Goal: Task Accomplishment & Management: Complete application form

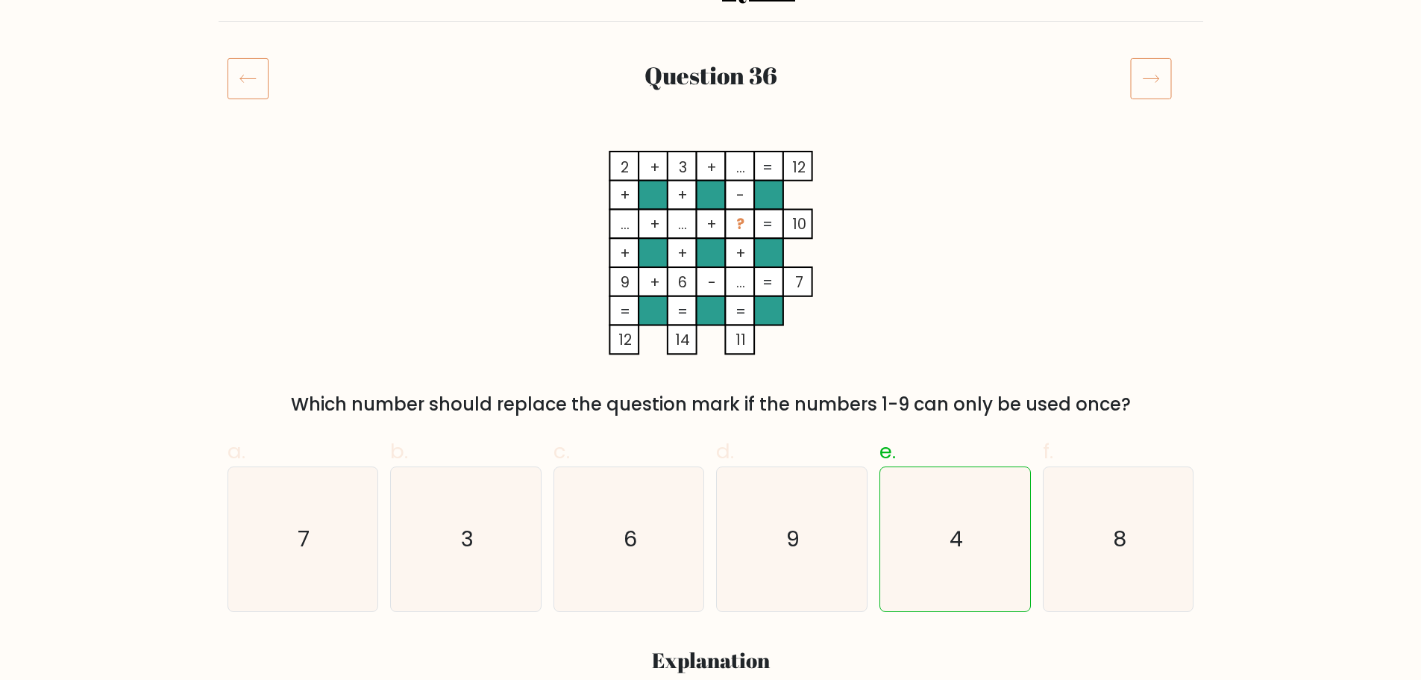
scroll to position [298, 0]
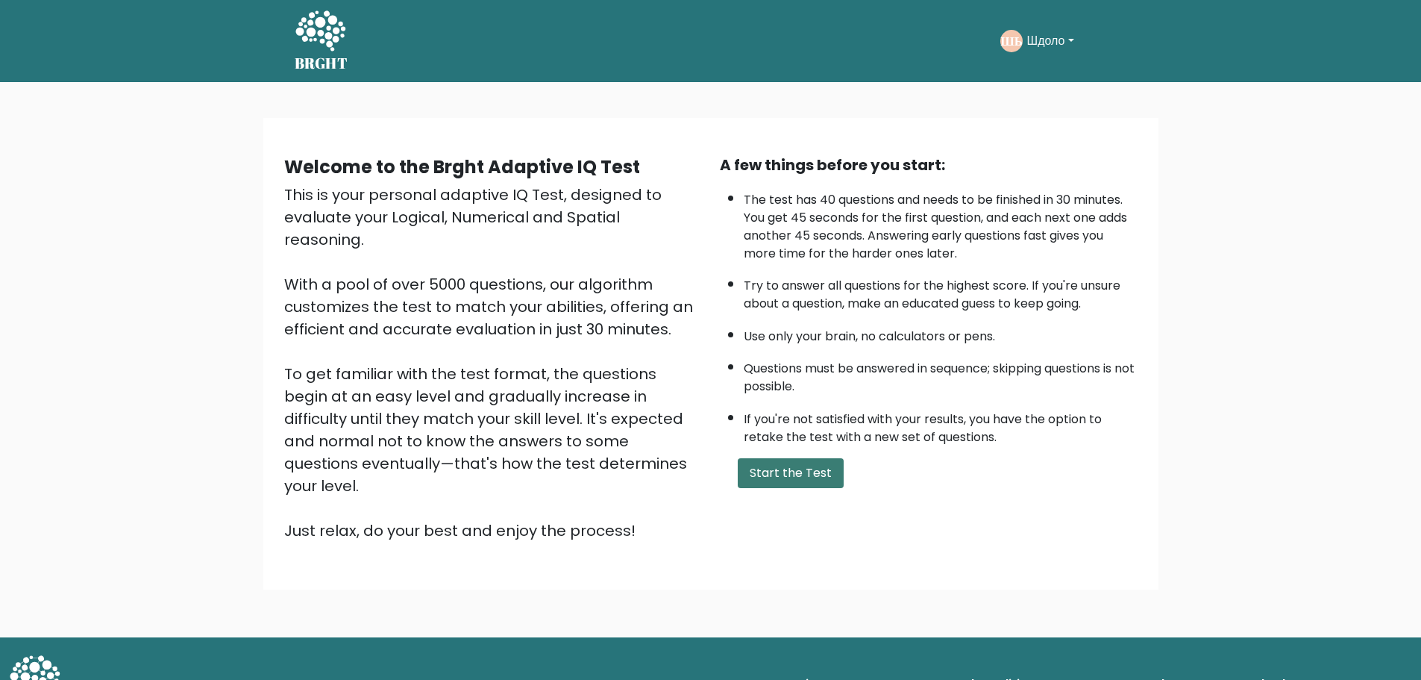
click at [789, 460] on button "Start the Test" at bounding box center [791, 473] width 106 height 30
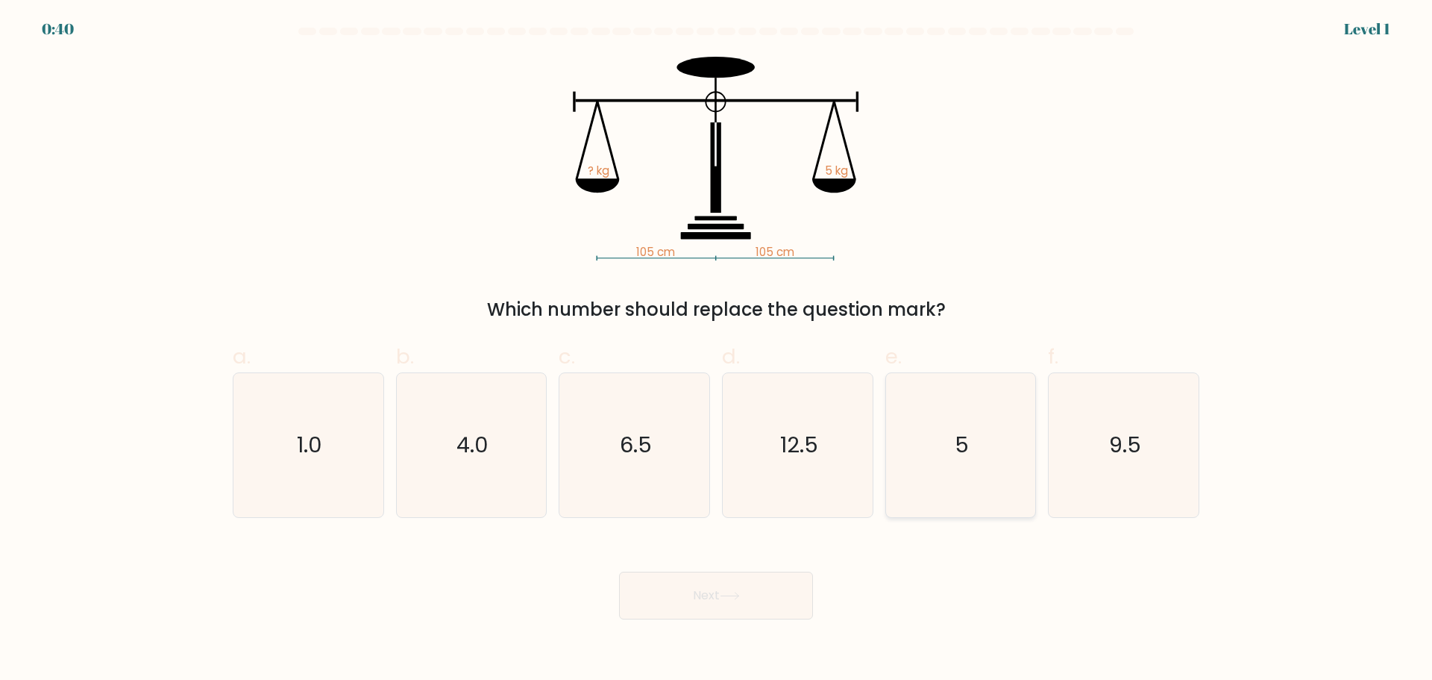
click at [980, 464] on icon "5" at bounding box center [961, 445] width 144 height 144
click at [717, 350] on input "e. 5" at bounding box center [716, 345] width 1 height 10
radio input "true"
click at [765, 594] on button "Next" at bounding box center [716, 595] width 194 height 48
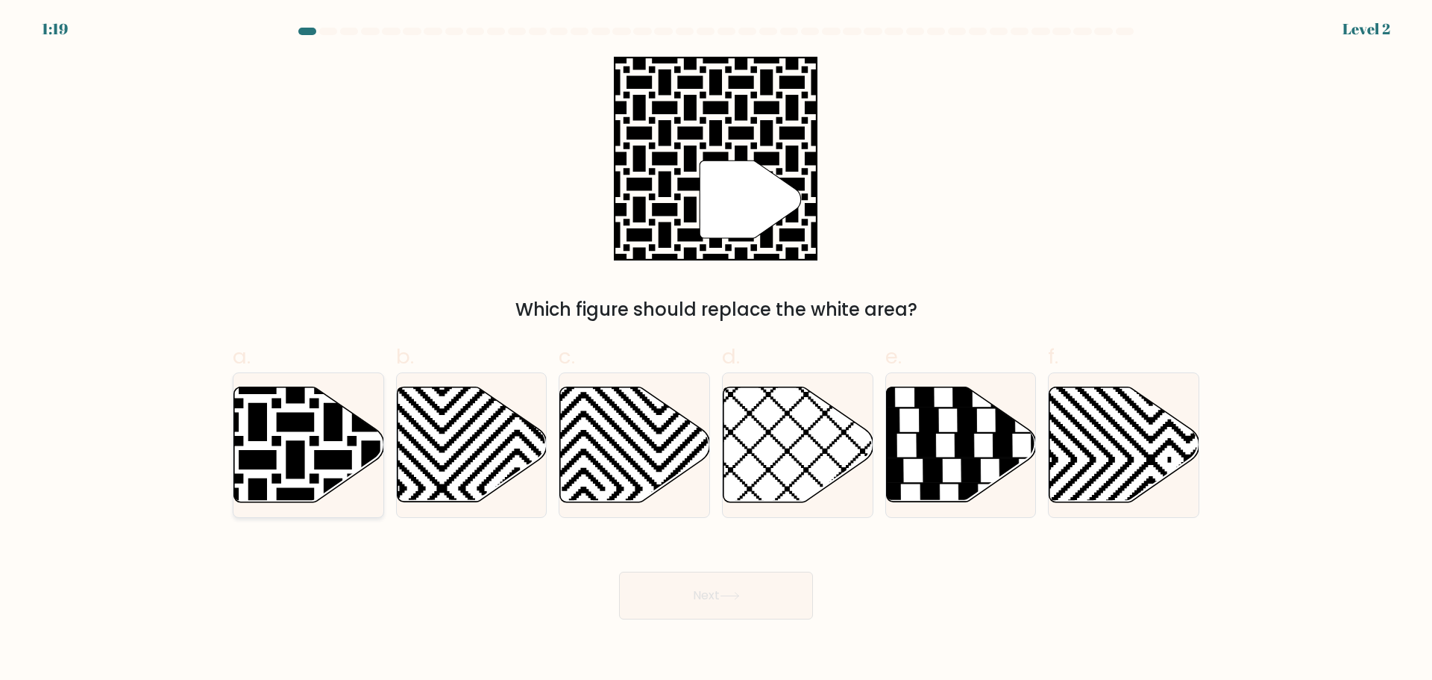
click at [297, 472] on icon at bounding box center [258, 384] width 302 height 302
click at [716, 350] on input "a." at bounding box center [716, 345] width 1 height 10
radio input "true"
click at [730, 601] on button "Next" at bounding box center [716, 595] width 194 height 48
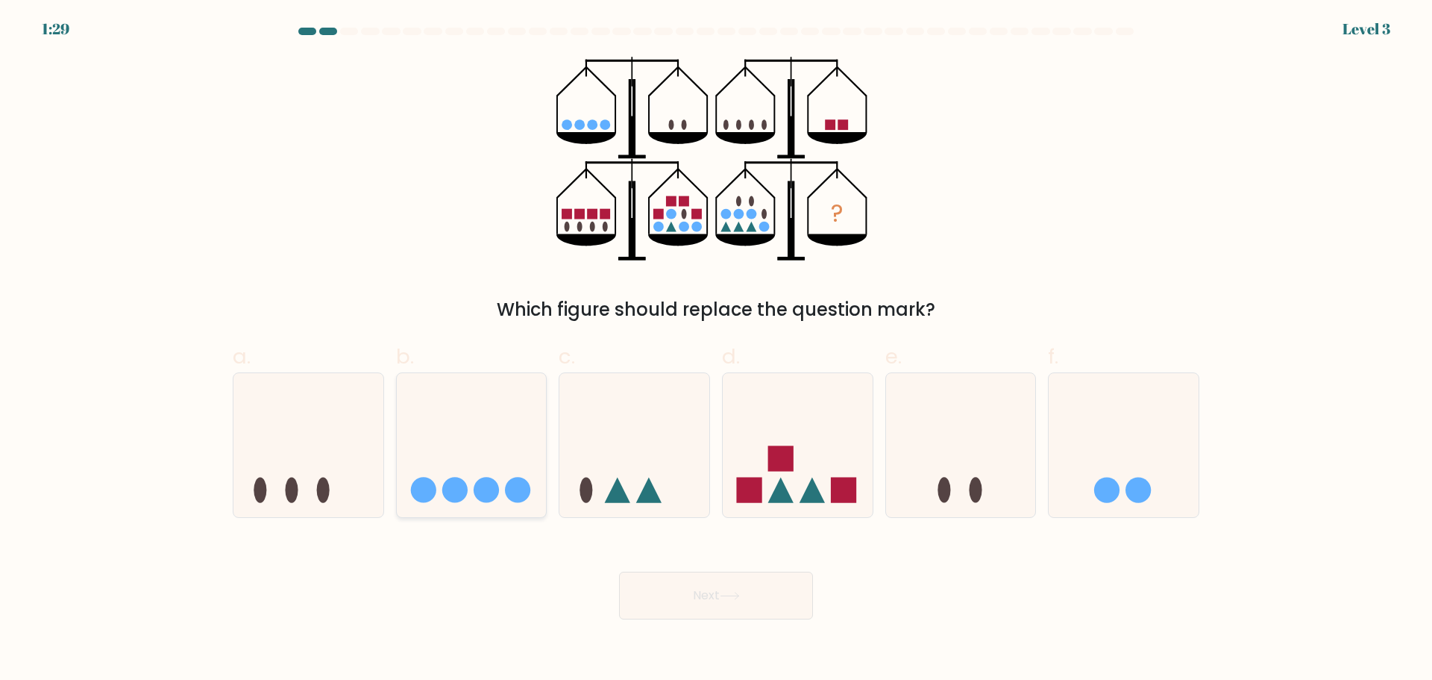
click at [524, 481] on circle at bounding box center [517, 489] width 25 height 25
click at [716, 350] on input "b." at bounding box center [716, 345] width 1 height 10
radio input "true"
click at [758, 479] on rect at bounding box center [748, 489] width 25 height 25
click at [717, 350] on input "d." at bounding box center [716, 345] width 1 height 10
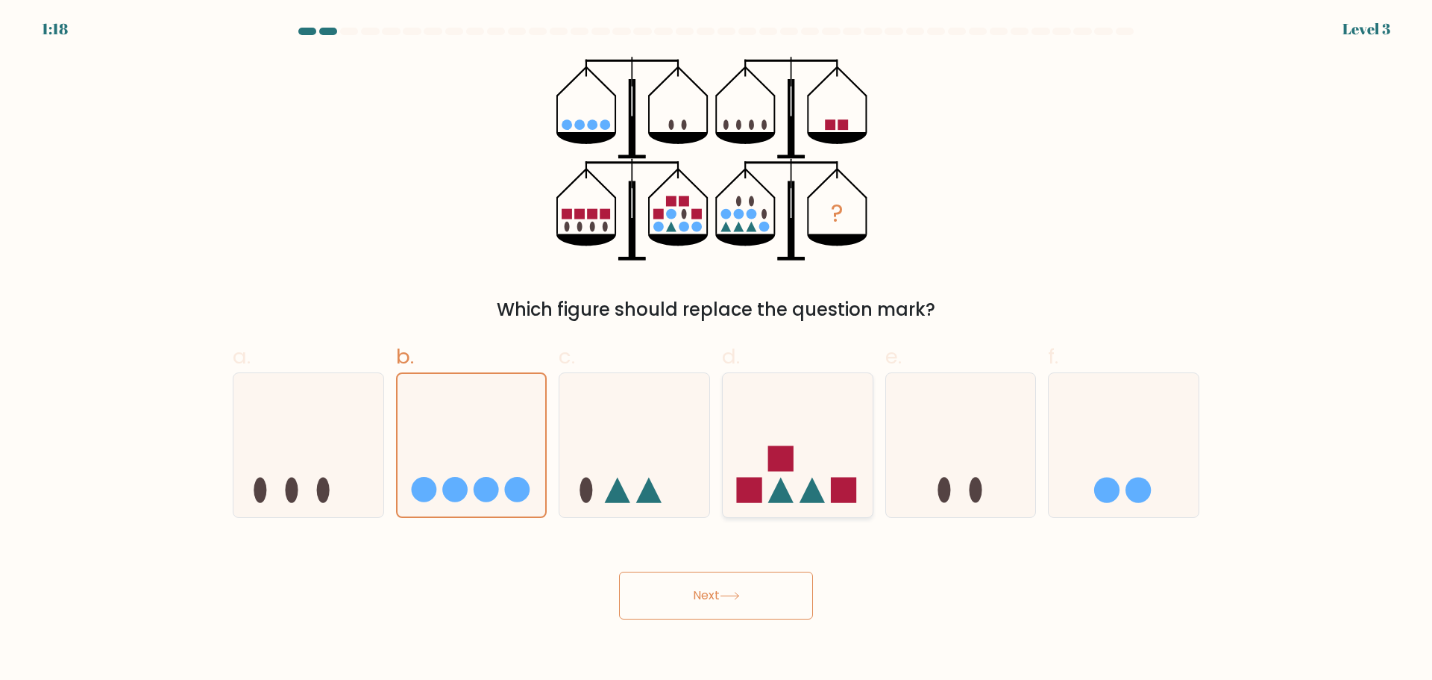
radio input "true"
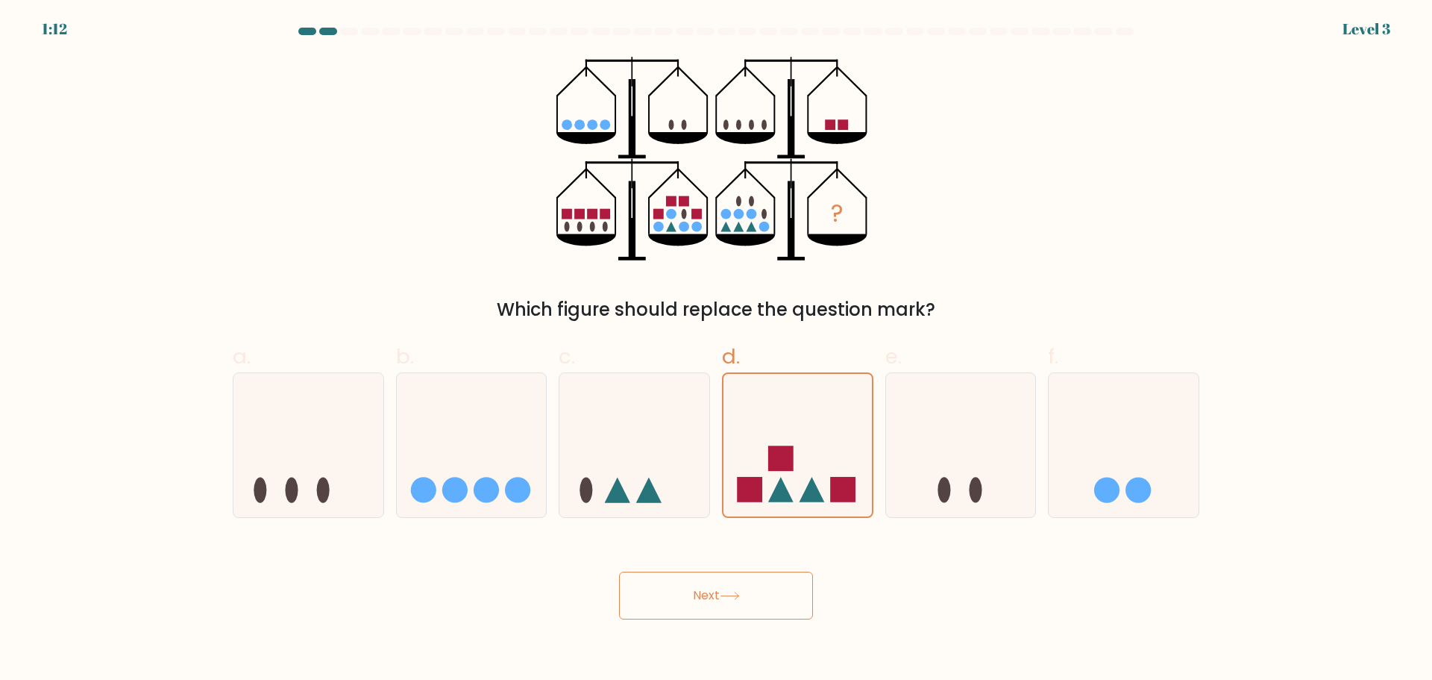
click at [739, 598] on icon at bounding box center [730, 595] width 18 height 7
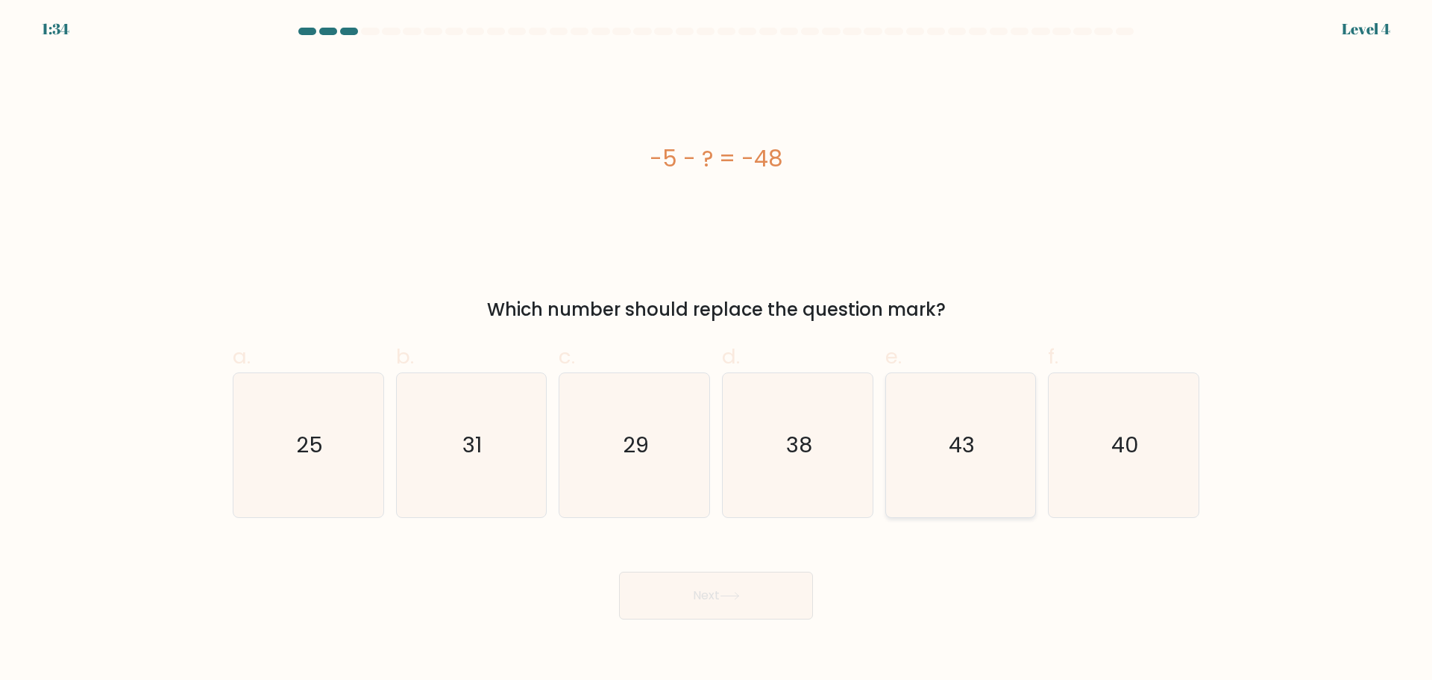
click at [946, 475] on icon "43" at bounding box center [961, 445] width 144 height 144
click at [717, 350] on input "e. 43" at bounding box center [716, 345] width 1 height 10
radio input "true"
click at [751, 599] on button "Next" at bounding box center [716, 595] width 194 height 48
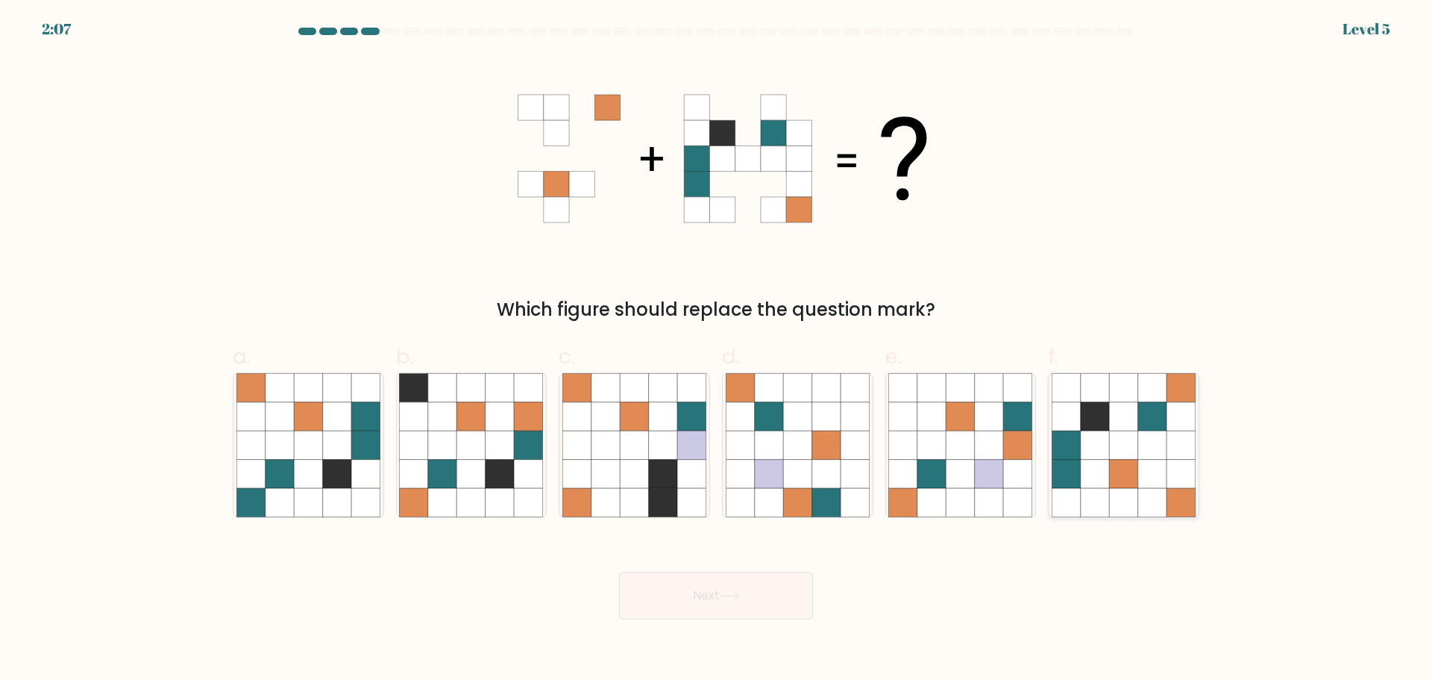
click at [1138, 474] on icon at bounding box center [1123, 473] width 28 height 28
click at [717, 350] on input "f." at bounding box center [716, 345] width 1 height 10
radio input "true"
click at [711, 600] on button "Next" at bounding box center [716, 595] width 194 height 48
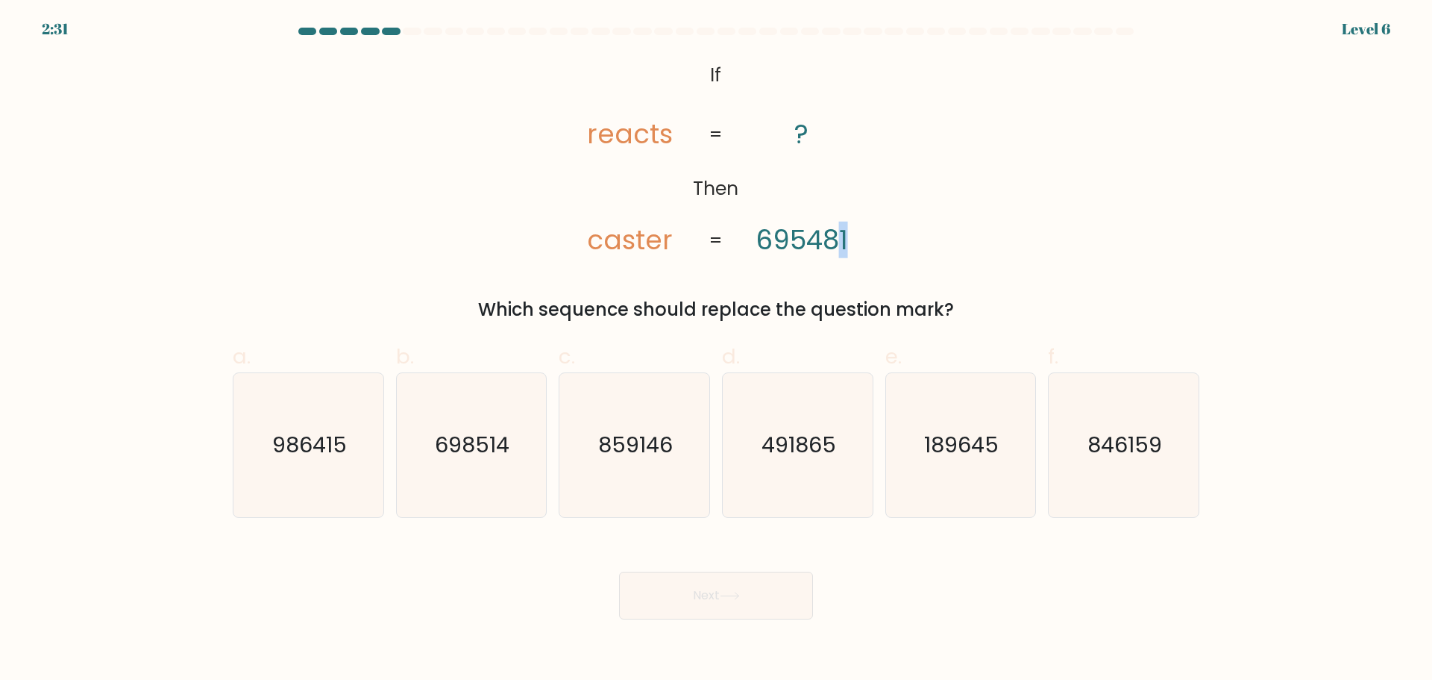
click at [840, 246] on tspan "695481" at bounding box center [802, 240] width 93 height 37
drag, startPoint x: 592, startPoint y: 241, endPoint x: 601, endPoint y: 242, distance: 8.2
click at [601, 242] on tspan "caster" at bounding box center [630, 240] width 86 height 37
click at [639, 175] on icon "@import url('https://fonts.googleapis.com/css?family=Abril+Fatface:400,100,100i…" at bounding box center [716, 159] width 331 height 204
drag, startPoint x: 602, startPoint y: 247, endPoint x: 594, endPoint y: 245, distance: 8.5
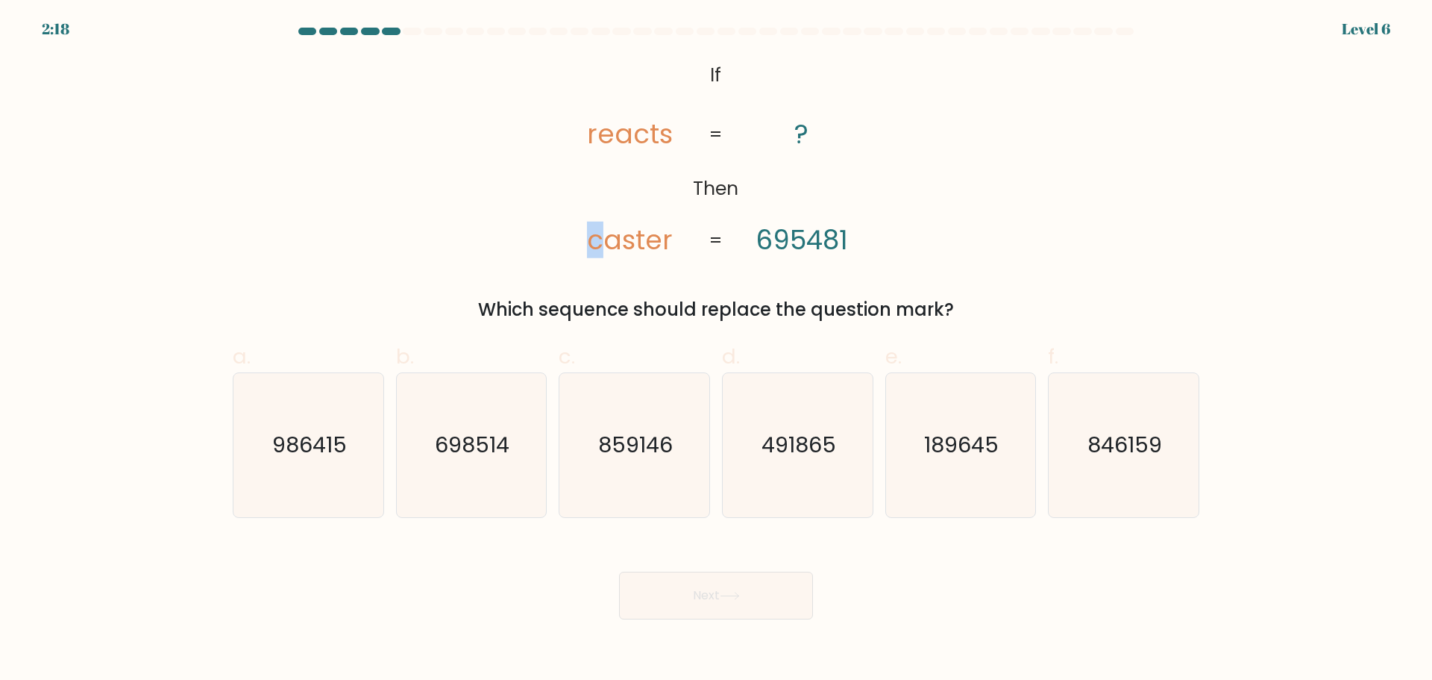
click at [594, 245] on tspan "caster" at bounding box center [630, 240] width 86 height 37
drag, startPoint x: 674, startPoint y: 242, endPoint x: 665, endPoint y: 240, distance: 9.2
click at [665, 240] on icon "@import url('https://fonts.googleapis.com/css?family=Abril+Fatface:400,100,100i…" at bounding box center [716, 159] width 331 height 204
click at [687, 275] on div "@import url('https://fonts.googleapis.com/css?family=Abril+Fatface:400,100,100i…" at bounding box center [716, 190] width 985 height 266
drag, startPoint x: 604, startPoint y: 248, endPoint x: 596, endPoint y: 246, distance: 8.5
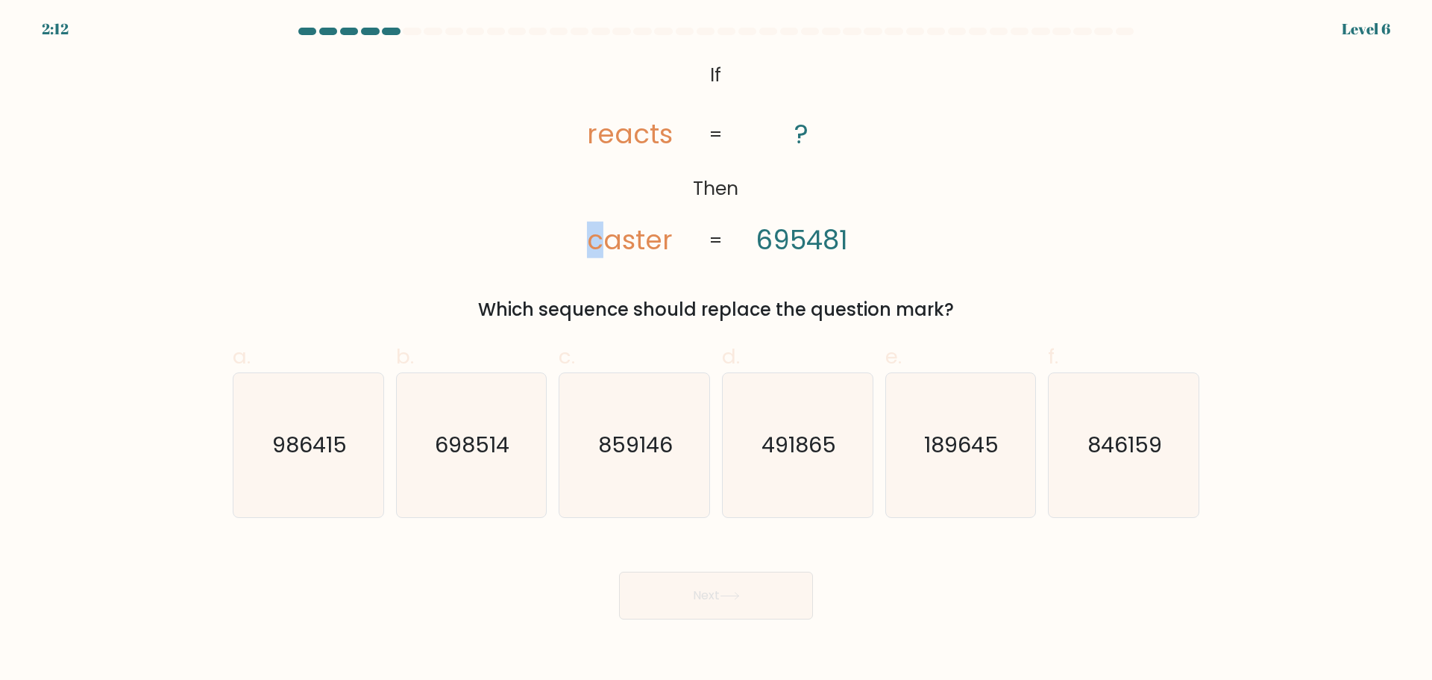
click at [596, 246] on tspan "caster" at bounding box center [630, 240] width 86 height 37
click at [603, 213] on icon "@import url('https://fonts.googleapis.com/css?family=Abril+Fatface:400,100,100i…" at bounding box center [716, 159] width 331 height 204
click at [962, 451] on text "189645" at bounding box center [962, 445] width 75 height 30
click at [717, 350] on input "e. 189645" at bounding box center [716, 345] width 1 height 10
radio input "true"
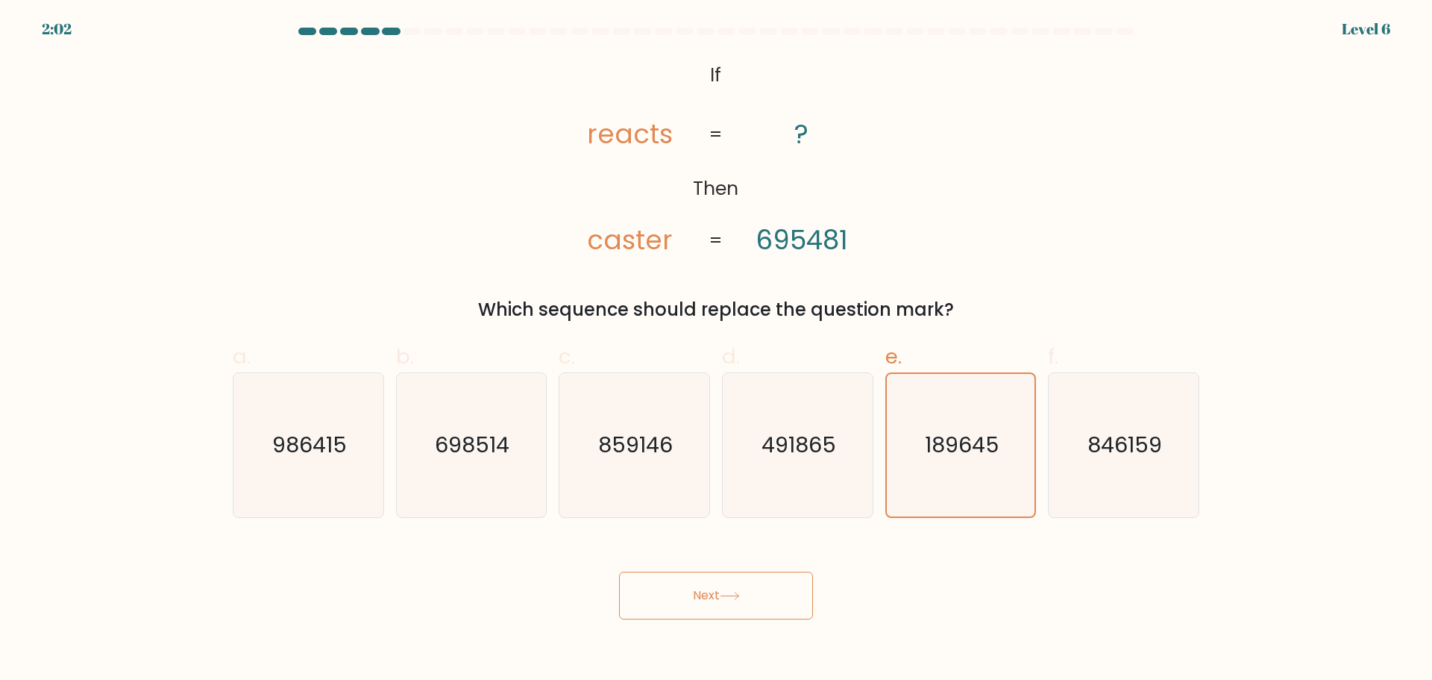
click at [737, 595] on icon at bounding box center [730, 595] width 18 height 7
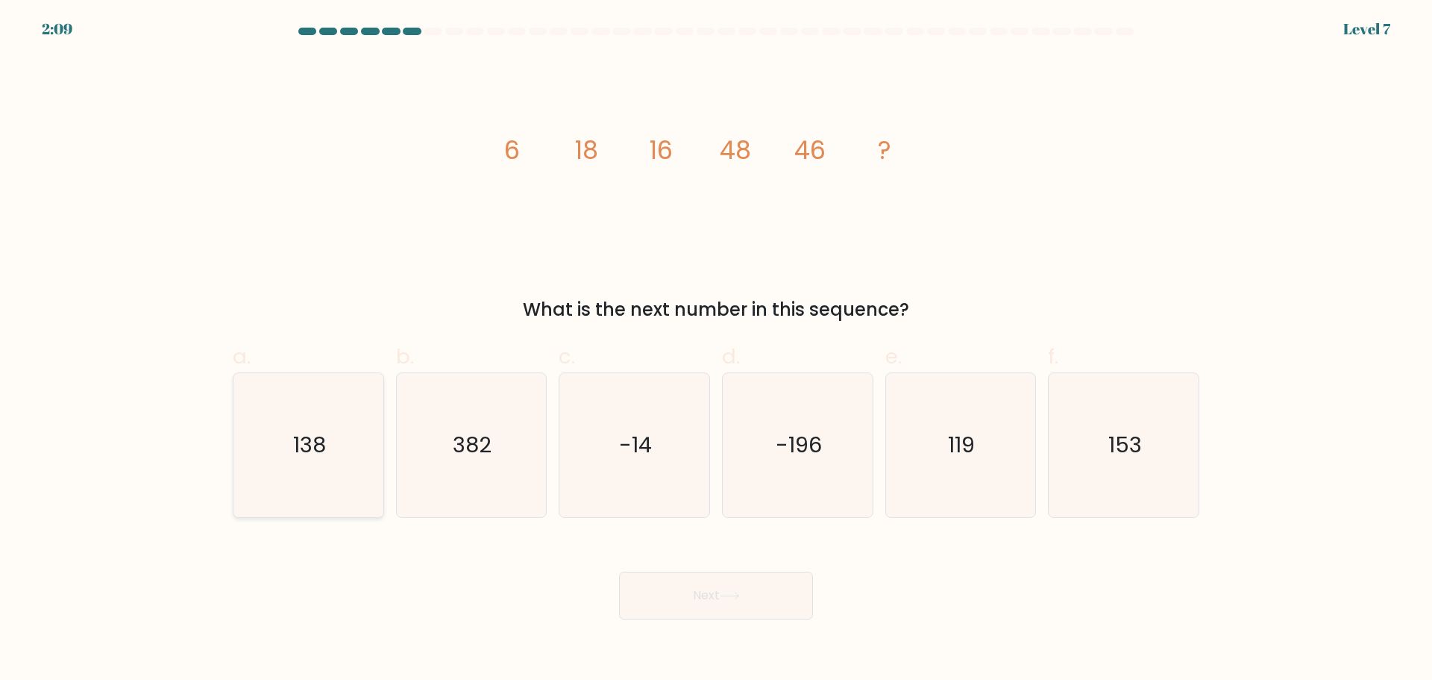
click at [350, 403] on icon "138" at bounding box center [309, 445] width 144 height 144
click at [716, 350] on input "a. 138" at bounding box center [716, 345] width 1 height 10
radio input "true"
click at [729, 598] on icon at bounding box center [730, 596] width 20 height 8
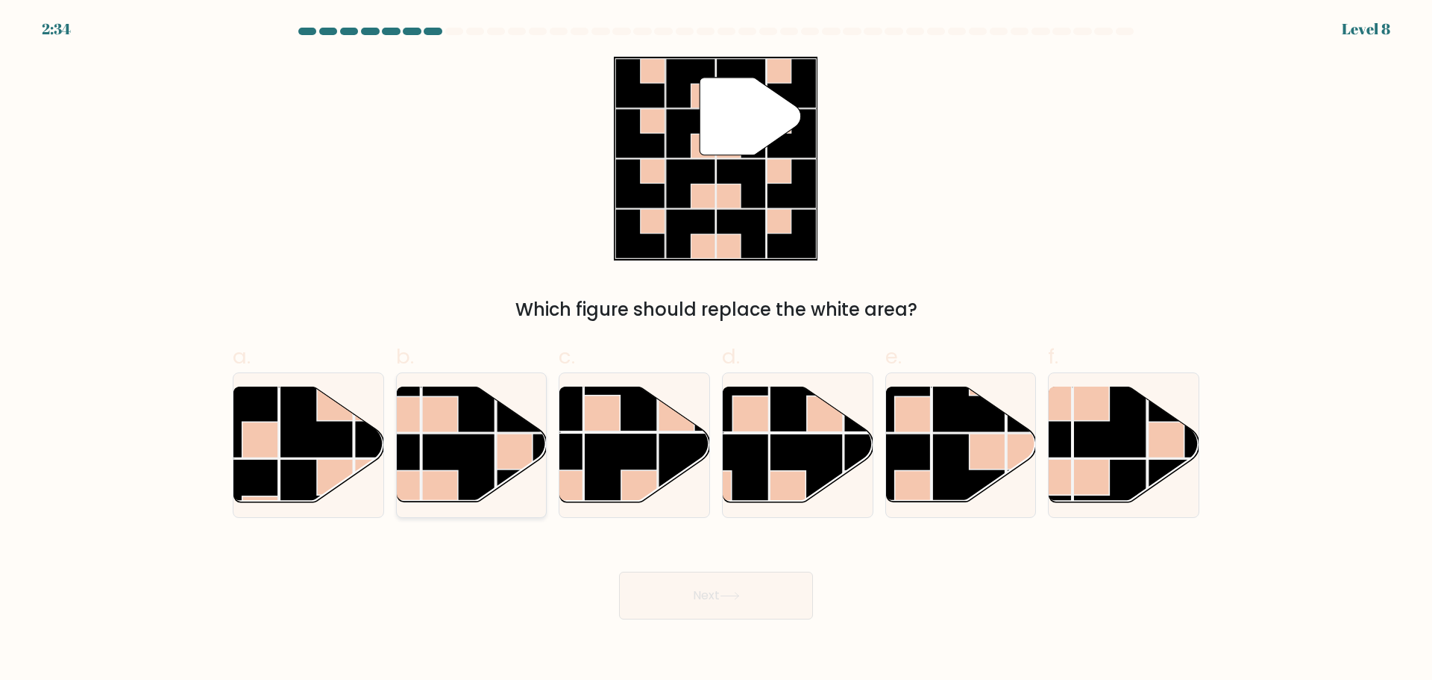
click at [490, 466] on rect at bounding box center [458, 469] width 73 height 73
click at [716, 350] on input "b." at bounding box center [716, 345] width 1 height 10
radio input "true"
click at [671, 586] on button "Next" at bounding box center [716, 595] width 194 height 48
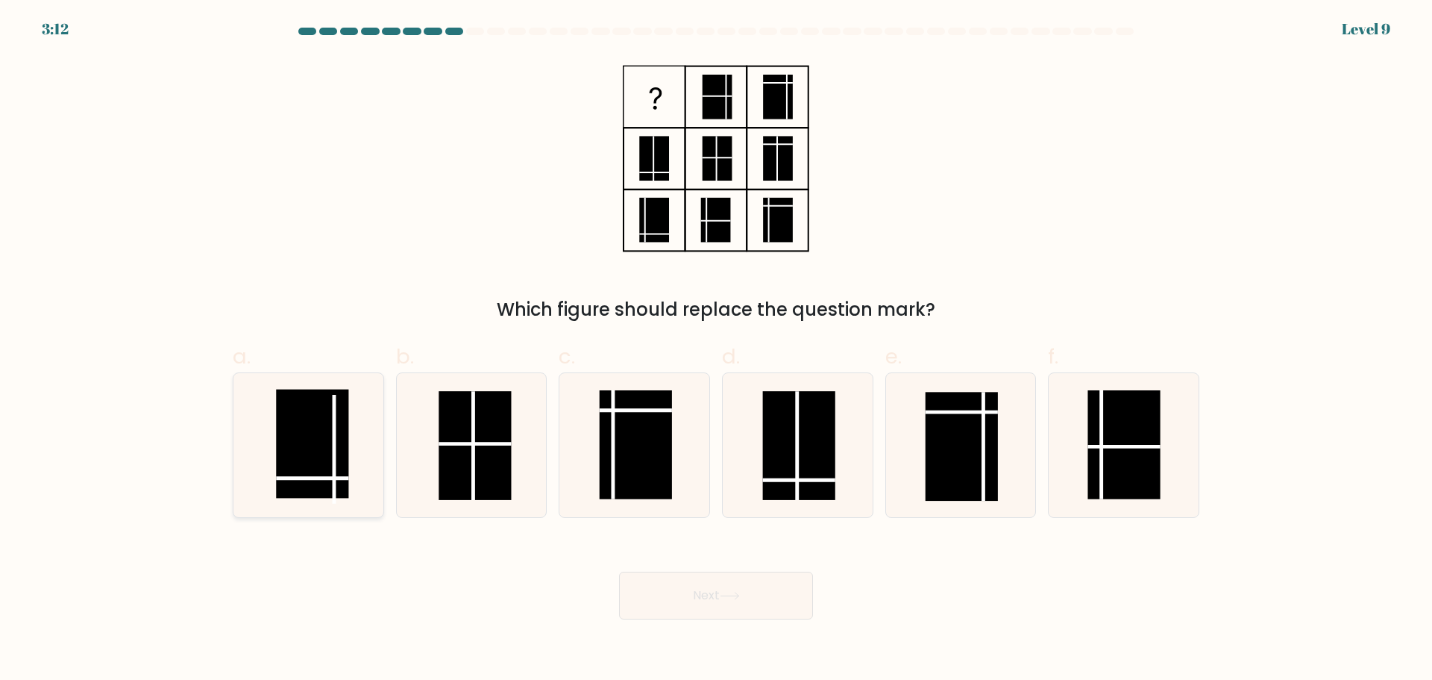
click at [334, 483] on line at bounding box center [334, 449] width 0 height 109
click at [716, 350] on input "a." at bounding box center [716, 345] width 1 height 10
radio input "true"
click at [724, 621] on body "3:07 Level 9" at bounding box center [716, 340] width 1432 height 680
click at [727, 597] on icon at bounding box center [730, 596] width 20 height 8
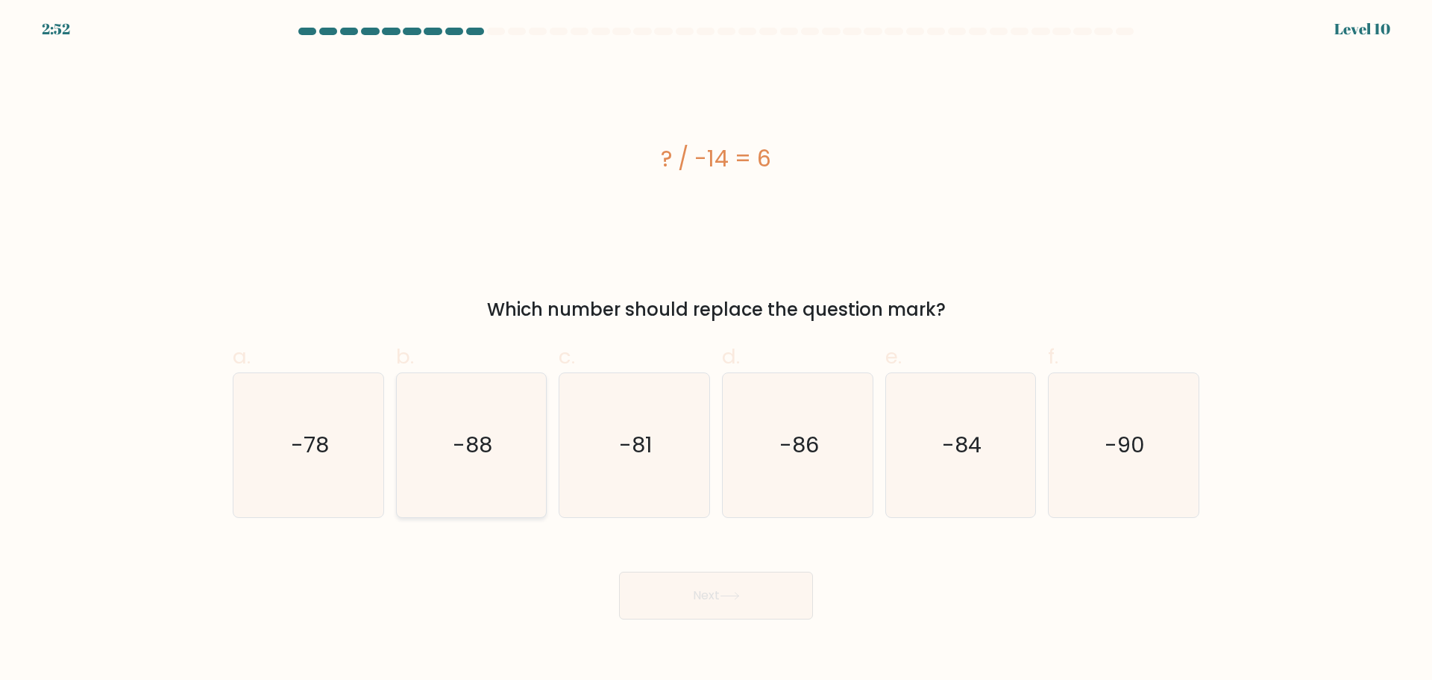
click at [512, 436] on icon "-88" at bounding box center [471, 445] width 144 height 144
click at [716, 350] on input "b. -88" at bounding box center [716, 345] width 1 height 10
radio input "true"
click at [729, 589] on button "Next" at bounding box center [716, 595] width 194 height 48
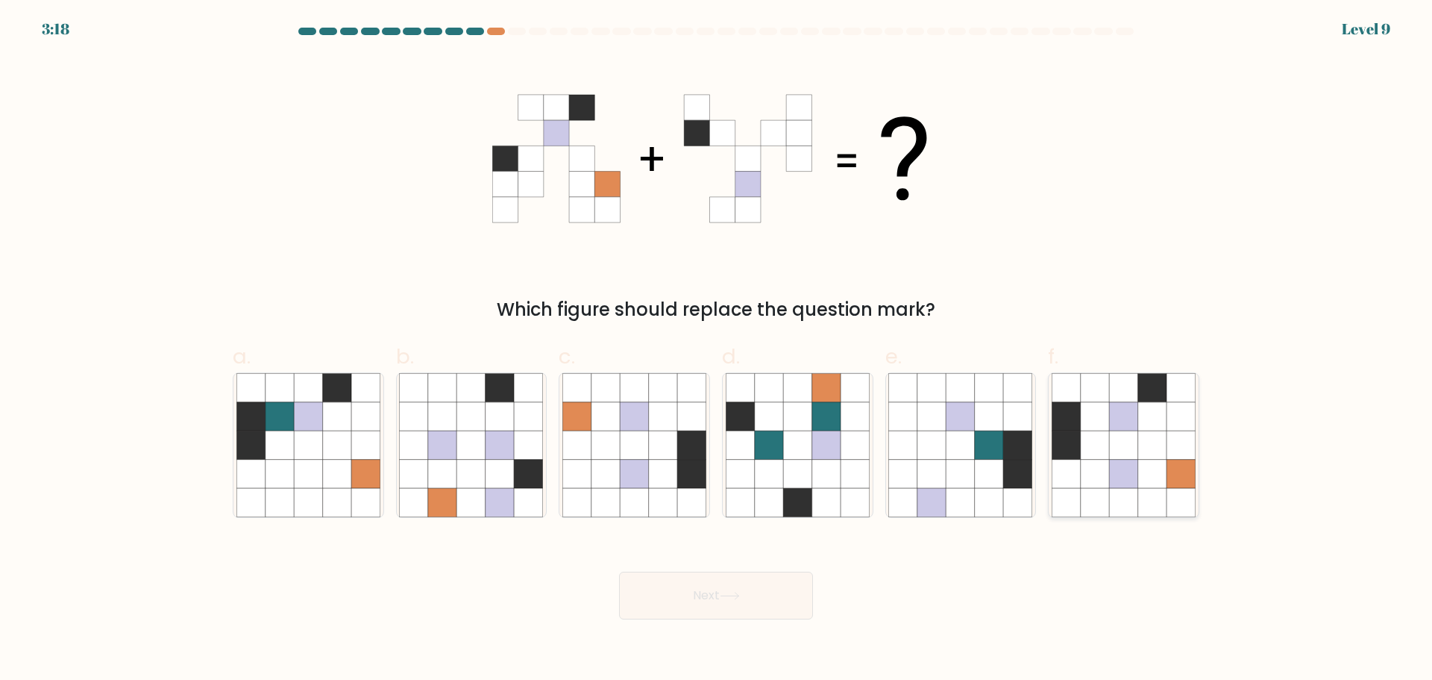
click at [1160, 495] on icon at bounding box center [1153, 502] width 28 height 28
click at [717, 350] on input "f." at bounding box center [716, 345] width 1 height 10
radio input "true"
click at [733, 587] on button "Next" at bounding box center [716, 595] width 194 height 48
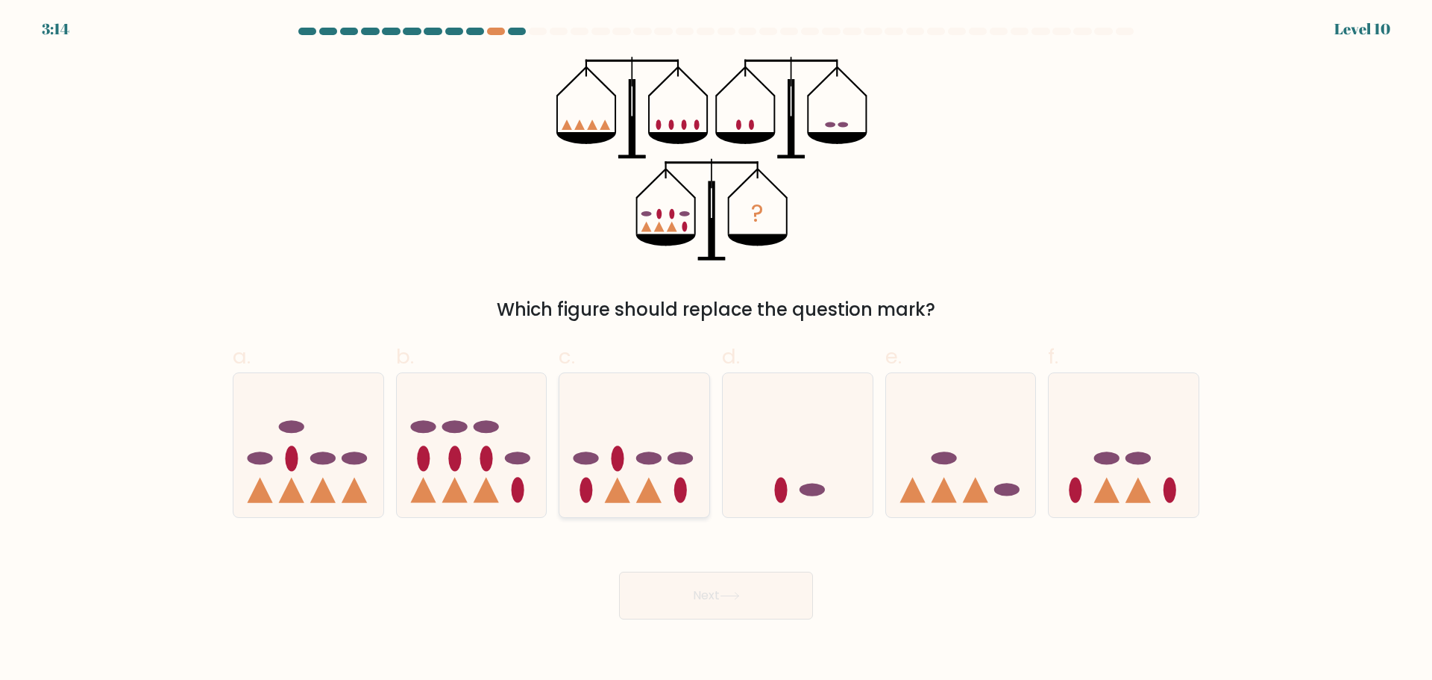
click at [646, 491] on icon at bounding box center [648, 489] width 25 height 25
click at [716, 350] on input "c." at bounding box center [716, 345] width 1 height 10
radio input "true"
click at [315, 477] on icon at bounding box center [309, 445] width 150 height 124
click at [716, 350] on input "a." at bounding box center [716, 345] width 1 height 10
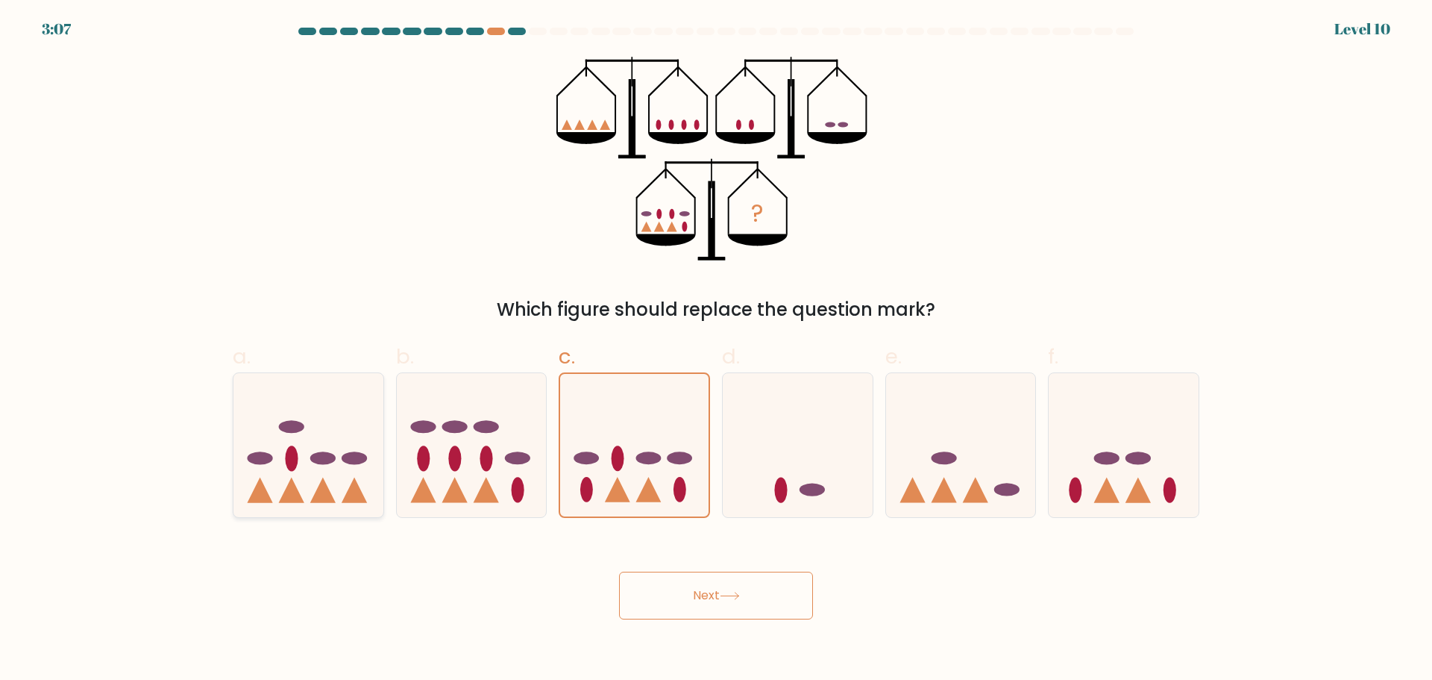
radio input "true"
click at [462, 493] on icon at bounding box center [454, 489] width 25 height 25
click at [716, 350] on input "b." at bounding box center [716, 345] width 1 height 10
radio input "true"
click at [695, 601] on button "Next" at bounding box center [716, 595] width 194 height 48
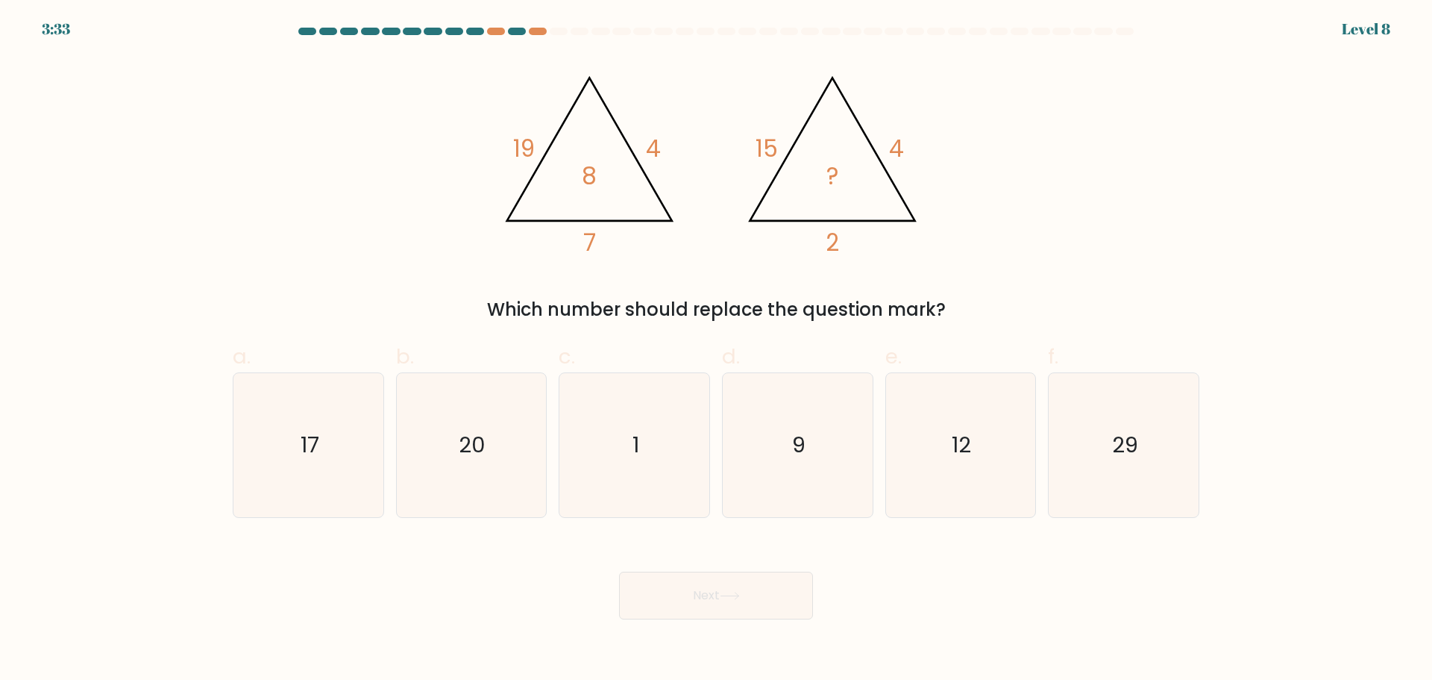
drag, startPoint x: 456, startPoint y: 471, endPoint x: 692, endPoint y: 569, distance: 255.2
click at [460, 472] on icon "20" at bounding box center [471, 445] width 144 height 144
click at [716, 350] on input "b. 20" at bounding box center [716, 345] width 1 height 10
radio input "true"
click at [737, 589] on button "Next" at bounding box center [716, 595] width 194 height 48
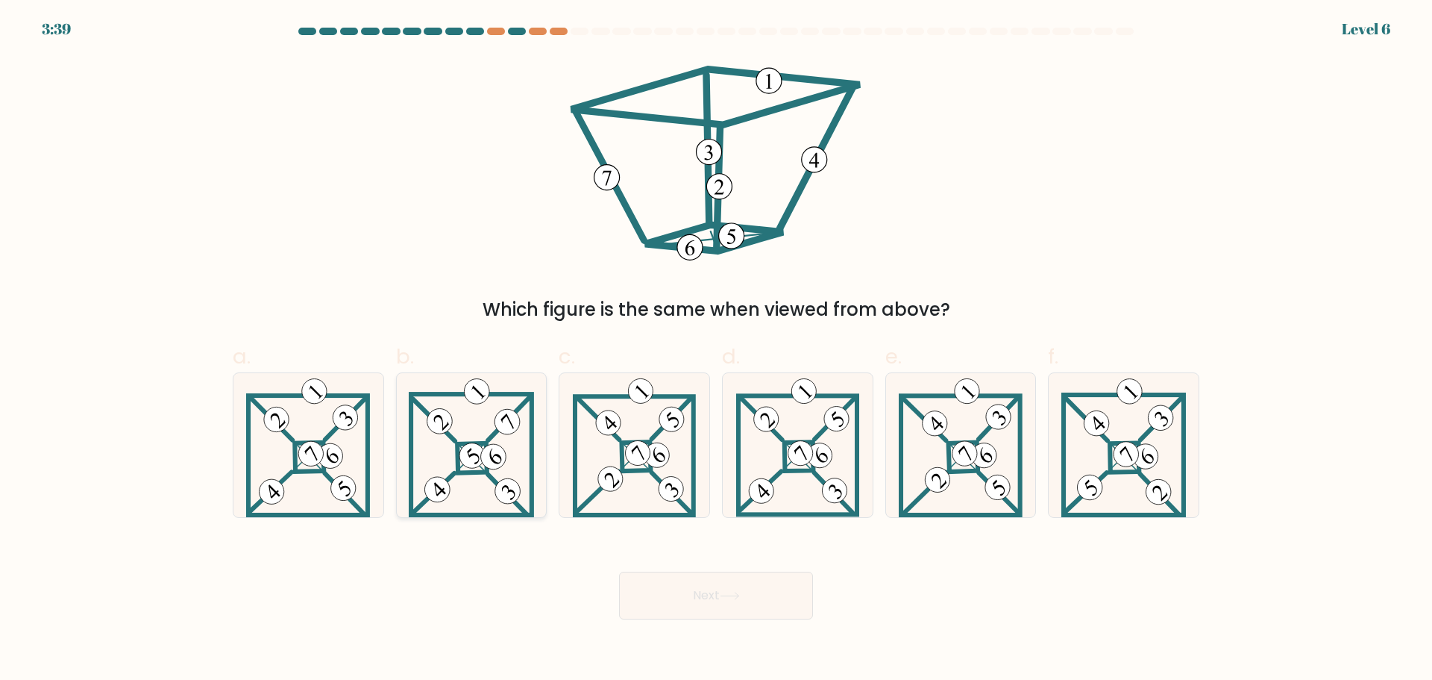
click at [484, 463] on 898 at bounding box center [494, 457] width 36 height 36
click at [716, 350] on input "b." at bounding box center [716, 345] width 1 height 10
radio input "true"
click at [697, 600] on button "Next" at bounding box center [716, 595] width 194 height 48
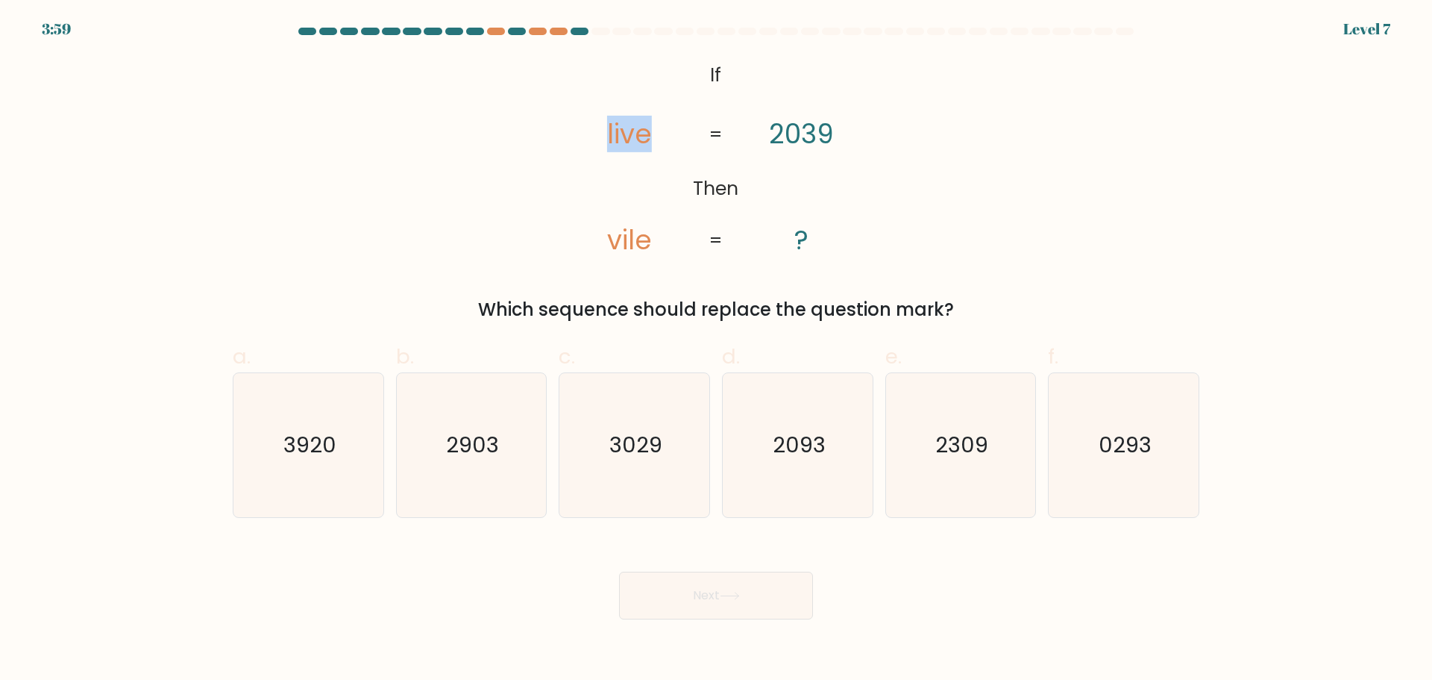
drag, startPoint x: 610, startPoint y: 134, endPoint x: 665, endPoint y: 134, distance: 54.5
click at [665, 134] on icon "@import url('https://fonts.googleapis.com/css?family=Abril+Fatface:400,100,100i…" at bounding box center [716, 159] width 331 height 204
click at [688, 150] on icon "@import url('https://fonts.googleapis.com/css?family=Abril+Fatface:400,100,100i…" at bounding box center [716, 159] width 331 height 204
click at [614, 139] on icon "@import url('https://fonts.googleapis.com/css?family=Abril+Fatface:400,100,100i…" at bounding box center [716, 159] width 331 height 204
click at [627, 192] on icon "@import url('https://fonts.googleapis.com/css?family=Abril+Fatface:400,100,100i…" at bounding box center [716, 159] width 331 height 204
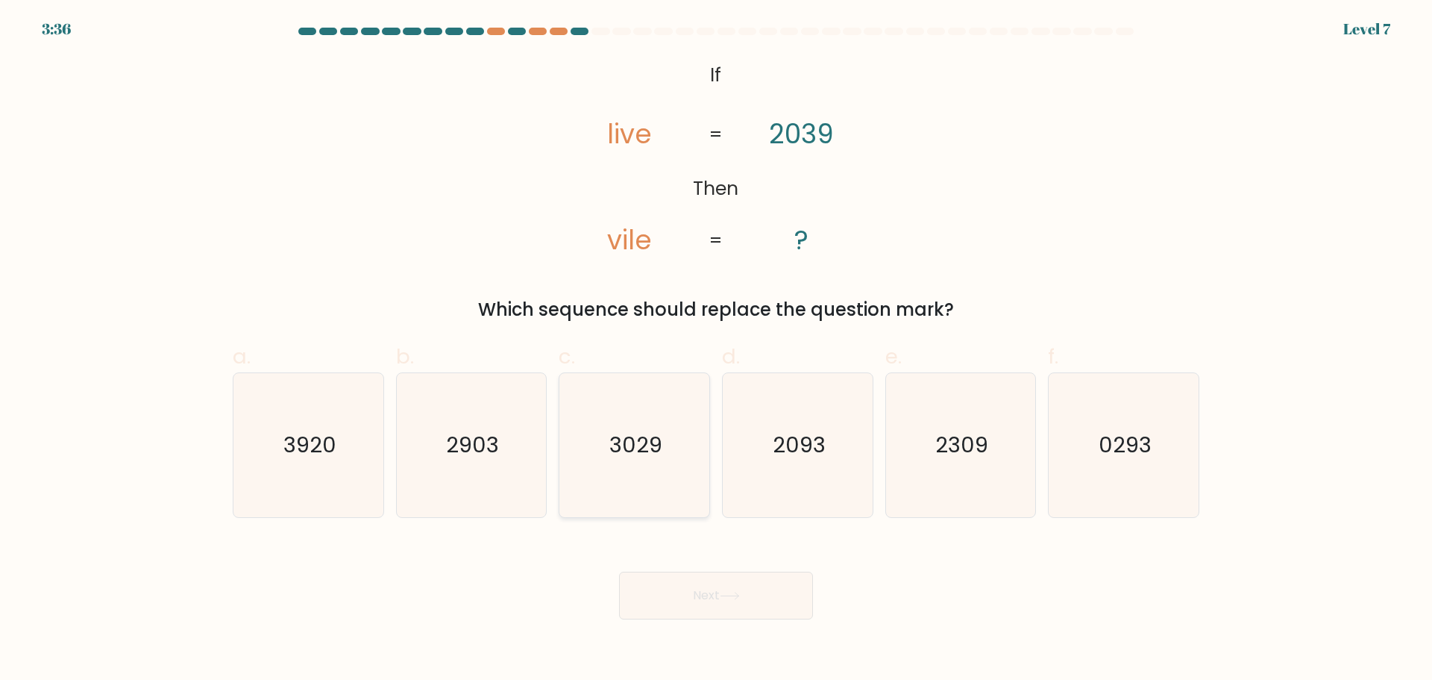
click at [658, 419] on icon "3029" at bounding box center [635, 445] width 144 height 144
click at [716, 350] on input "c. 3029" at bounding box center [716, 345] width 1 height 10
radio input "true"
click at [722, 599] on button "Next" at bounding box center [716, 595] width 194 height 48
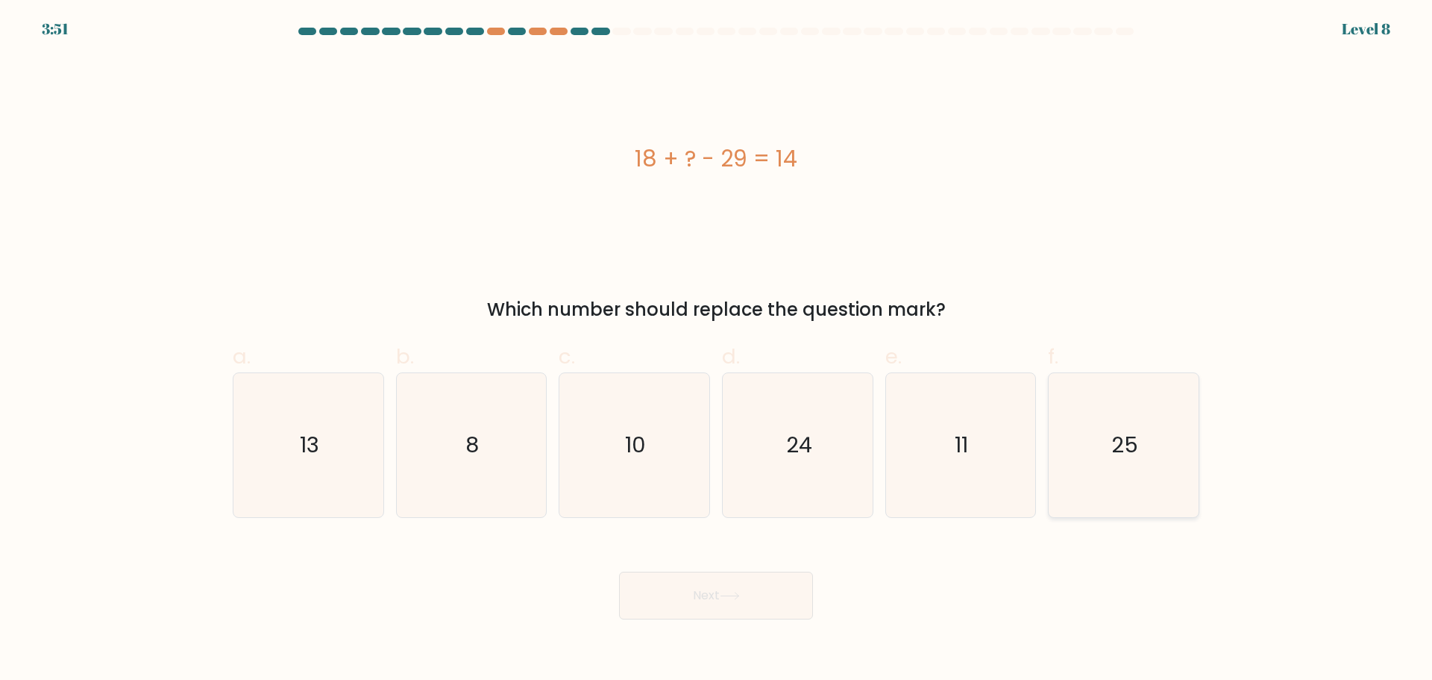
click at [1150, 453] on icon "25" at bounding box center [1124, 445] width 144 height 144
click at [717, 350] on input "f. 25" at bounding box center [716, 345] width 1 height 10
radio input "true"
click at [728, 598] on icon at bounding box center [730, 596] width 20 height 8
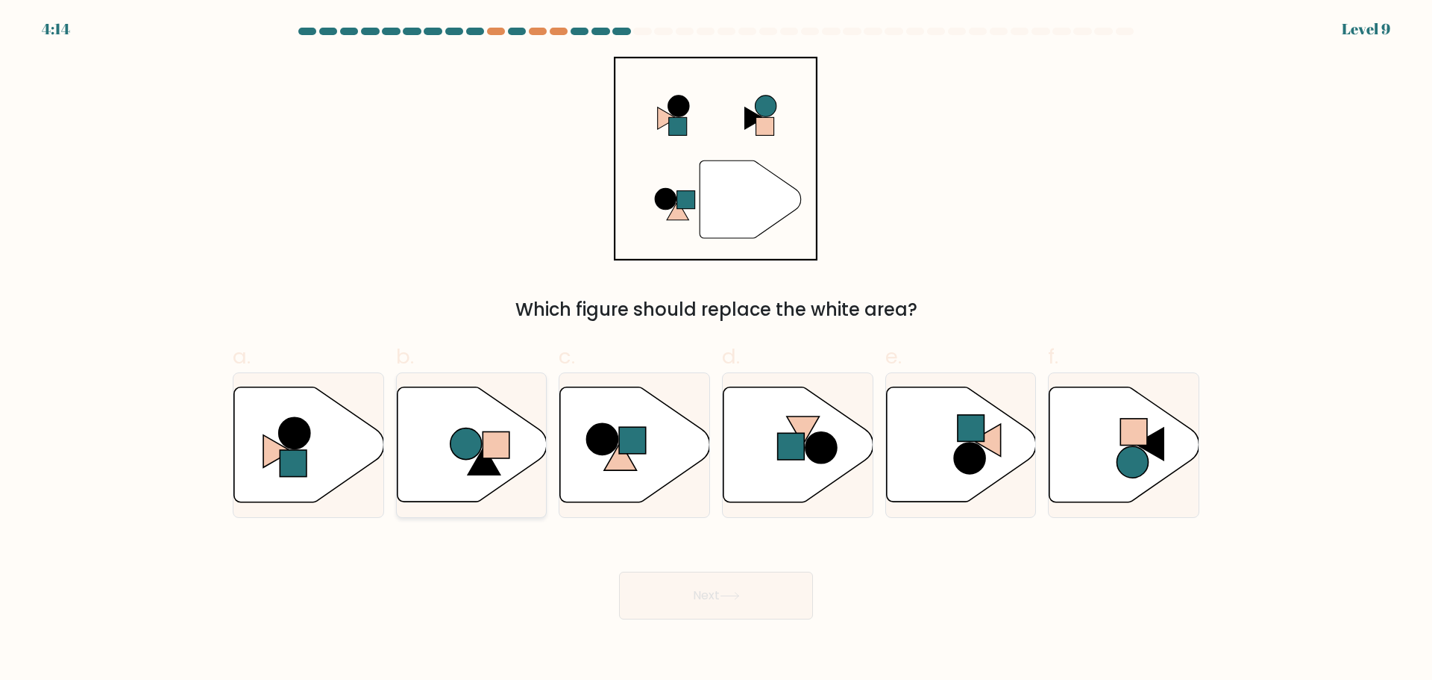
click at [497, 476] on icon at bounding box center [472, 443] width 150 height 115
click at [716, 350] on input "b." at bounding box center [716, 345] width 1 height 10
radio input "true"
click at [759, 605] on button "Next" at bounding box center [716, 595] width 194 height 48
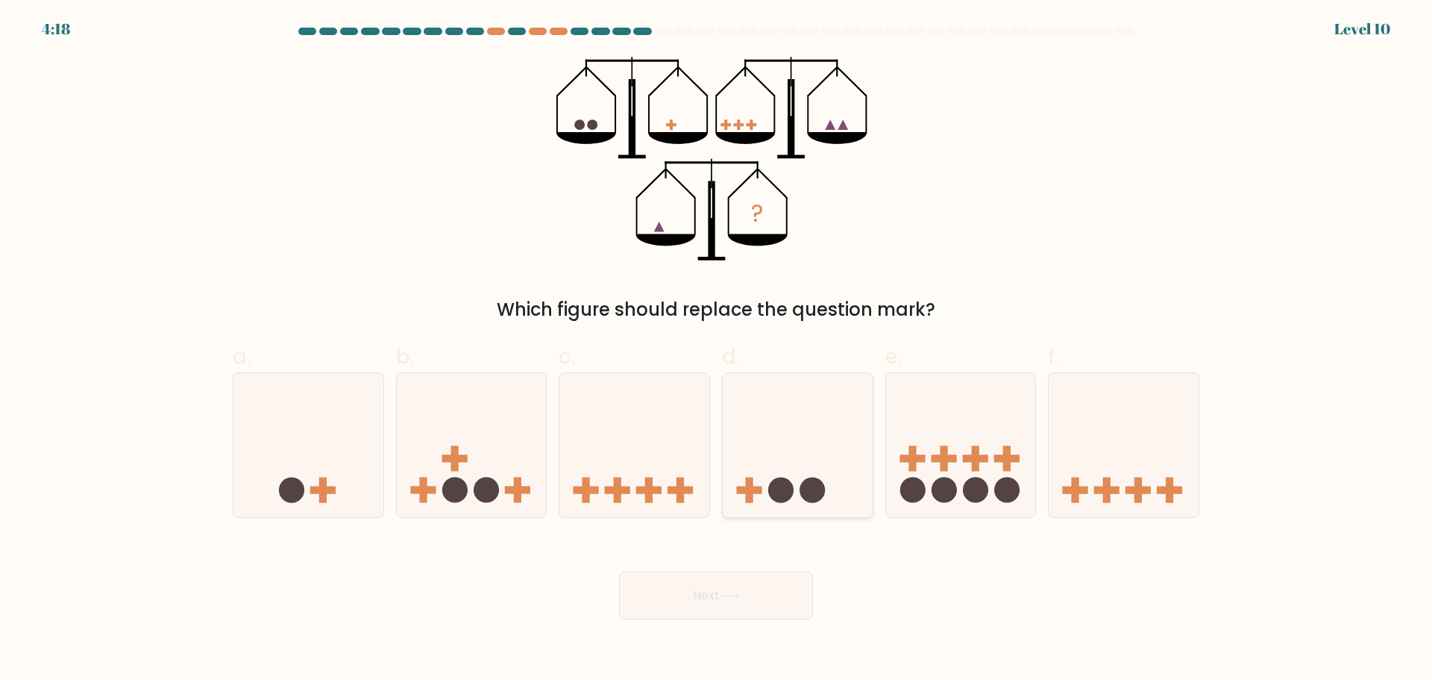
click at [806, 474] on icon at bounding box center [798, 445] width 150 height 124
click at [717, 350] on input "d." at bounding box center [716, 345] width 1 height 10
radio input "true"
click at [759, 604] on button "Next" at bounding box center [716, 595] width 194 height 48
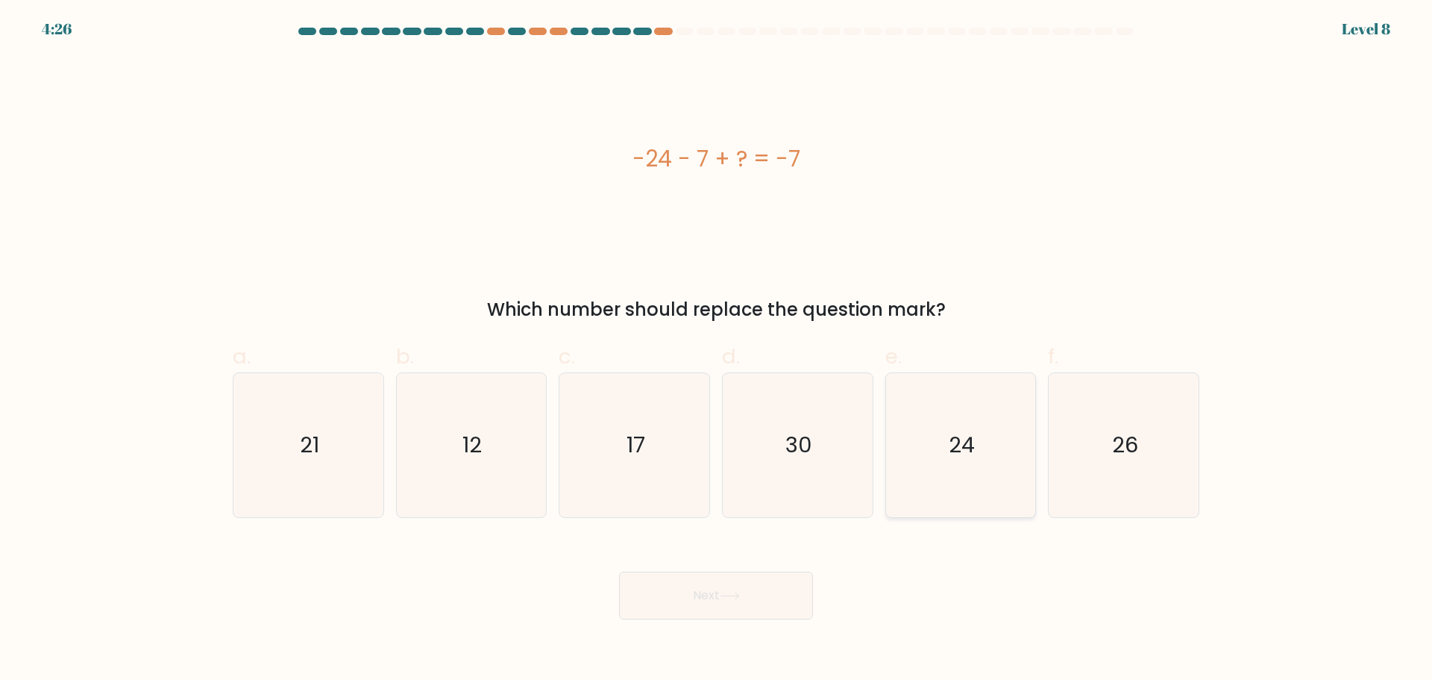
click at [966, 454] on text "24" at bounding box center [962, 445] width 26 height 30
click at [717, 350] on input "e. 24" at bounding box center [716, 345] width 1 height 10
radio input "true"
click at [723, 599] on button "Next" at bounding box center [716, 595] width 194 height 48
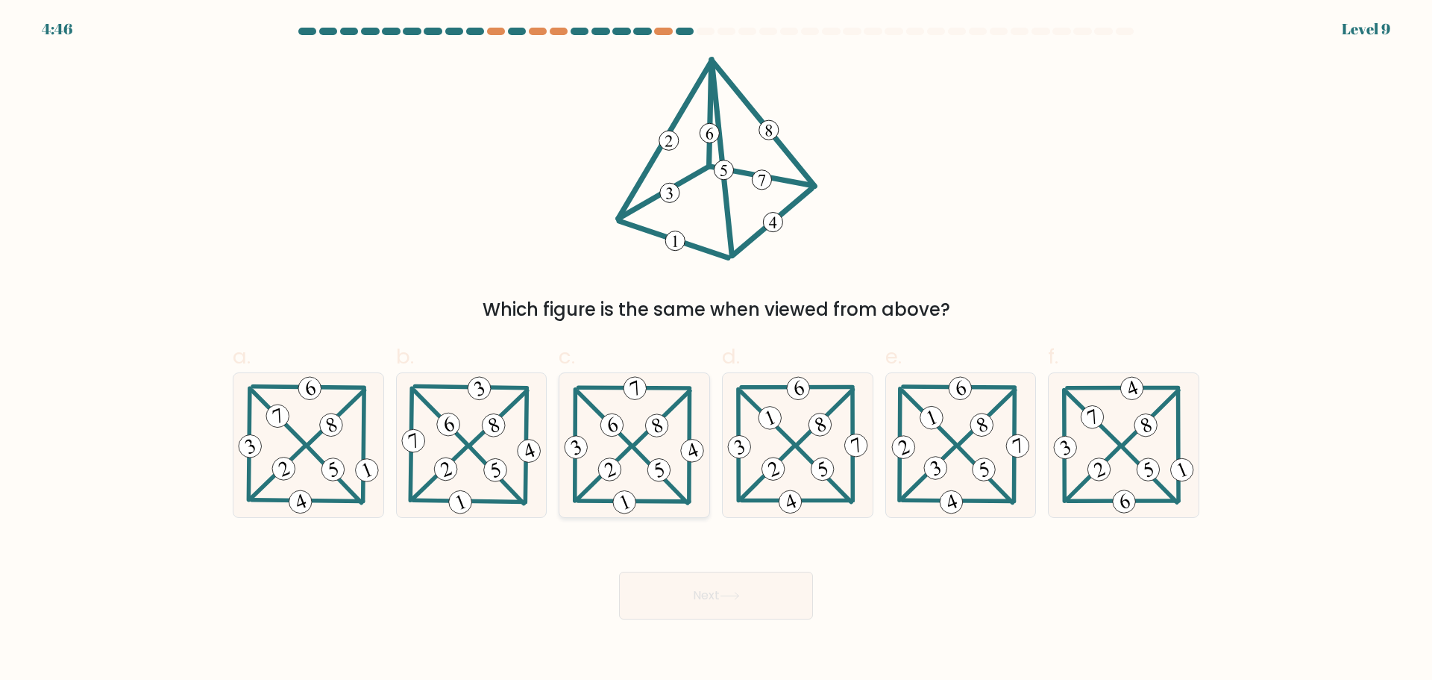
click at [644, 454] on icon at bounding box center [634, 445] width 146 height 144
click at [716, 350] on input "c." at bounding box center [716, 345] width 1 height 10
radio input "true"
click at [691, 598] on button "Next" at bounding box center [716, 595] width 194 height 48
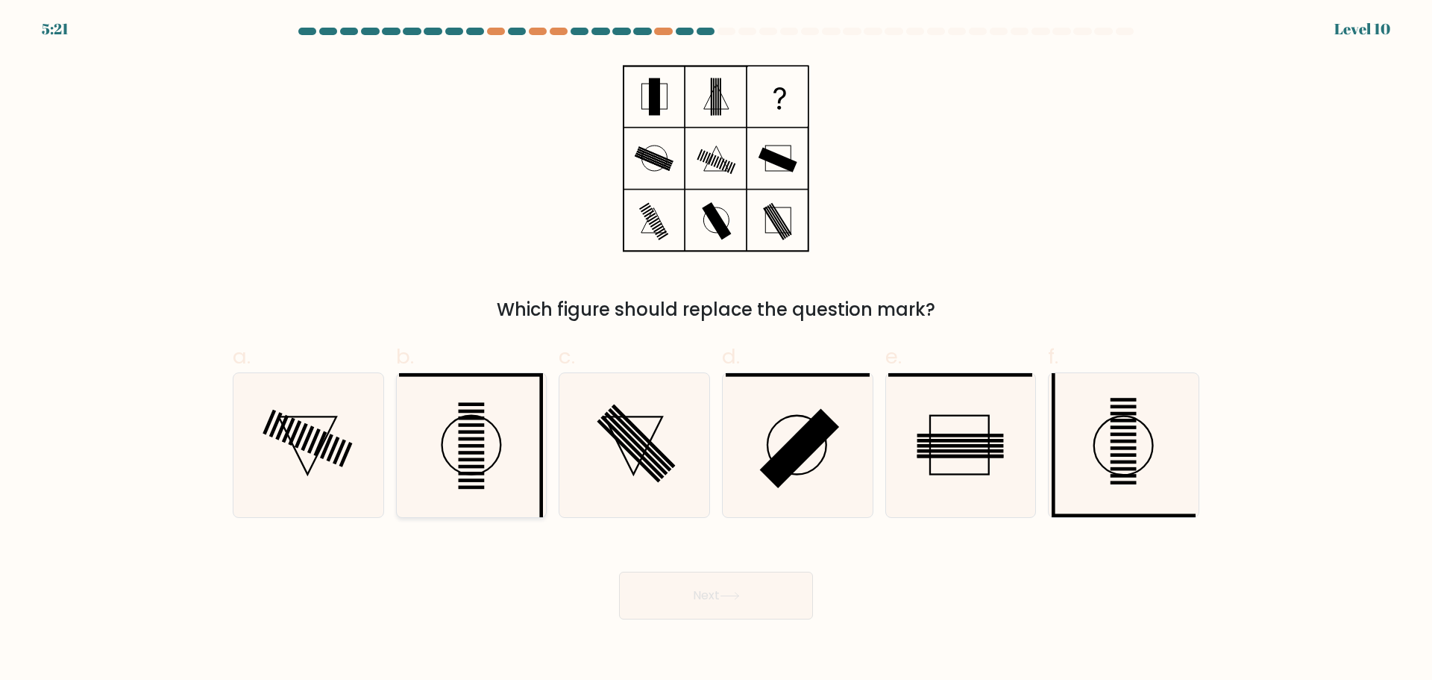
click at [463, 436] on icon at bounding box center [471, 445] width 144 height 144
click at [716, 350] on input "b." at bounding box center [716, 345] width 1 height 10
radio input "true"
click at [1124, 495] on icon at bounding box center [1124, 445] width 144 height 144
click at [717, 350] on input "f." at bounding box center [716, 345] width 1 height 10
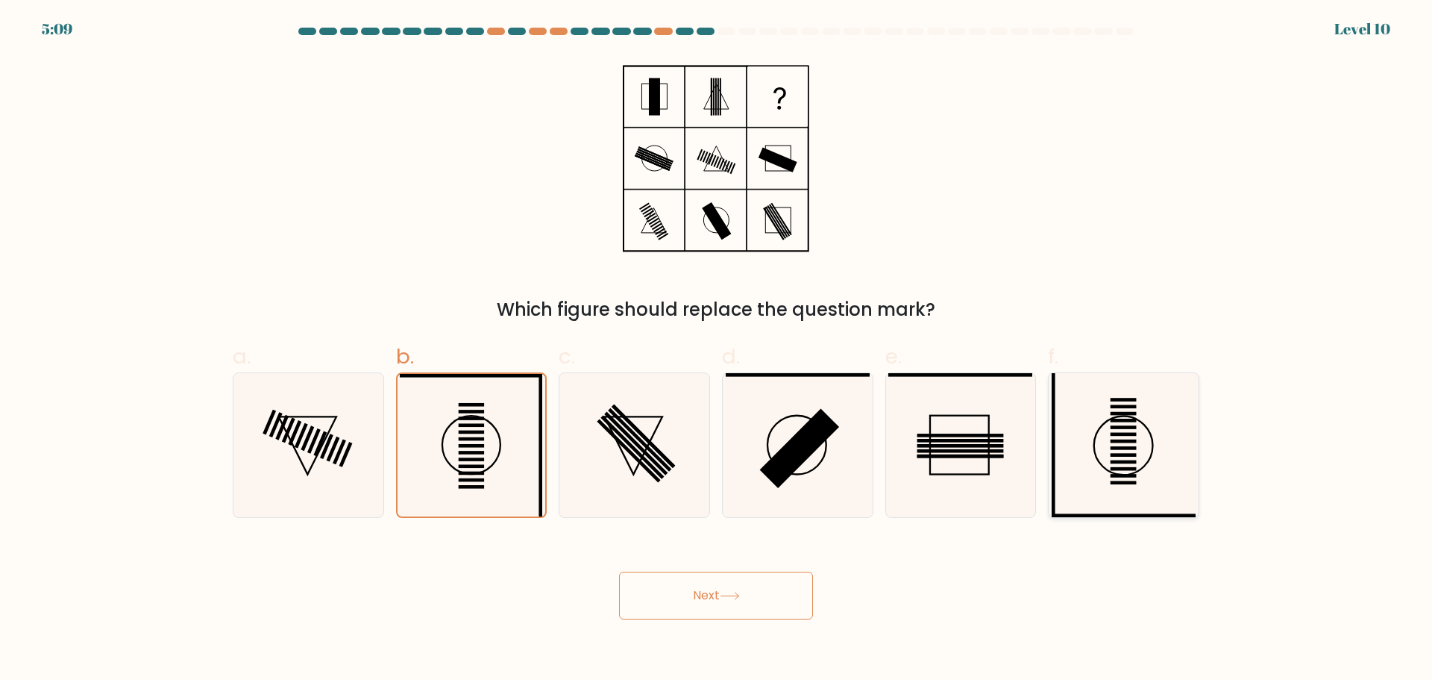
radio input "true"
click at [513, 481] on icon at bounding box center [471, 445] width 144 height 144
click at [716, 350] on input "b." at bounding box center [716, 345] width 1 height 10
radio input "true"
click at [728, 604] on button "Next" at bounding box center [716, 595] width 194 height 48
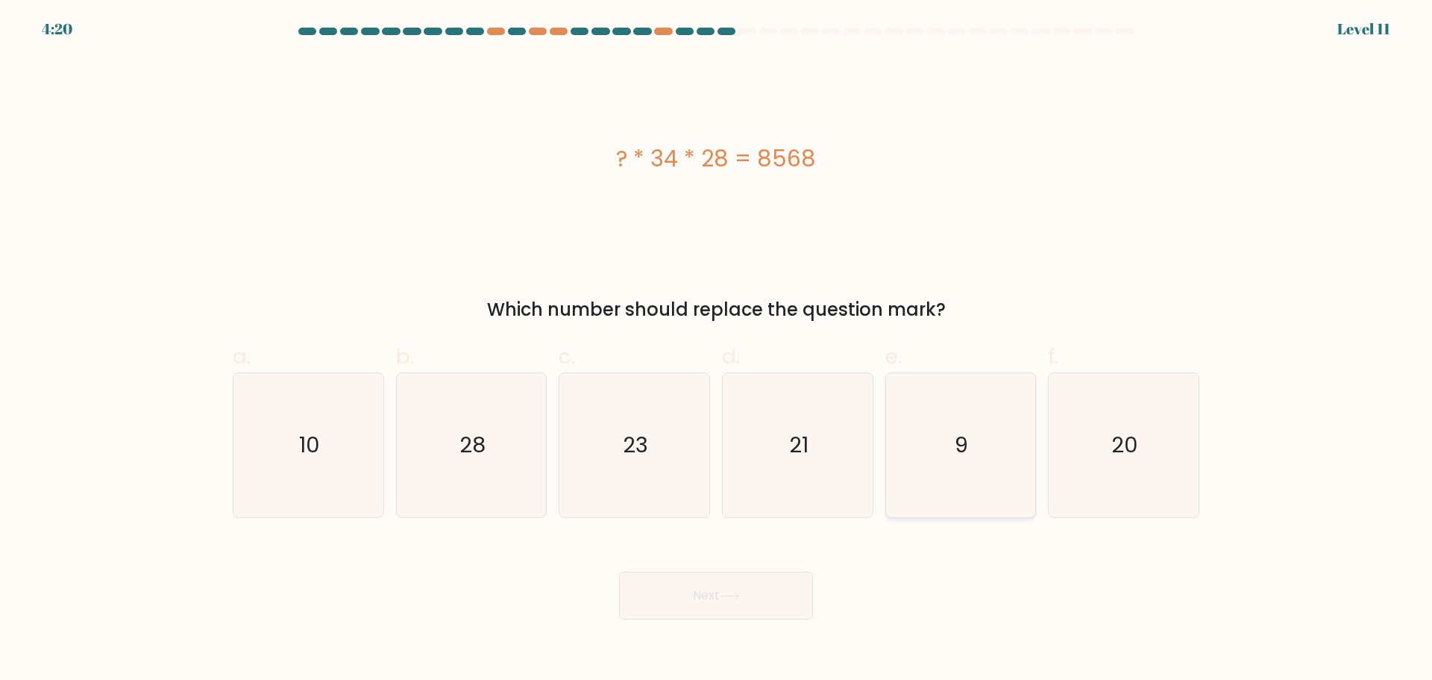
click at [983, 449] on icon "9" at bounding box center [961, 445] width 144 height 144
click at [717, 350] on input "e. 9" at bounding box center [716, 345] width 1 height 10
radio input "true"
click at [697, 586] on button "Next" at bounding box center [716, 595] width 194 height 48
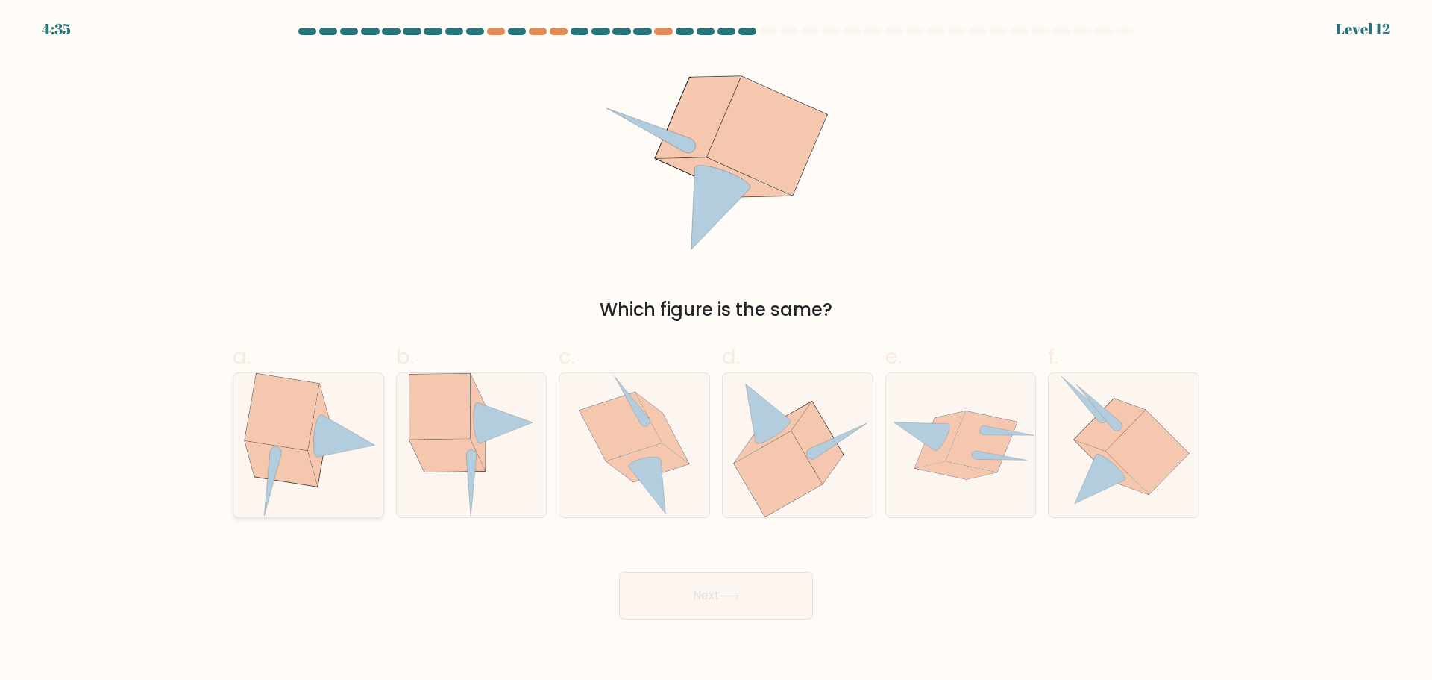
click at [277, 467] on icon at bounding box center [272, 483] width 17 height 64
click at [716, 350] on input "a." at bounding box center [716, 345] width 1 height 10
radio input "true"
click at [728, 607] on button "Next" at bounding box center [716, 595] width 194 height 48
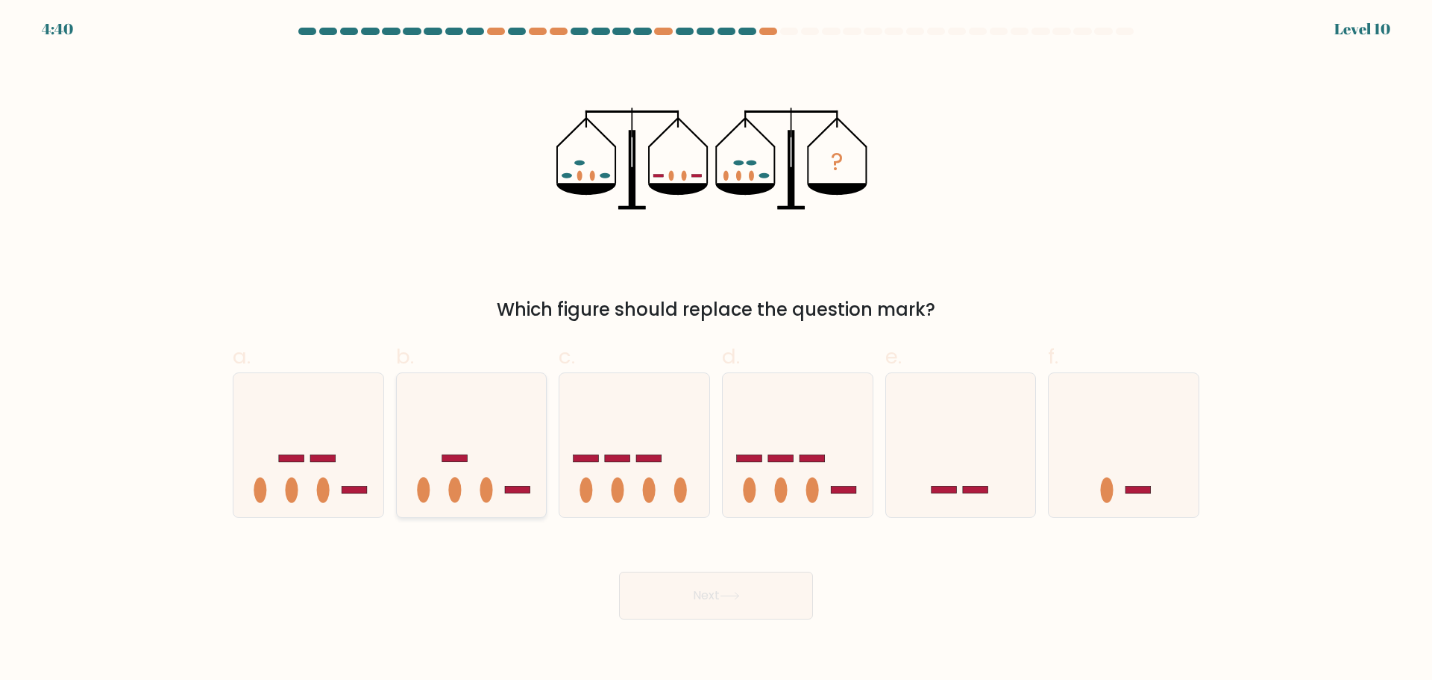
click at [519, 430] on icon at bounding box center [472, 445] width 150 height 124
click at [716, 350] on input "b." at bounding box center [716, 345] width 1 height 10
radio input "true"
click at [723, 600] on button "Next" at bounding box center [716, 595] width 194 height 48
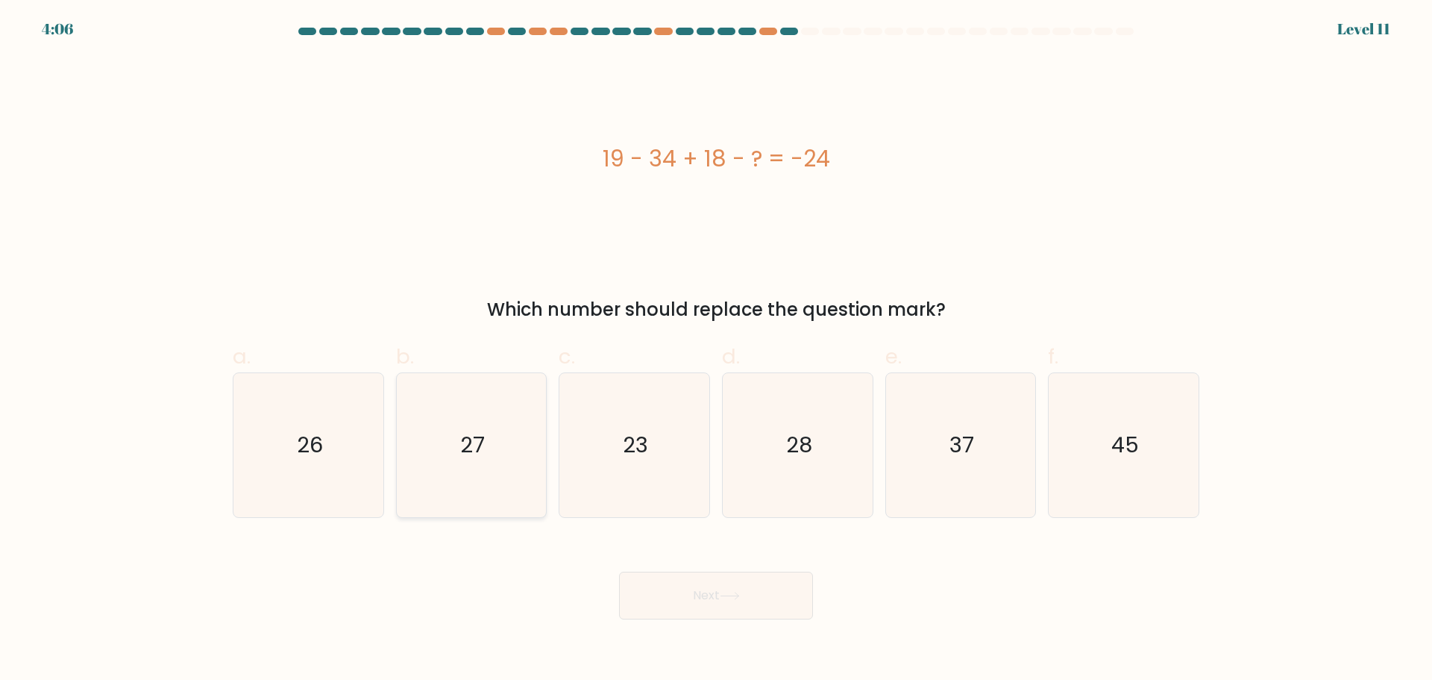
click at [505, 433] on icon "27" at bounding box center [471, 445] width 144 height 144
click at [716, 350] on input "b. 27" at bounding box center [716, 345] width 1 height 10
radio input "true"
click at [772, 592] on button "Next" at bounding box center [716, 595] width 194 height 48
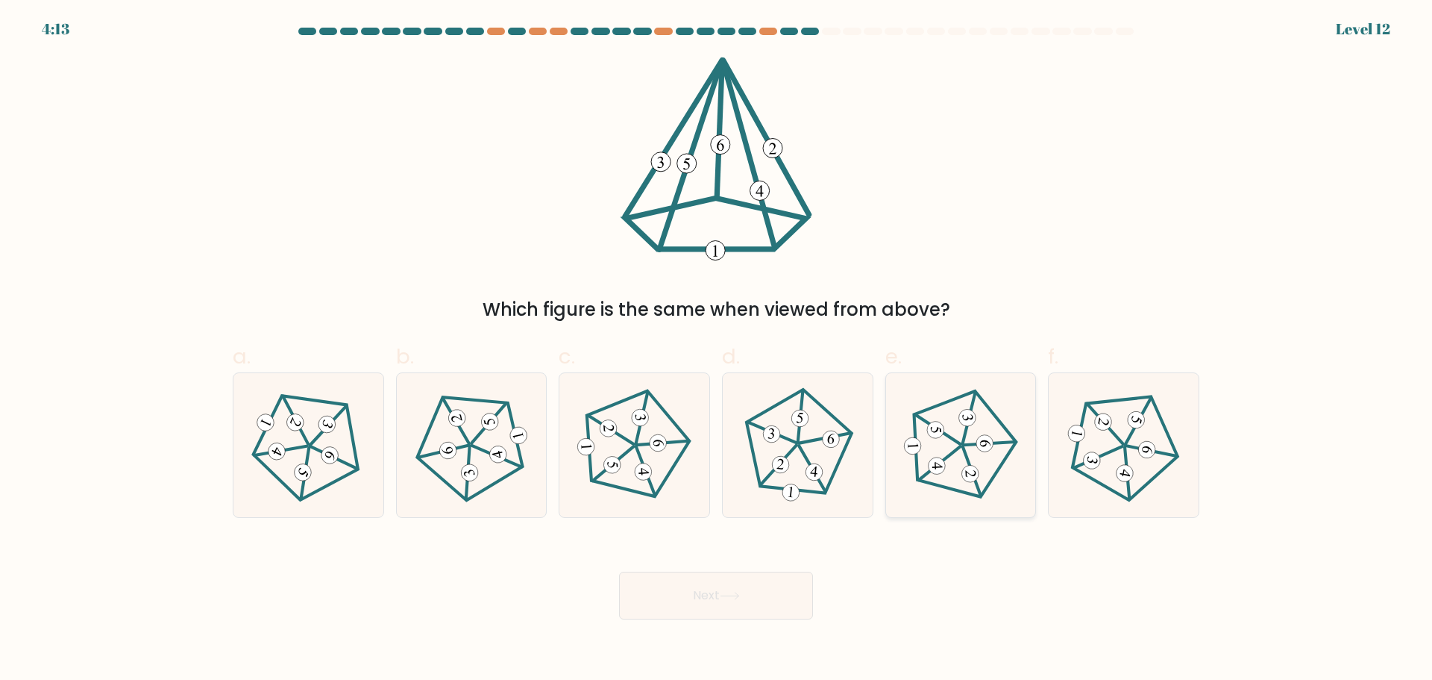
click at [969, 469] on 512 at bounding box center [971, 474] width 18 height 18
click at [717, 350] on input "e." at bounding box center [716, 345] width 1 height 10
radio input "true"
click at [742, 603] on button "Next" at bounding box center [716, 595] width 194 height 48
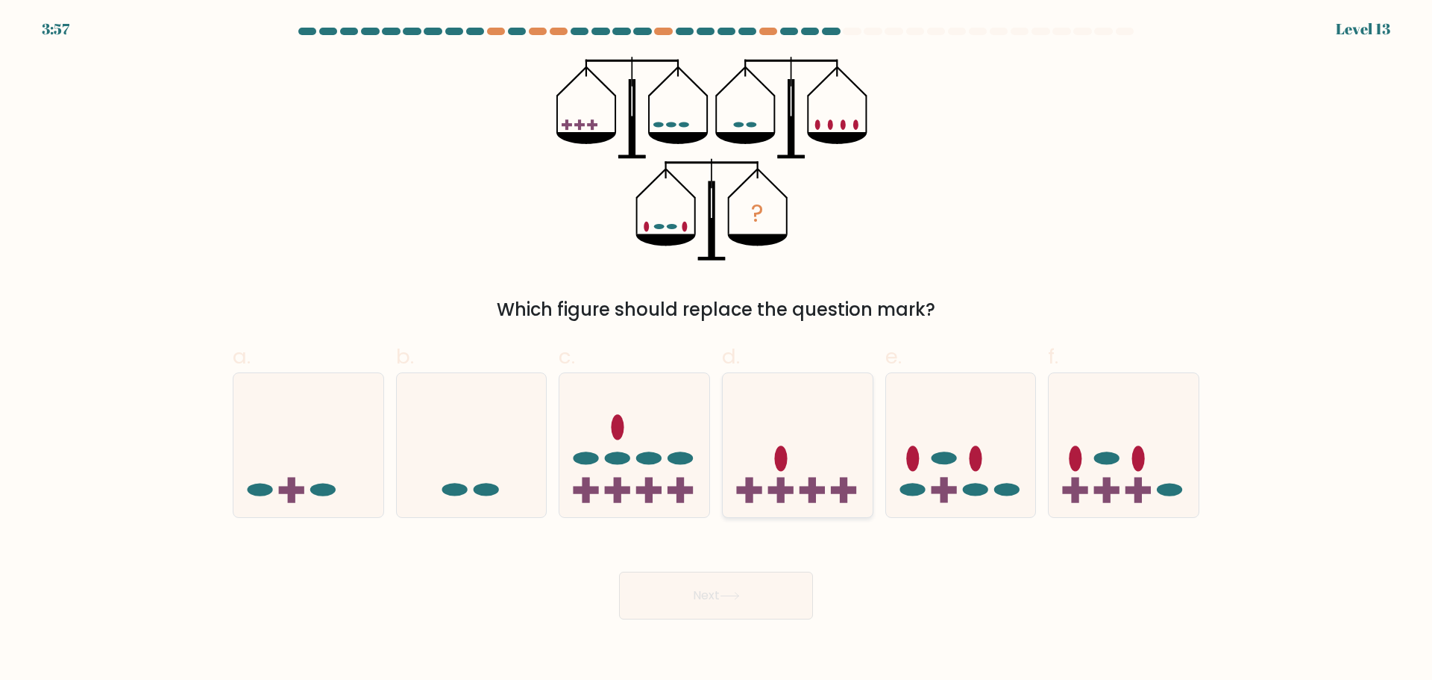
click at [803, 494] on icon at bounding box center [798, 445] width 150 height 124
click at [717, 350] on input "d." at bounding box center [716, 345] width 1 height 10
radio input "true"
click at [736, 587] on button "Next" at bounding box center [716, 595] width 194 height 48
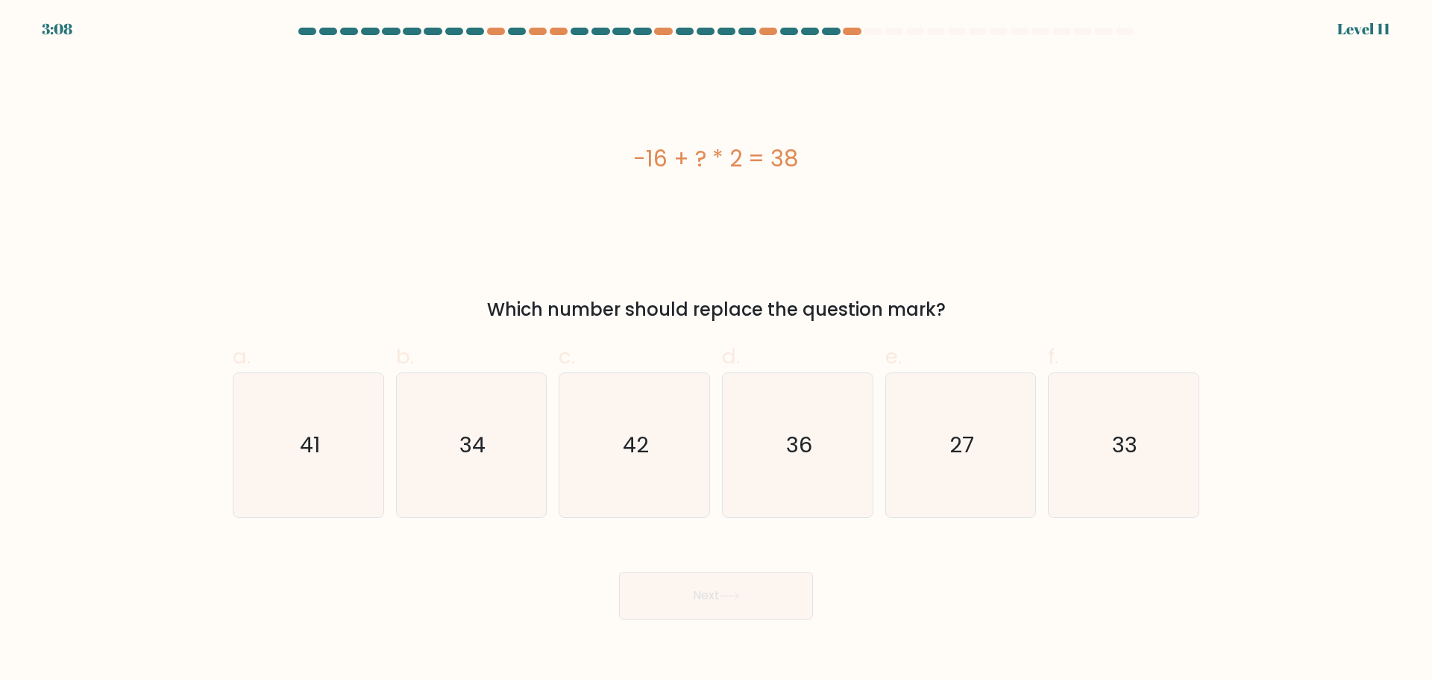
drag, startPoint x: 974, startPoint y: 479, endPoint x: 696, endPoint y: 580, distance: 296.2
click at [974, 478] on icon "27" at bounding box center [961, 445] width 144 height 144
click at [717, 350] on input "e. 27" at bounding box center [716, 345] width 1 height 10
radio input "true"
click at [727, 584] on button "Next" at bounding box center [716, 595] width 194 height 48
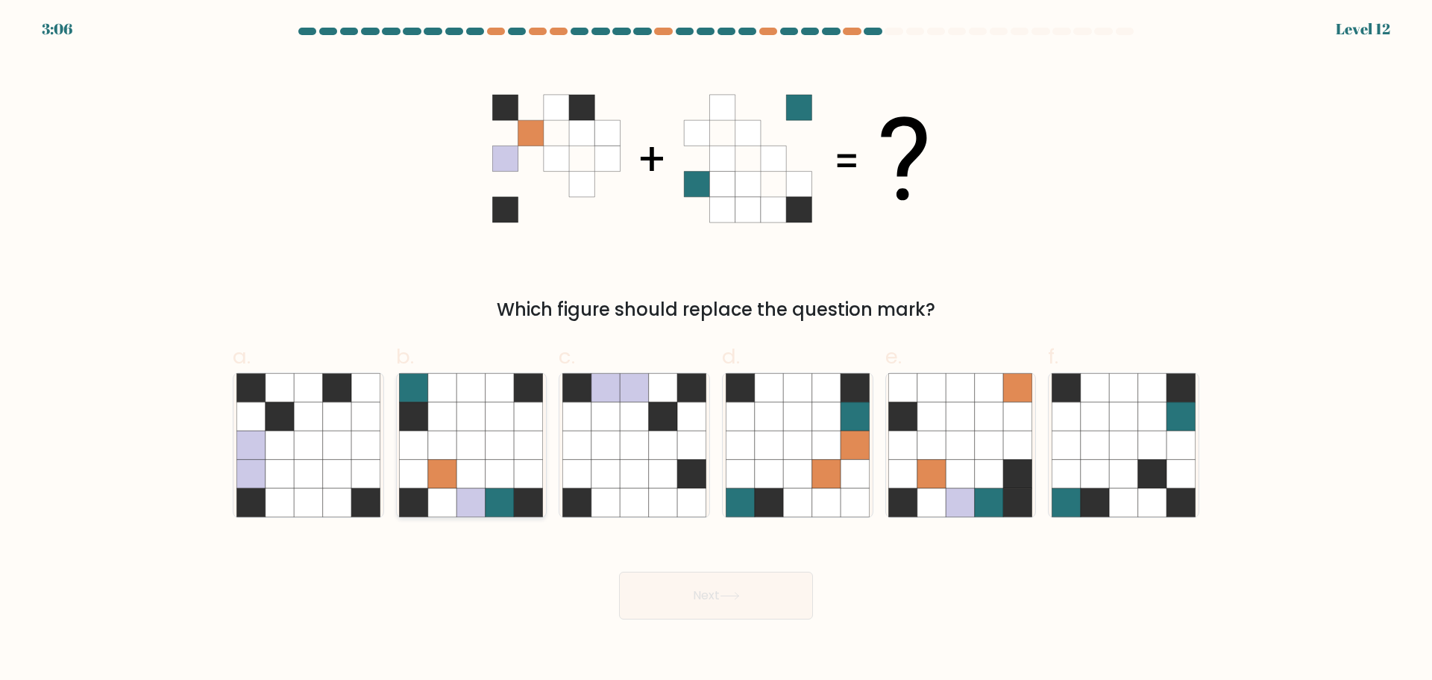
click at [444, 423] on icon at bounding box center [442, 415] width 28 height 28
click at [716, 350] on input "b." at bounding box center [716, 345] width 1 height 10
radio input "true"
click at [721, 604] on button "Next" at bounding box center [716, 595] width 194 height 48
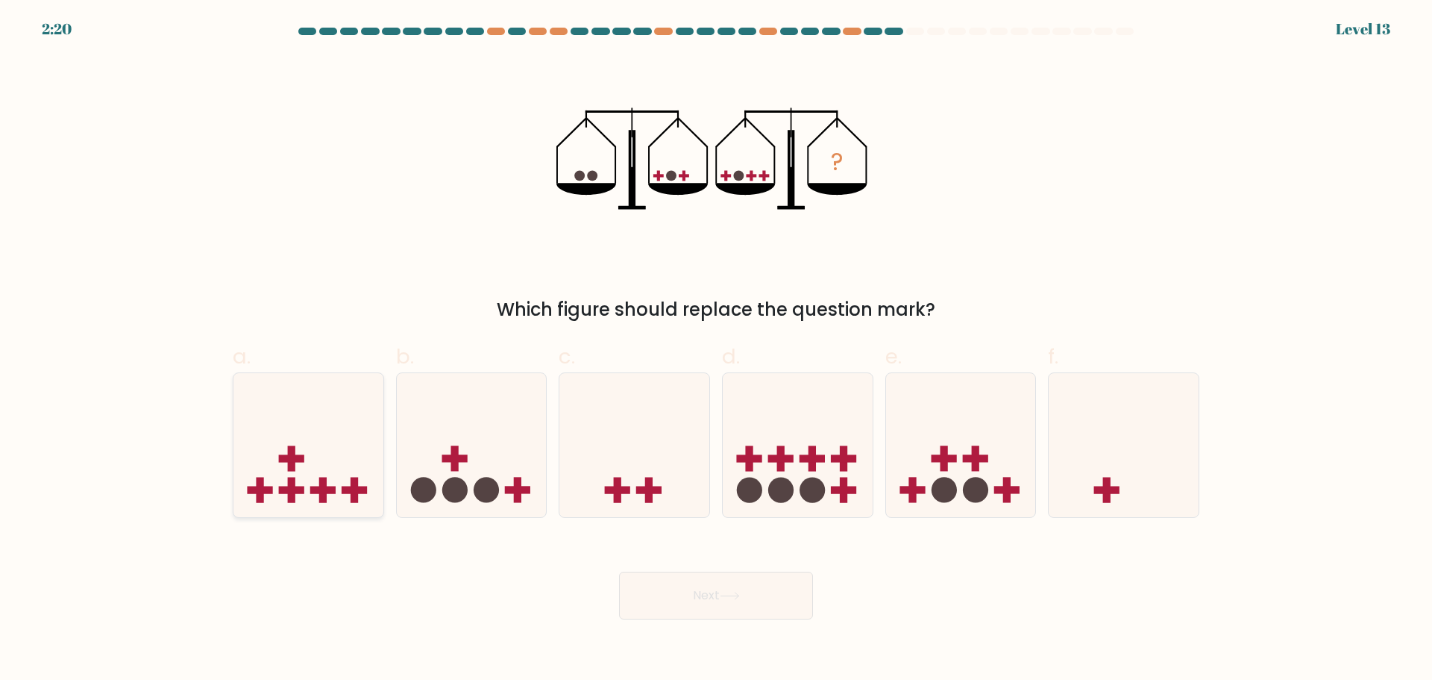
click at [350, 499] on icon at bounding box center [309, 445] width 150 height 124
click at [716, 350] on input "a." at bounding box center [716, 345] width 1 height 10
radio input "true"
click at [721, 598] on button "Next" at bounding box center [716, 595] width 194 height 48
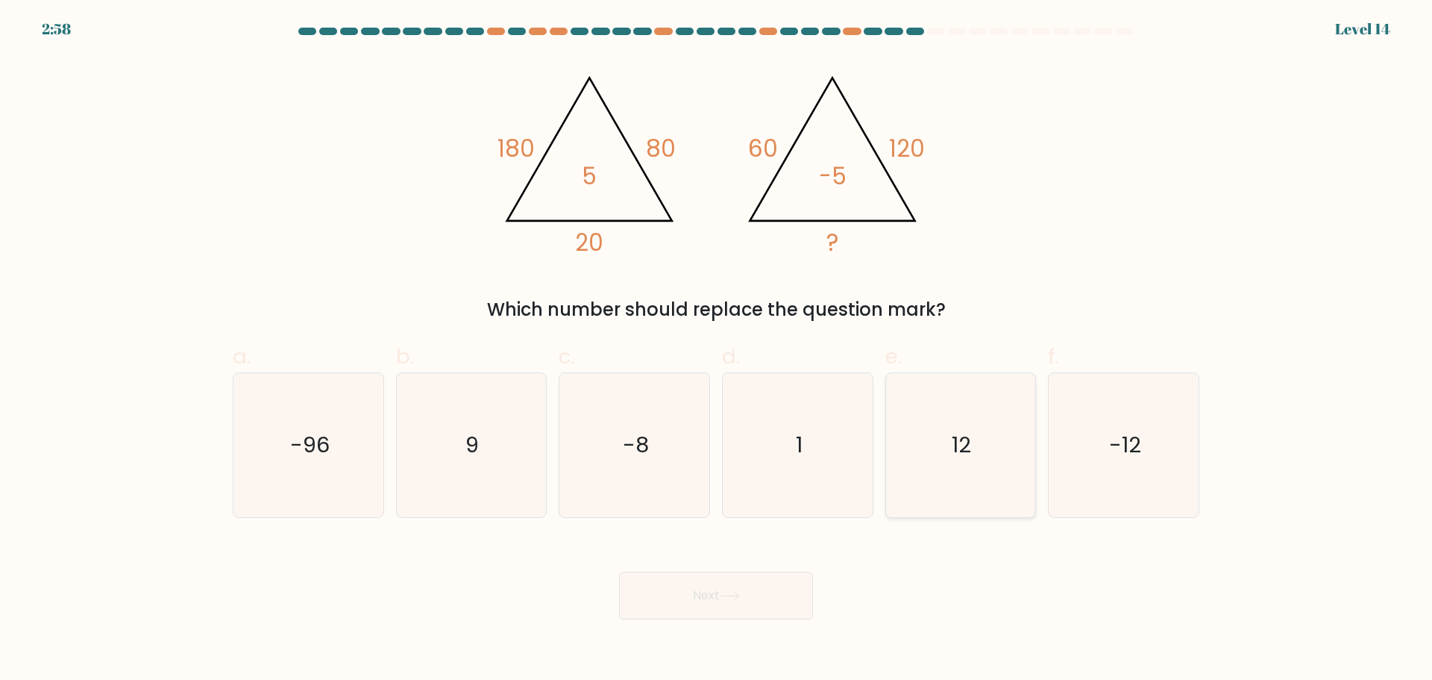
click at [937, 480] on icon "12" at bounding box center [961, 445] width 144 height 144
click at [717, 350] on input "e. 12" at bounding box center [716, 345] width 1 height 10
radio input "true"
click at [729, 592] on icon at bounding box center [730, 596] width 20 height 8
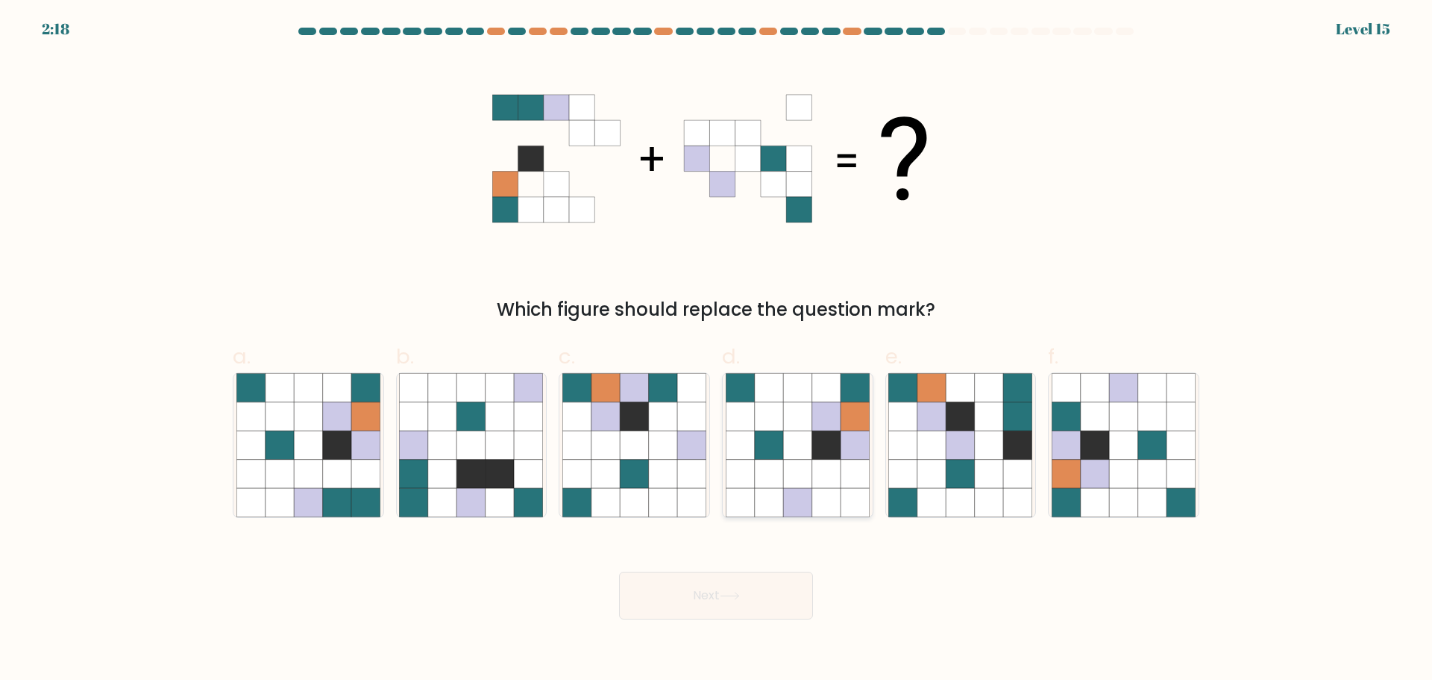
click at [824, 457] on icon at bounding box center [826, 444] width 28 height 28
click at [717, 350] on input "d." at bounding box center [716, 345] width 1 height 10
radio input "true"
click at [322, 439] on icon at bounding box center [308, 444] width 28 height 28
click at [716, 350] on input "a." at bounding box center [716, 345] width 1 height 10
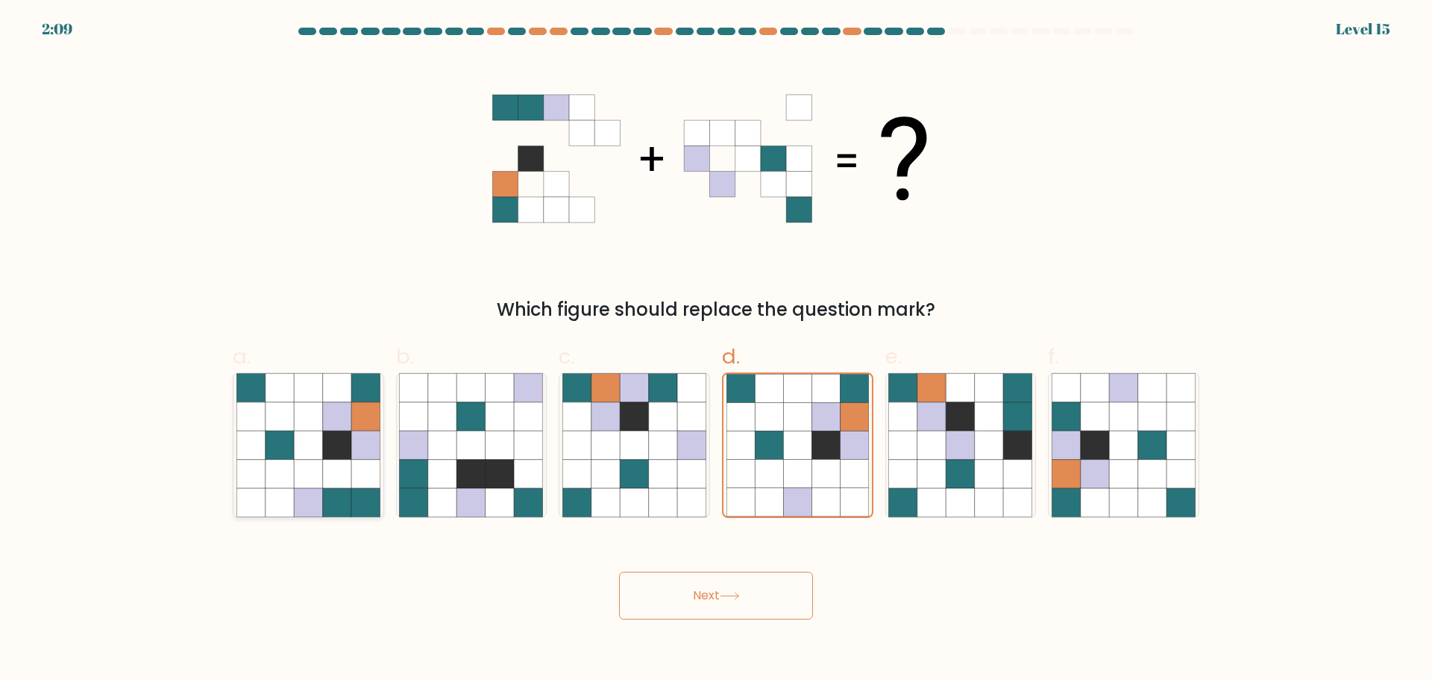
radio input "true"
click at [350, 416] on icon at bounding box center [336, 416] width 28 height 28
click at [716, 350] on input "a." at bounding box center [716, 345] width 1 height 10
click at [722, 586] on button "Next" at bounding box center [716, 595] width 194 height 48
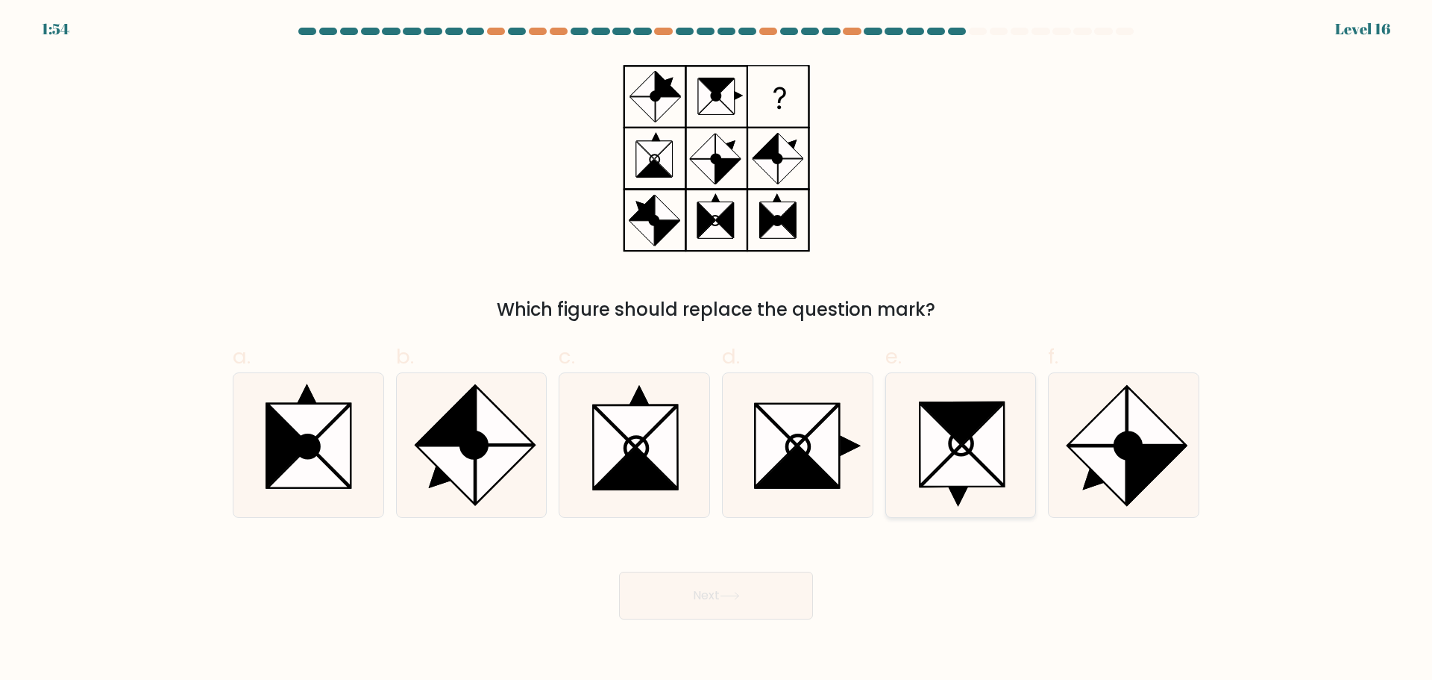
click at [987, 460] on icon at bounding box center [984, 444] width 41 height 82
click at [717, 350] on input "e." at bounding box center [716, 345] width 1 height 10
radio input "true"
click at [795, 492] on icon at bounding box center [798, 445] width 144 height 144
click at [717, 350] on input "d." at bounding box center [716, 345] width 1 height 10
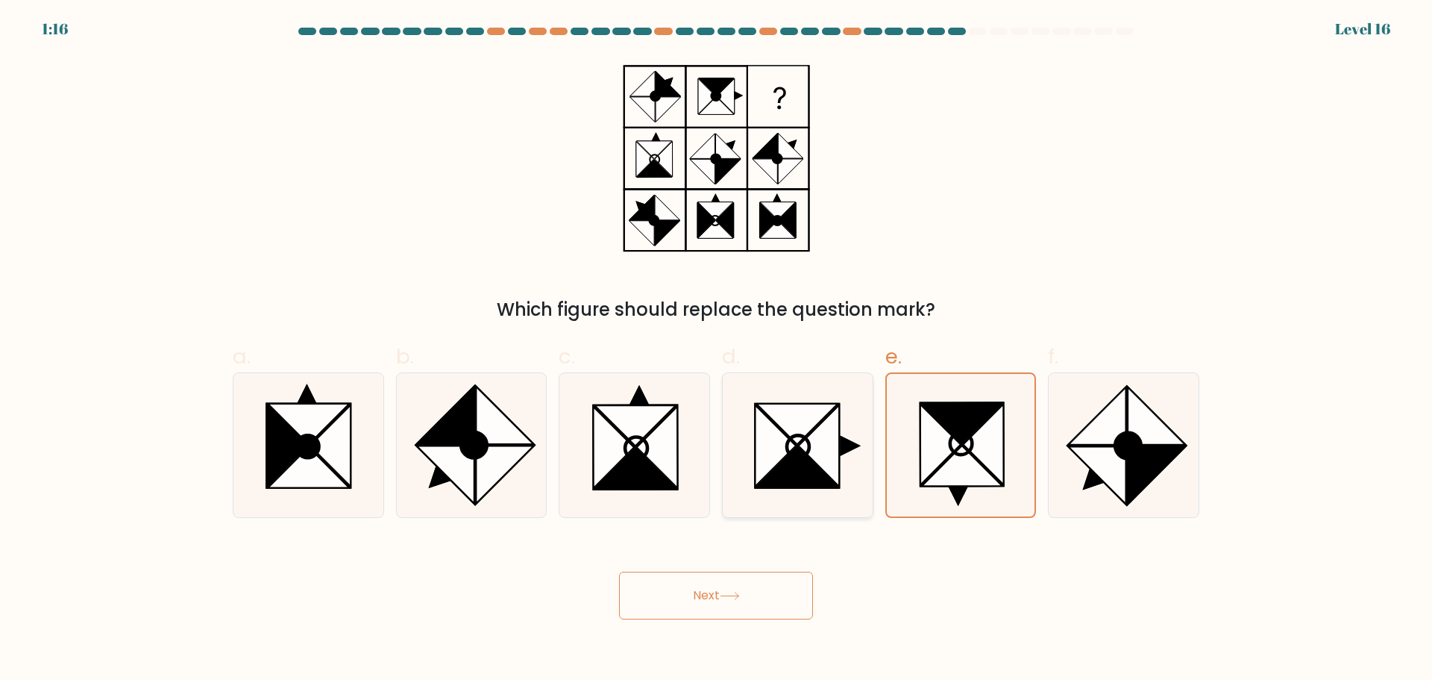
radio input "true"
click at [727, 598] on icon at bounding box center [730, 596] width 20 height 8
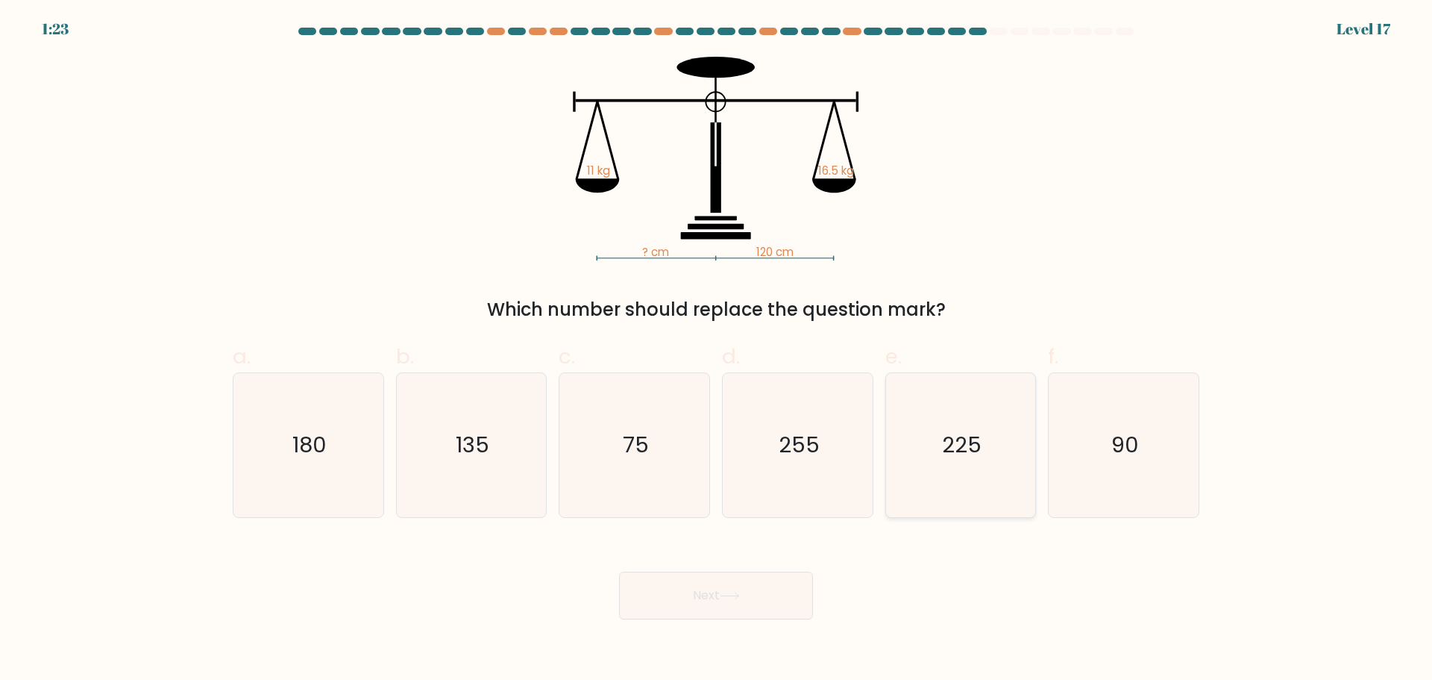
click at [959, 467] on icon "225" at bounding box center [961, 445] width 144 height 144
click at [717, 350] on input "e. 225" at bounding box center [716, 345] width 1 height 10
radio input "true"
click at [348, 460] on icon "180" at bounding box center [309, 445] width 144 height 144
click at [716, 350] on input "a. 180" at bounding box center [716, 345] width 1 height 10
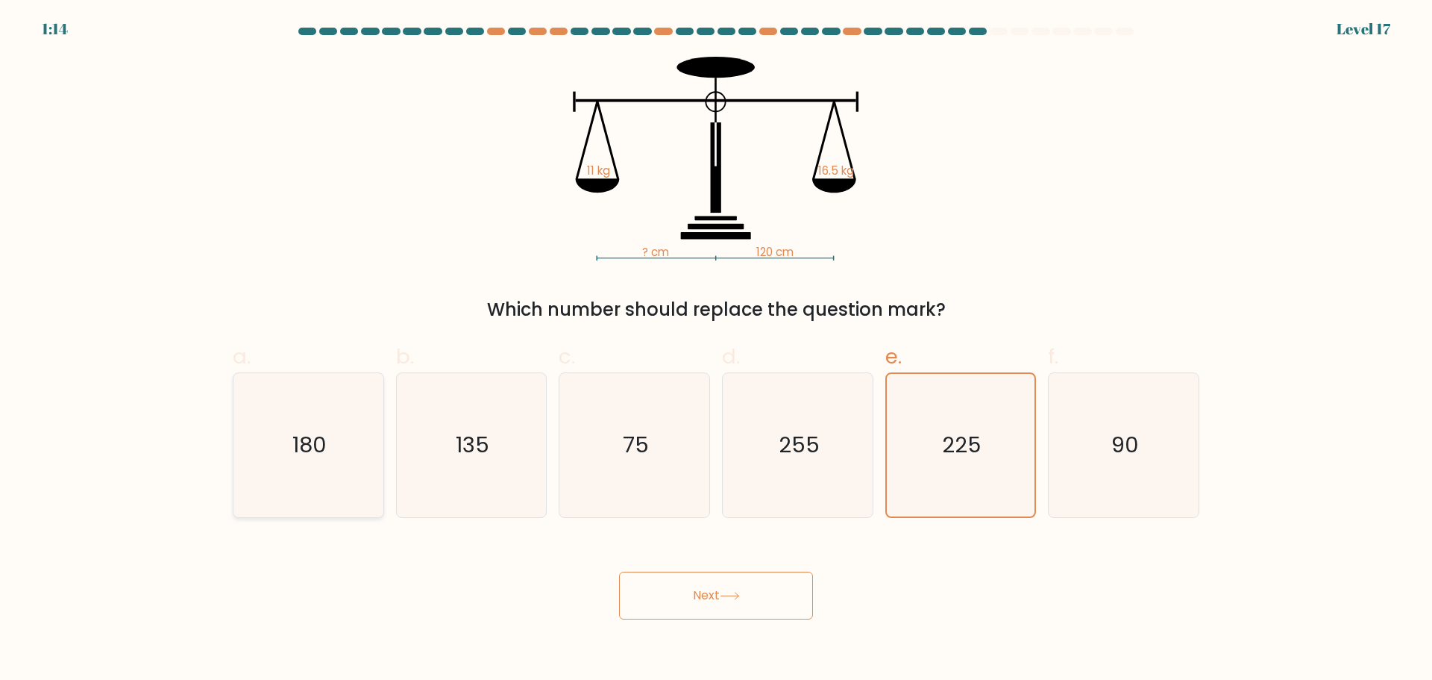
radio input "true"
click at [744, 592] on button "Next" at bounding box center [716, 595] width 194 height 48
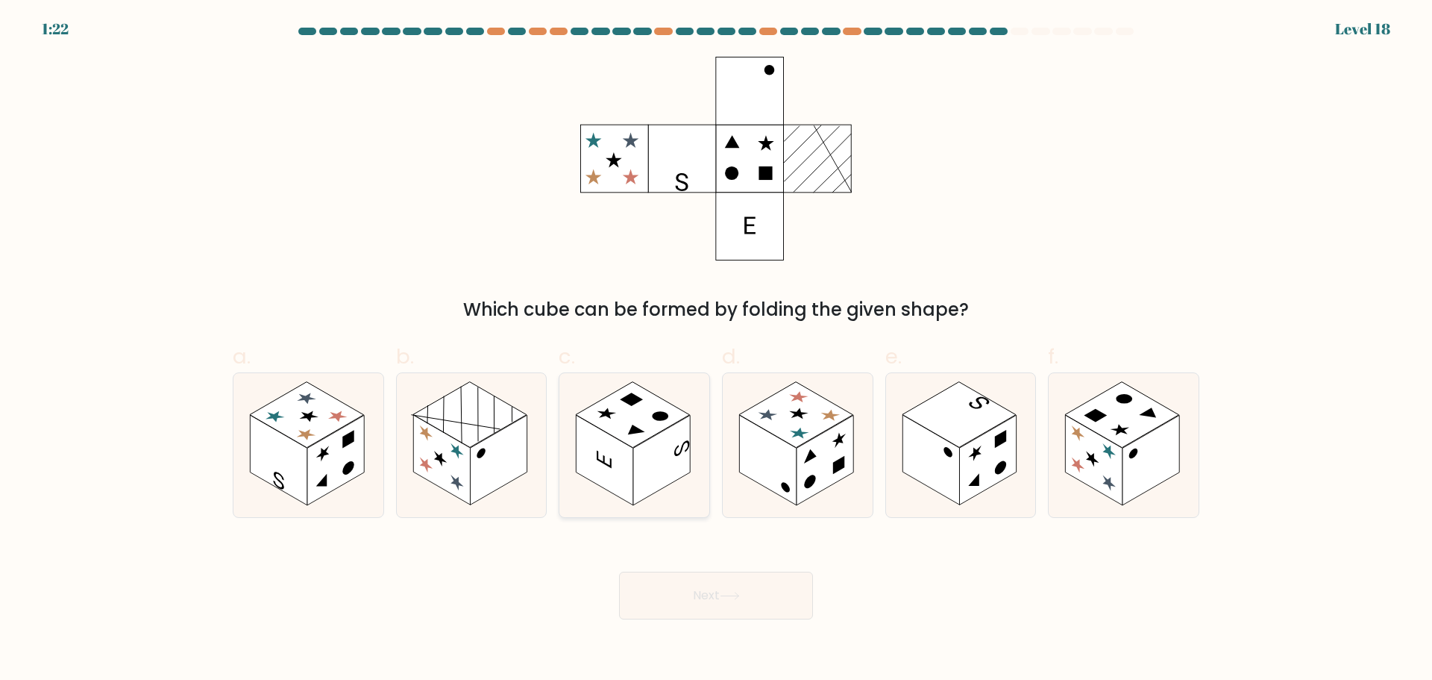
click at [646, 467] on rect at bounding box center [661, 460] width 57 height 90
click at [716, 350] on input "c." at bounding box center [716, 345] width 1 height 10
radio input "true"
click at [742, 607] on button "Next" at bounding box center [716, 595] width 194 height 48
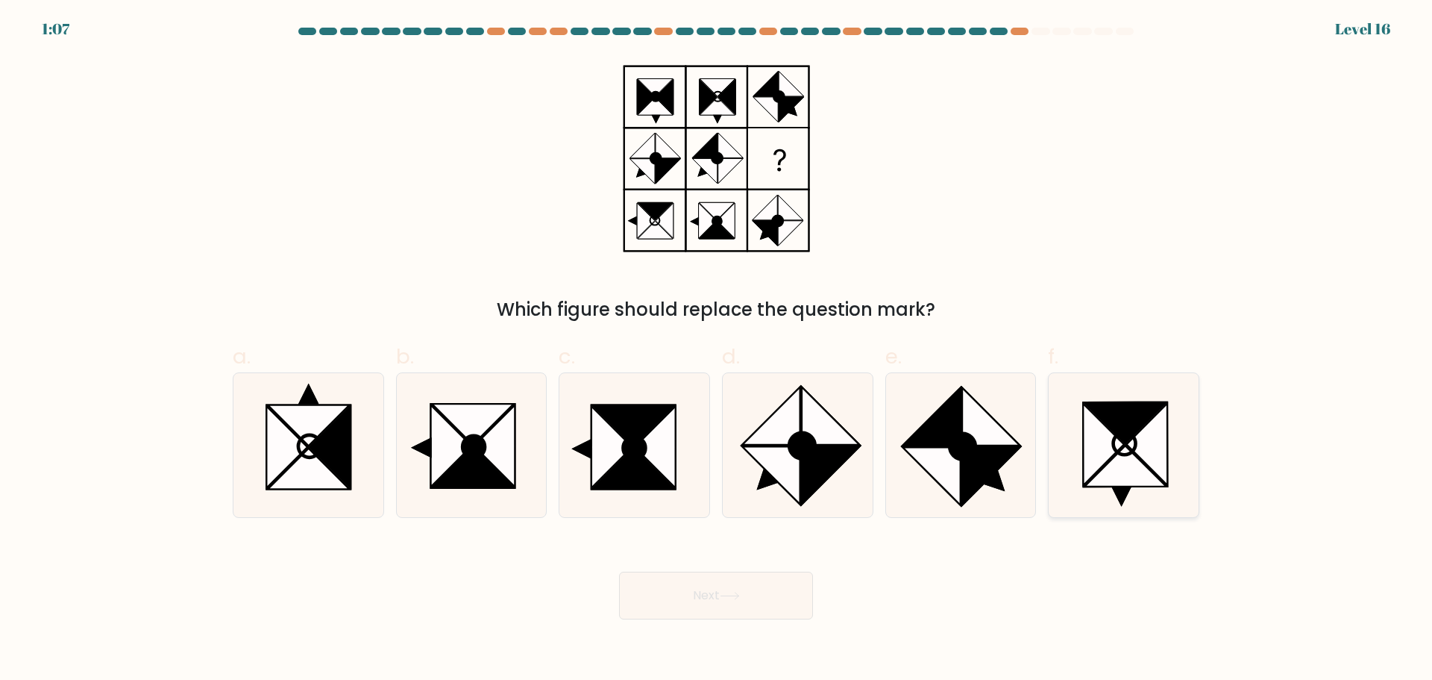
click at [1123, 460] on icon at bounding box center [1126, 465] width 82 height 41
click at [717, 350] on input "f." at bounding box center [716, 345] width 1 height 10
radio input "true"
click at [748, 604] on button "Next" at bounding box center [716, 595] width 194 height 48
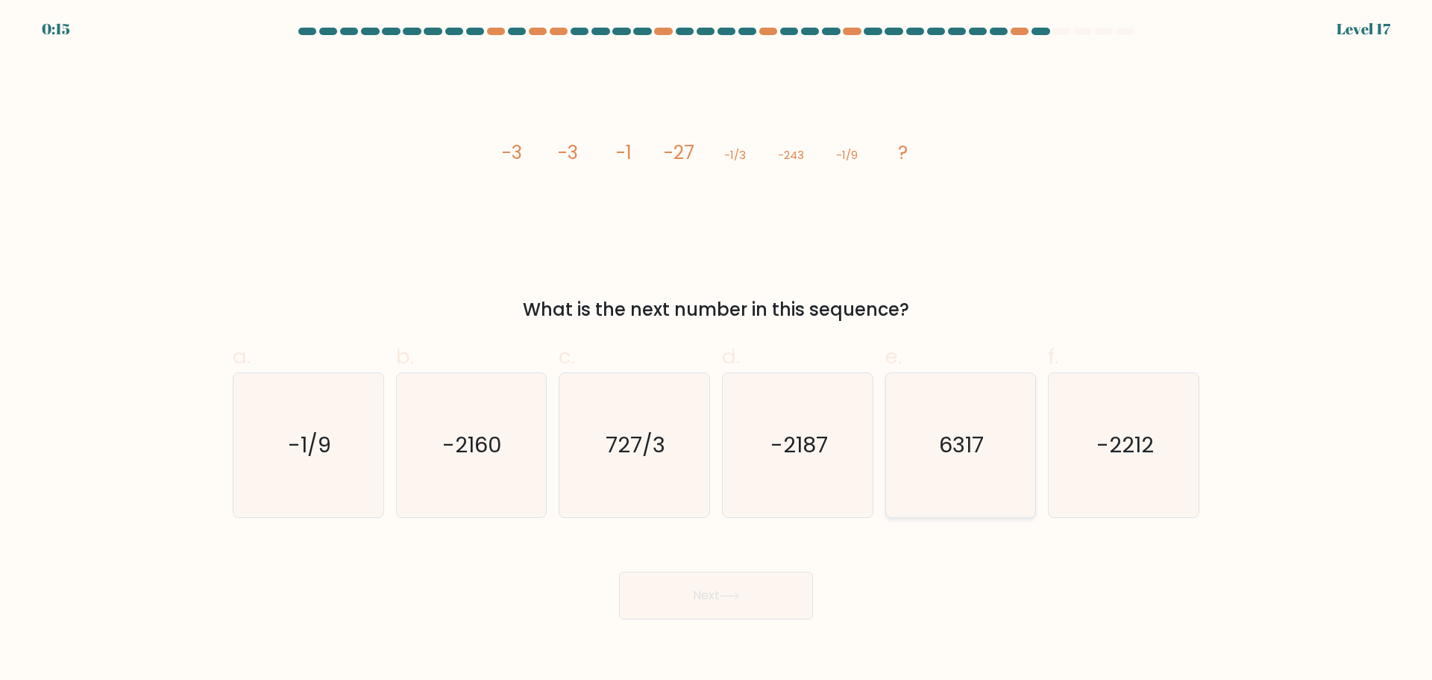
click at [1010, 457] on icon "6317" at bounding box center [961, 445] width 144 height 144
click at [717, 350] on input "e. 6317" at bounding box center [716, 345] width 1 height 10
radio input "true"
click at [508, 475] on icon "-2160" at bounding box center [471, 445] width 144 height 144
click at [716, 350] on input "b. -2160" at bounding box center [716, 345] width 1 height 10
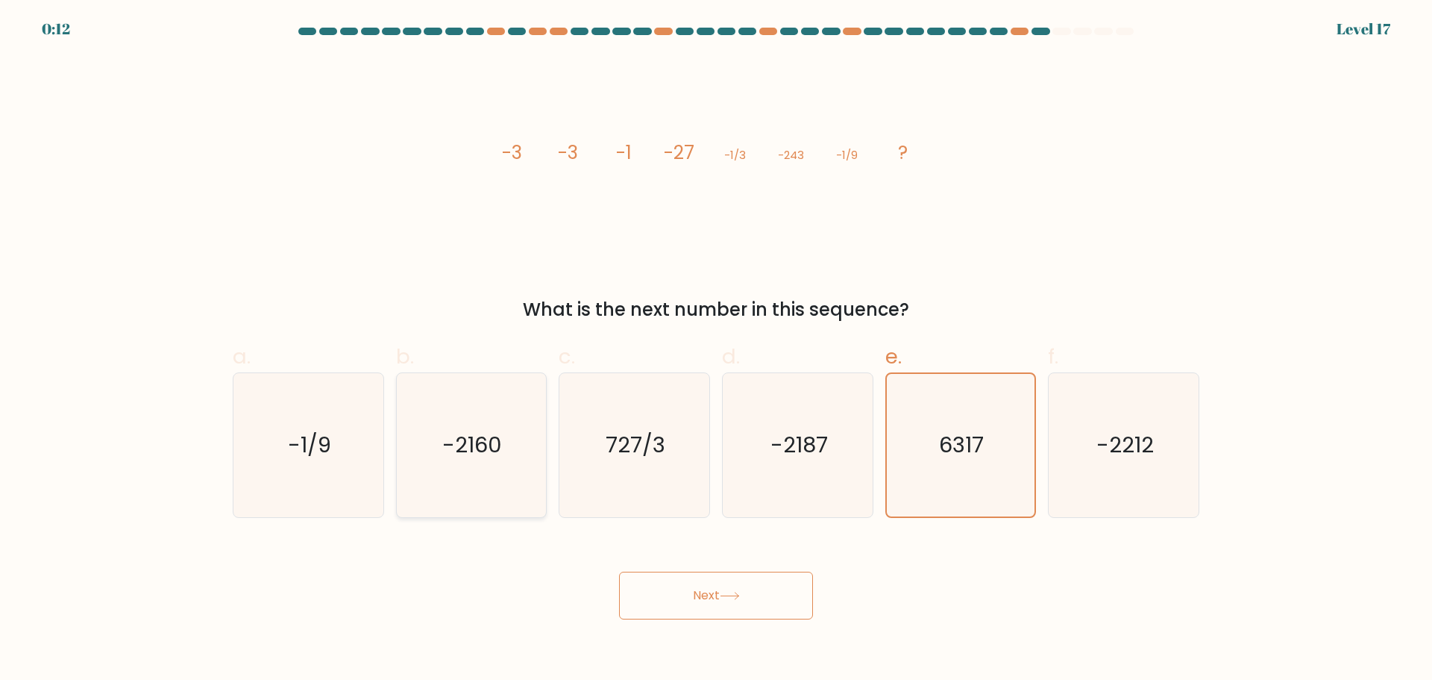
radio input "true"
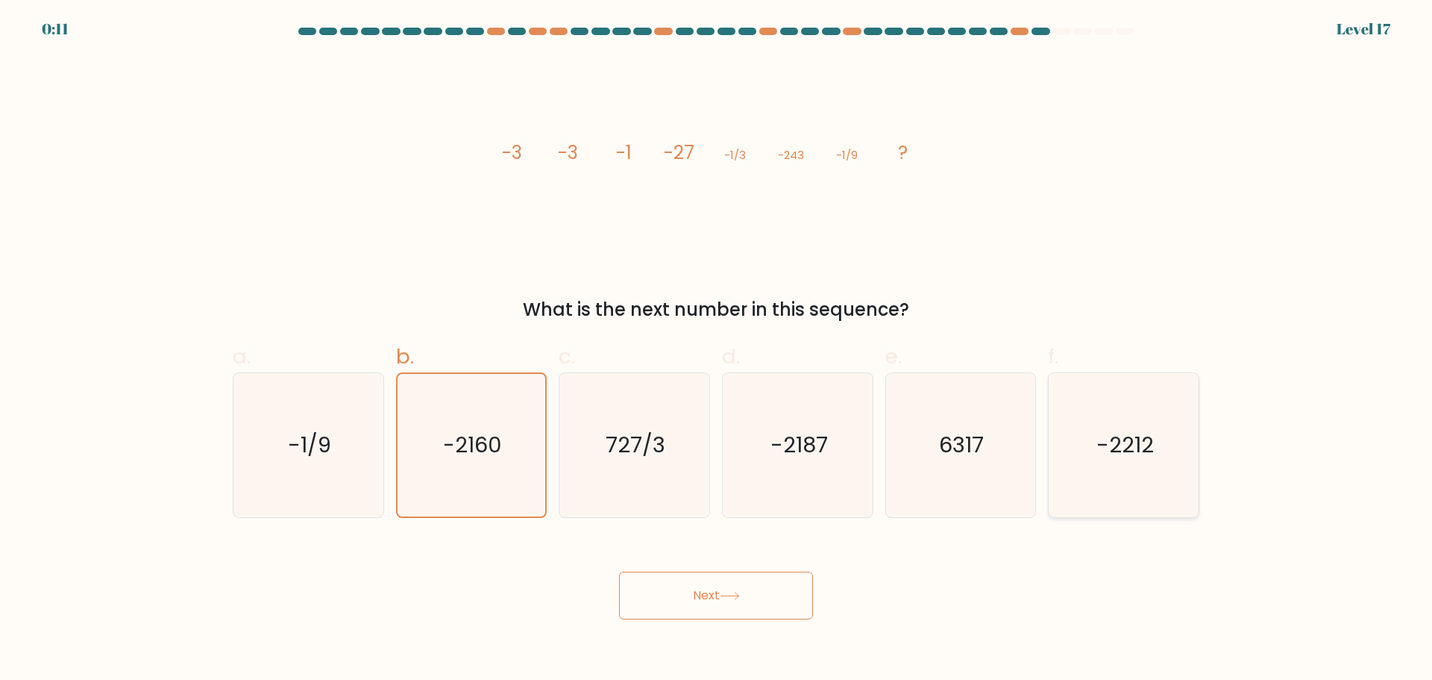
click at [1106, 469] on icon "-2212" at bounding box center [1124, 445] width 144 height 144
click at [717, 350] on input "f. -2212" at bounding box center [716, 345] width 1 height 10
radio input "true"
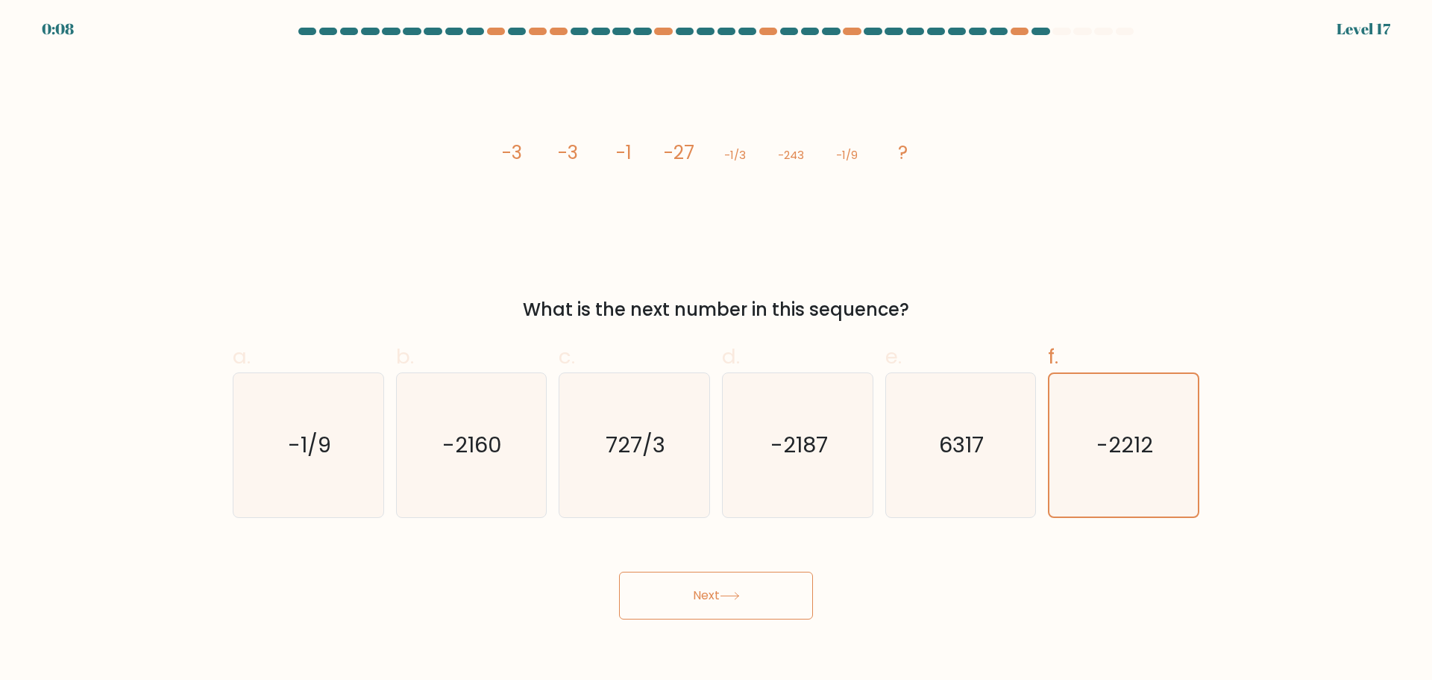
click at [718, 597] on button "Next" at bounding box center [716, 595] width 194 height 48
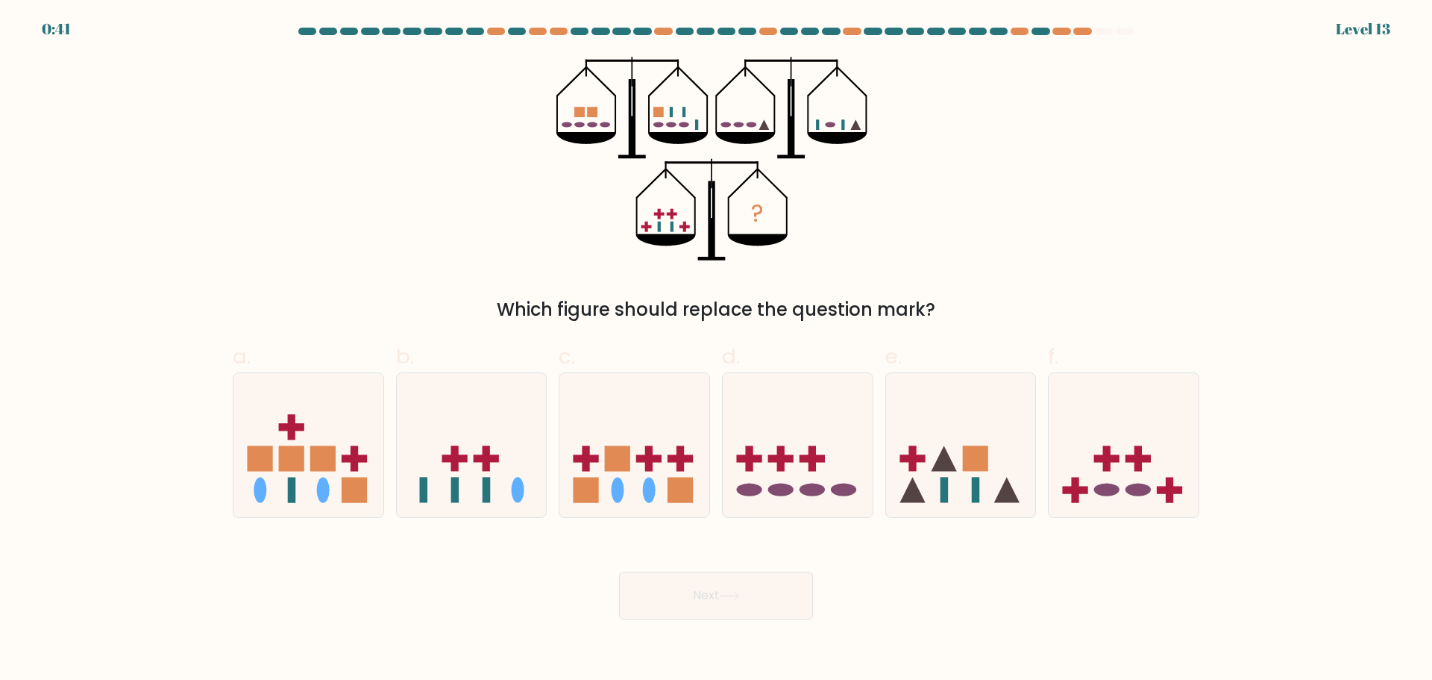
drag, startPoint x: 483, startPoint y: 474, endPoint x: 577, endPoint y: 538, distance: 113.8
click at [491, 482] on icon at bounding box center [472, 445] width 150 height 124
click at [716, 350] on input "b." at bounding box center [716, 345] width 1 height 10
radio input "true"
click at [723, 592] on button "Next" at bounding box center [716, 595] width 194 height 48
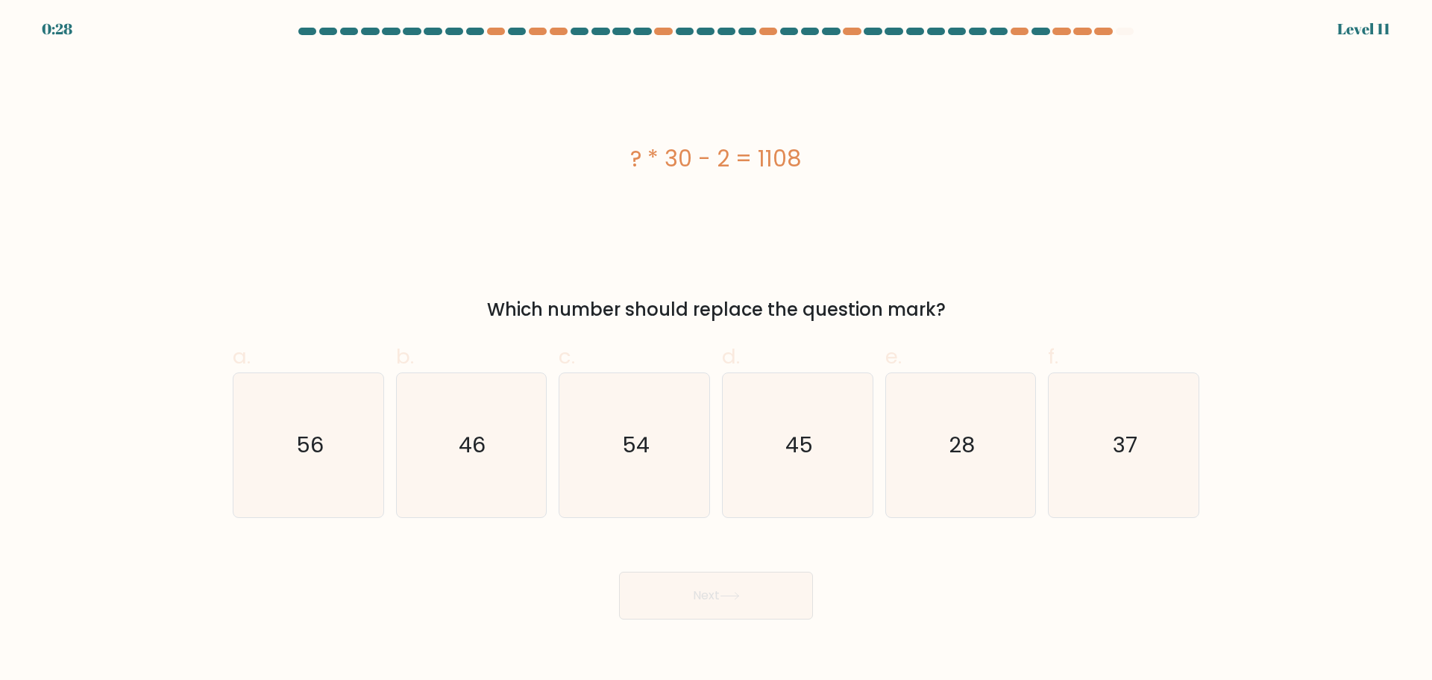
drag, startPoint x: 1167, startPoint y: 430, endPoint x: 822, endPoint y: 568, distance: 371.3
click at [1165, 431] on icon "37" at bounding box center [1124, 445] width 144 height 144
click at [717, 350] on input "f. 37" at bounding box center [716, 345] width 1 height 10
radio input "true"
click at [795, 583] on button "Next" at bounding box center [716, 595] width 194 height 48
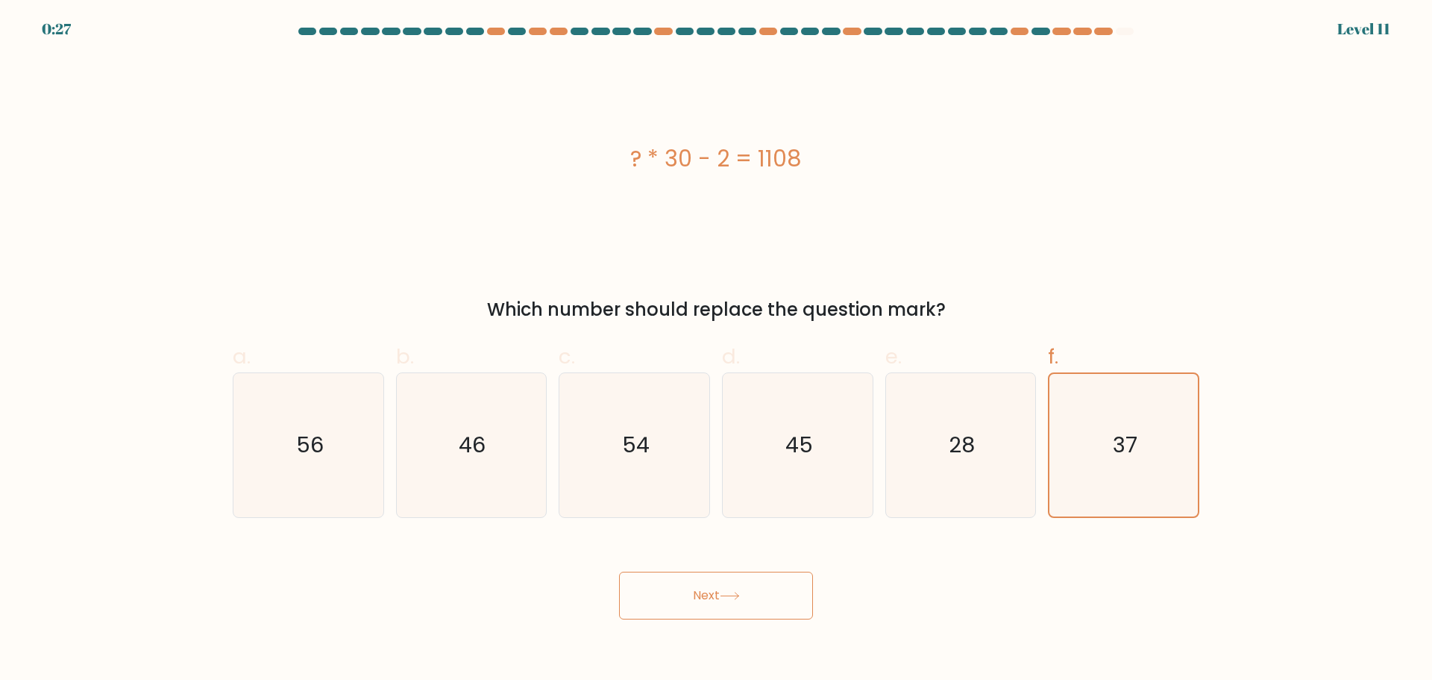
click at [744, 591] on button "Next" at bounding box center [716, 595] width 194 height 48
drag, startPoint x: 710, startPoint y: 591, endPoint x: 732, endPoint y: 593, distance: 22.5
click at [710, 591] on button "Next" at bounding box center [716, 595] width 194 height 48
click at [705, 596] on button "Next" at bounding box center [716, 595] width 194 height 48
click at [705, 597] on button "Next" at bounding box center [716, 595] width 194 height 48
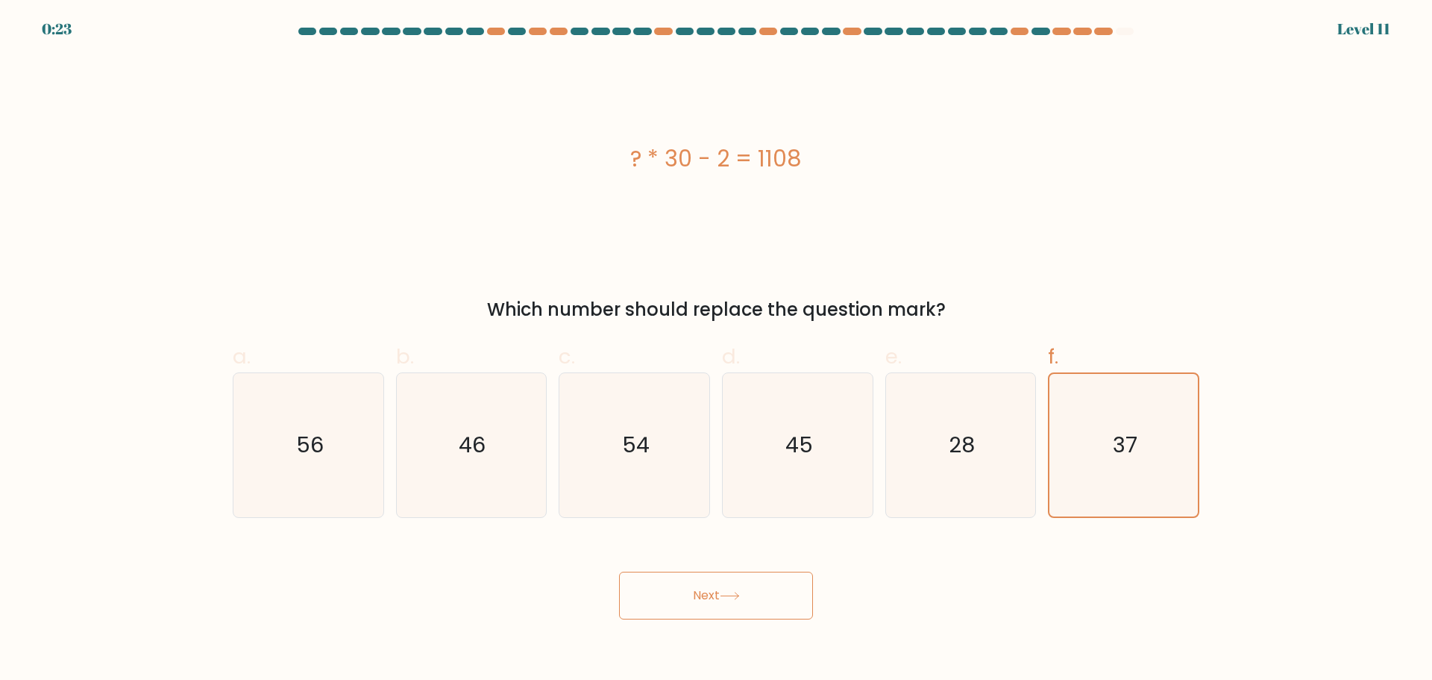
click at [706, 598] on button "Next" at bounding box center [716, 595] width 194 height 48
click at [1165, 477] on icon "37" at bounding box center [1124, 445] width 144 height 144
click at [717, 350] on input "f. 37" at bounding box center [716, 345] width 1 height 10
radio input "true"
click at [748, 592] on button "Next" at bounding box center [716, 595] width 194 height 48
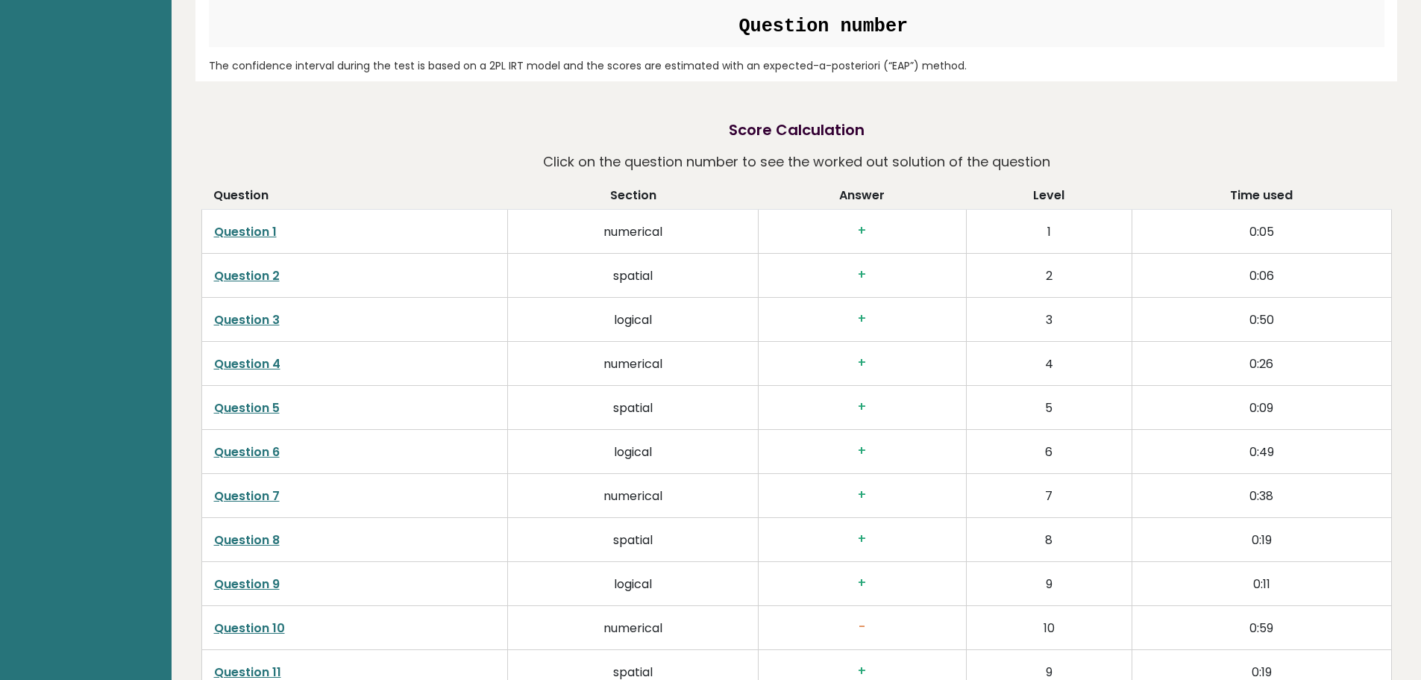
scroll to position [2611, 0]
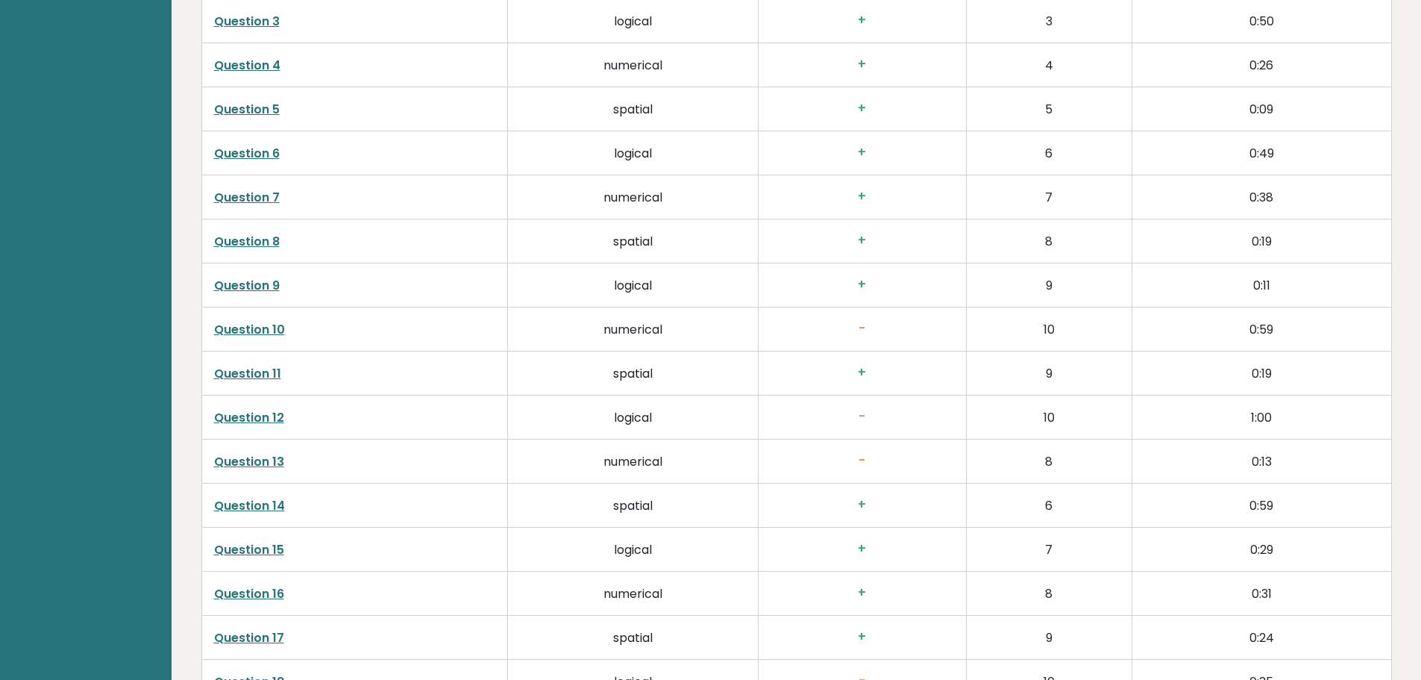
click at [272, 331] on link "Question 10" at bounding box center [249, 329] width 71 height 17
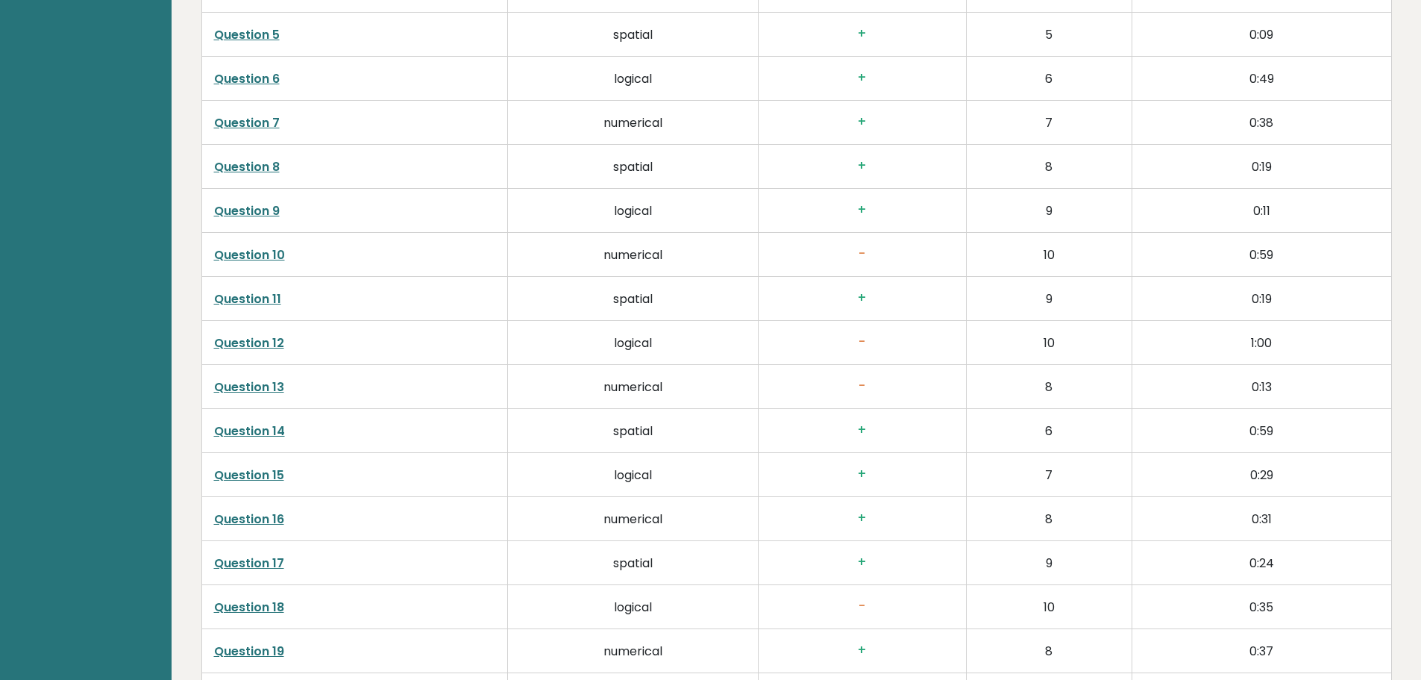
click at [248, 342] on link "Question 12" at bounding box center [249, 342] width 70 height 17
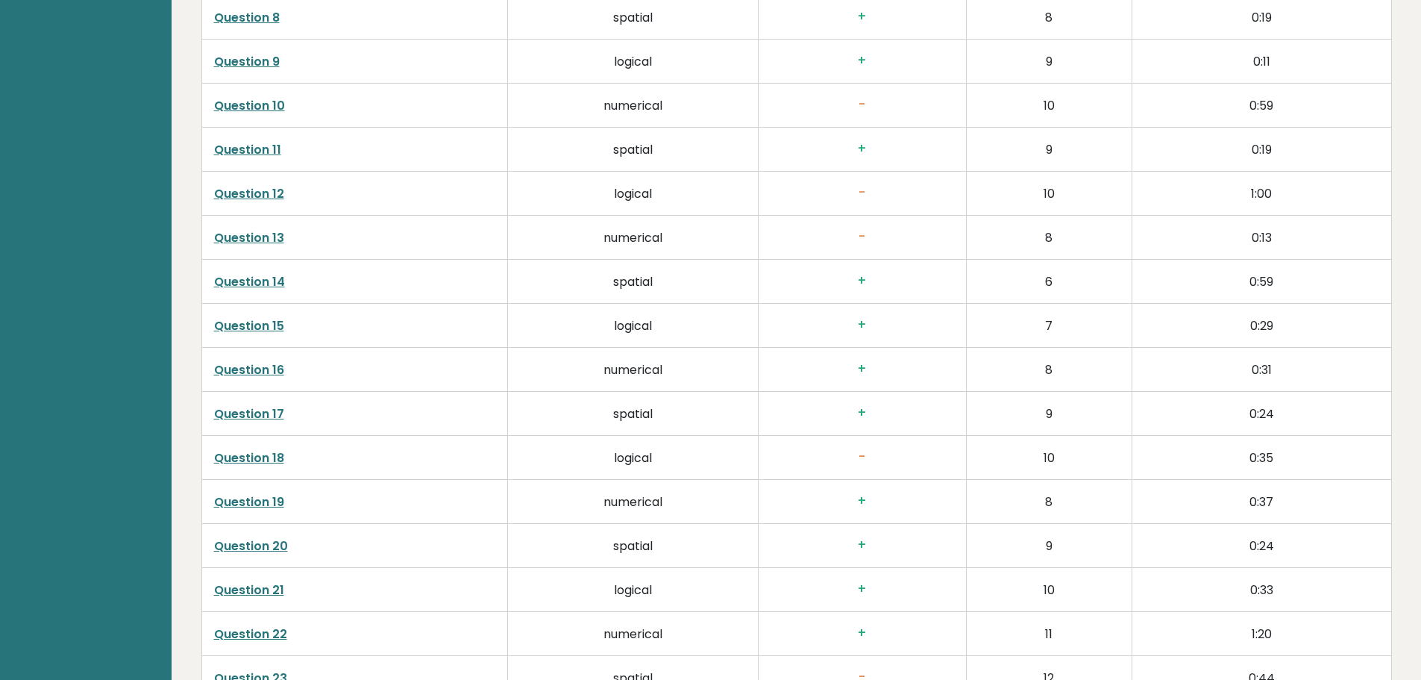
scroll to position [2910, 0]
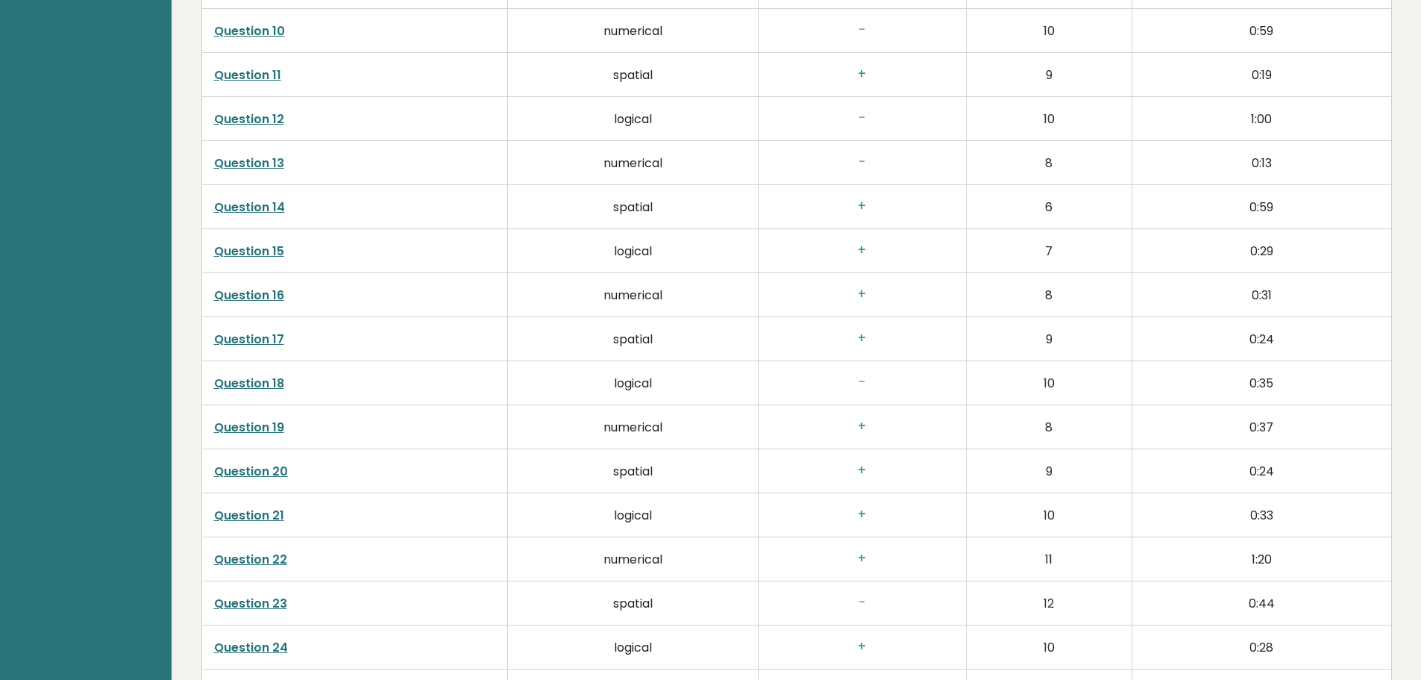
click at [245, 378] on link "Question 18" at bounding box center [249, 383] width 70 height 17
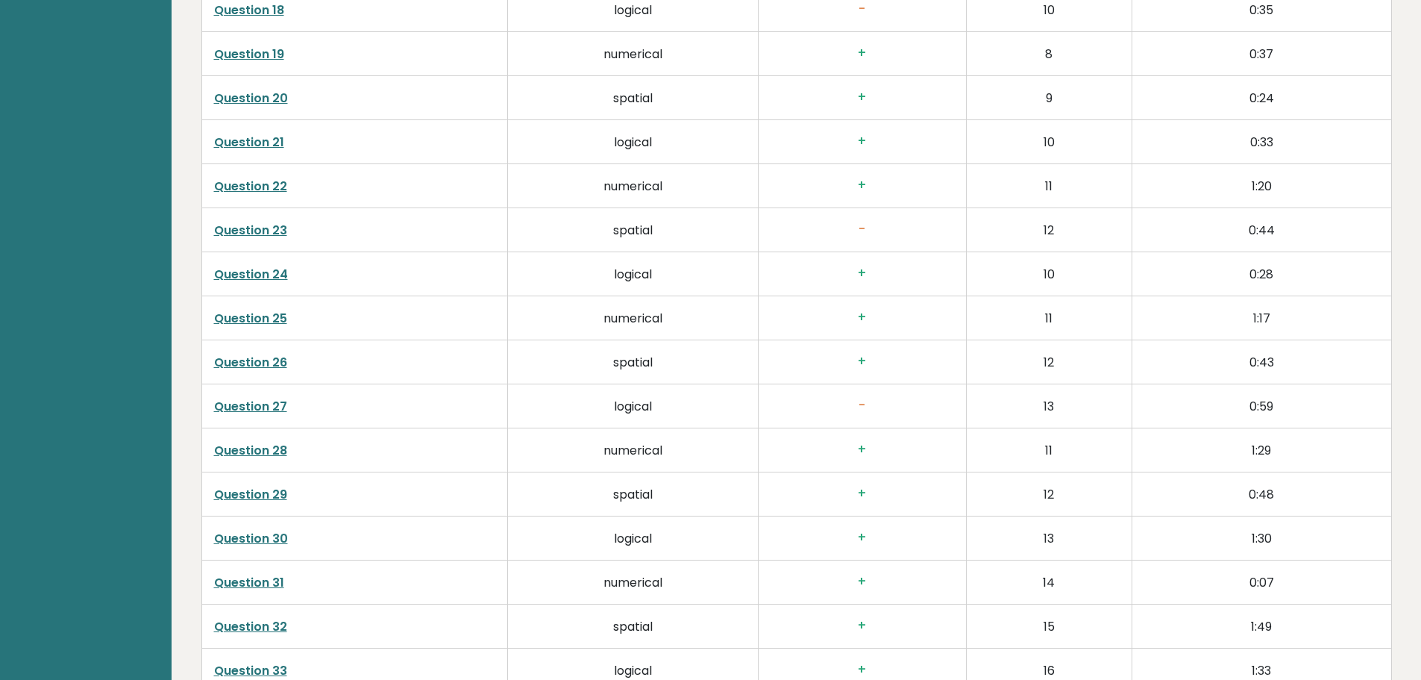
scroll to position [3656, 0]
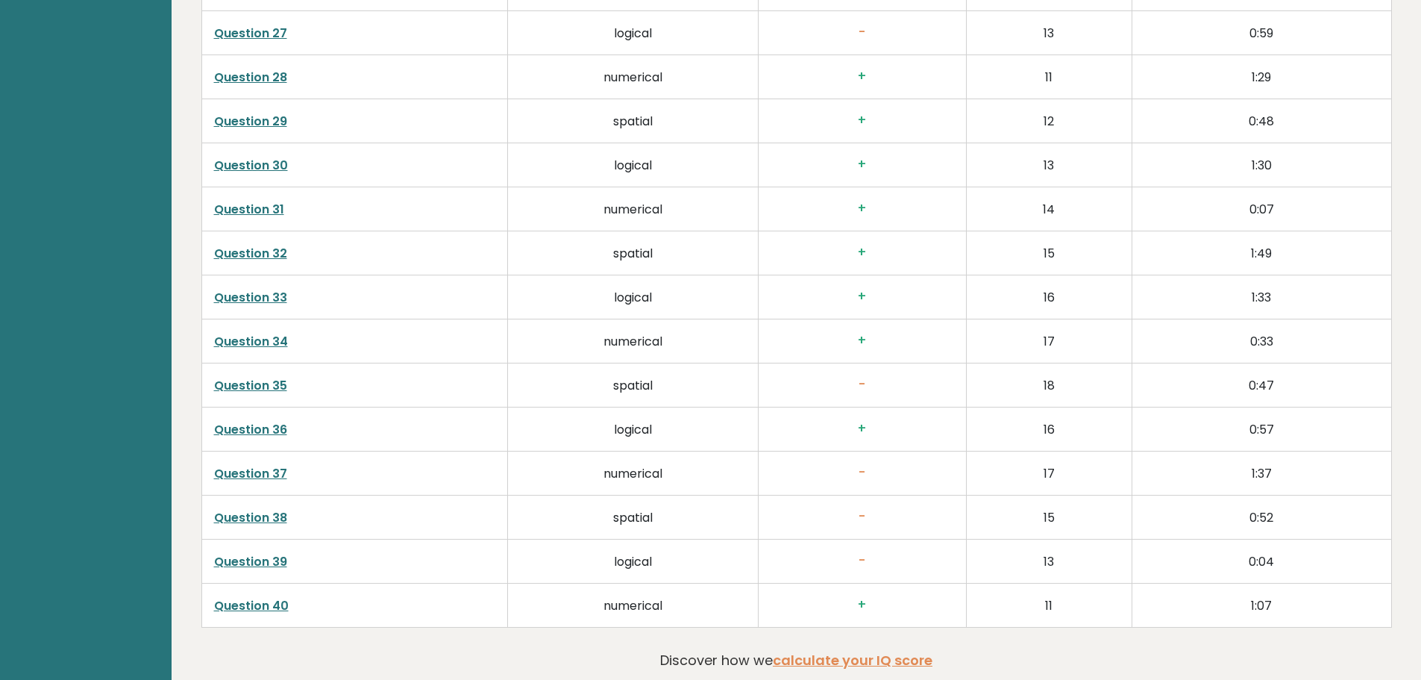
click at [266, 562] on link "Question 39" at bounding box center [250, 561] width 73 height 17
click at [259, 473] on link "Question 37" at bounding box center [250, 473] width 73 height 17
click at [257, 513] on link "Question 38" at bounding box center [250, 517] width 73 height 17
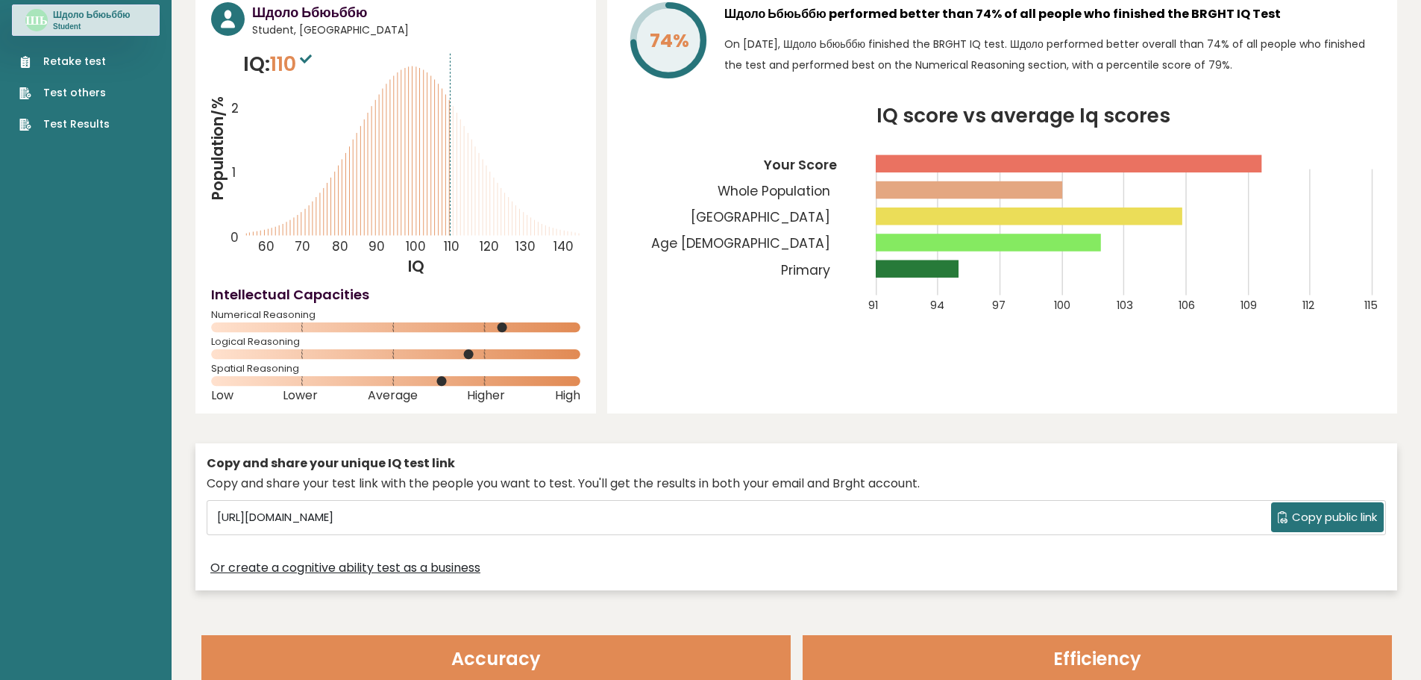
scroll to position [0, 0]
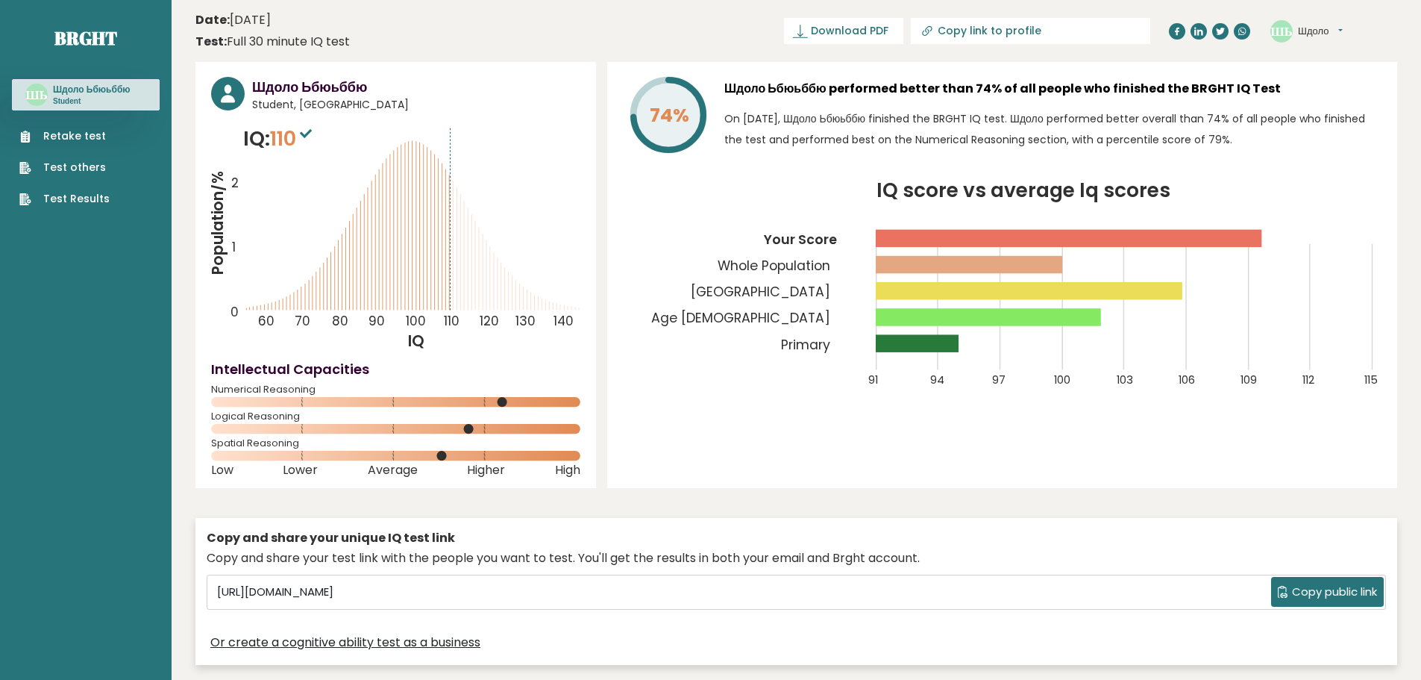
click at [840, 467] on div "74% Шдоло Ьбюьббю performed better than 74% of all people who finished the BRGH…" at bounding box center [1002, 275] width 790 height 426
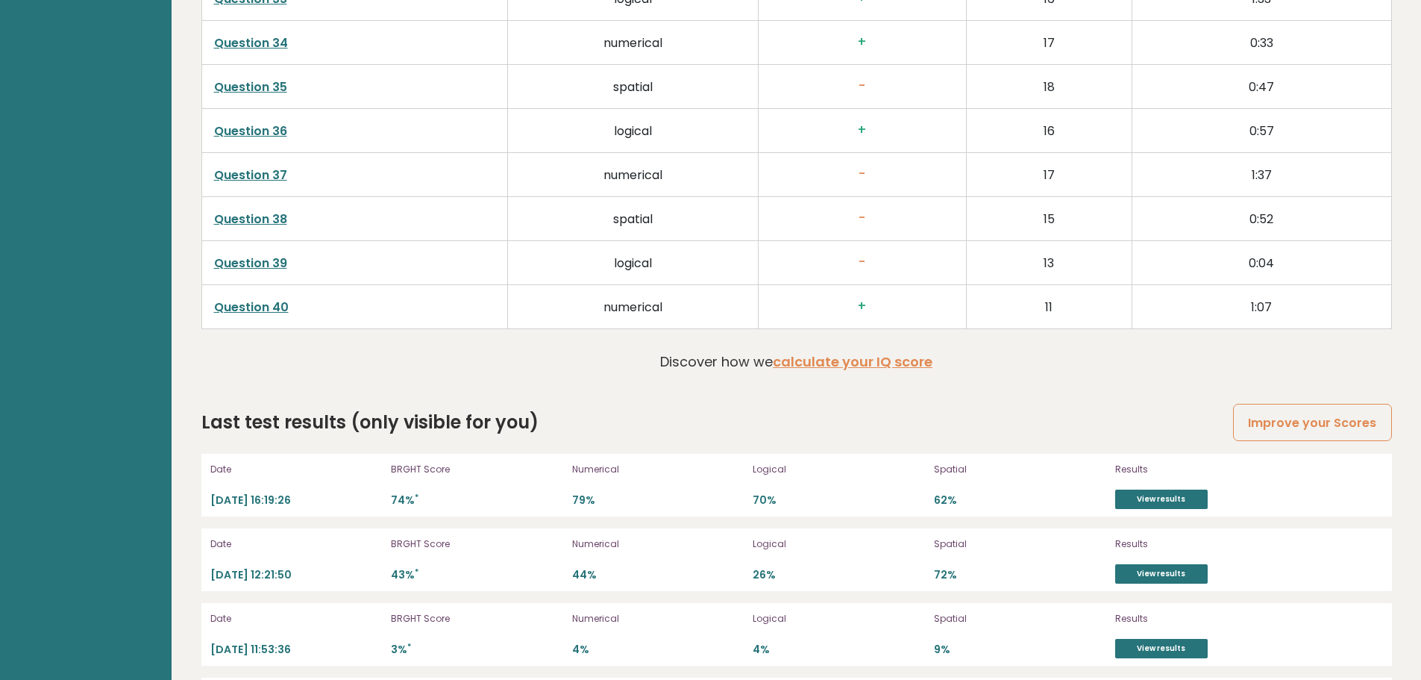
scroll to position [4037, 0]
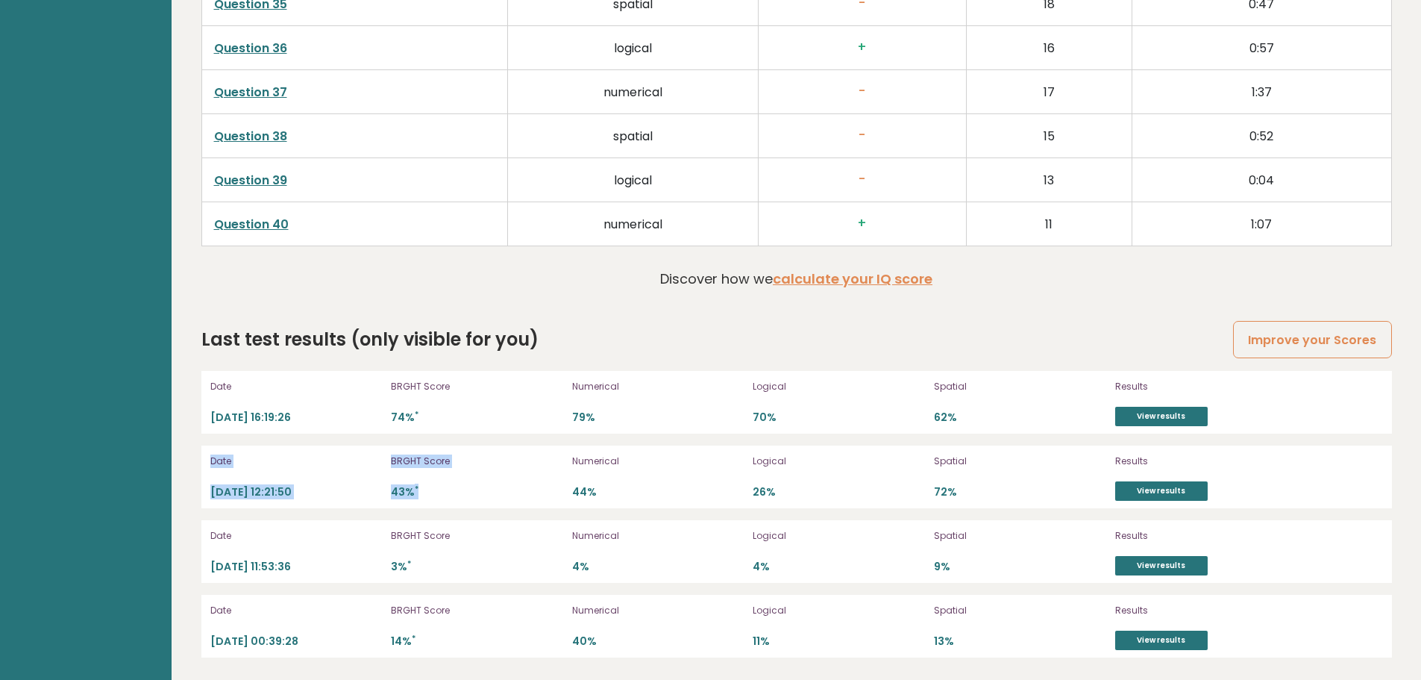
drag, startPoint x: 219, startPoint y: 457, endPoint x: 498, endPoint y: 500, distance: 283.0
click at [498, 500] on div "Date 2025-09-12 12:21:50 BRGHT Score 43% * Numerical 44% Logical 26% Spatial 72…" at bounding box center [796, 476] width 1191 height 63
click at [498, 500] on div "BRGHT Score 43% *" at bounding box center [477, 477] width 172 height 48
click at [826, 283] on link "calculate your IQ score" at bounding box center [853, 278] width 160 height 19
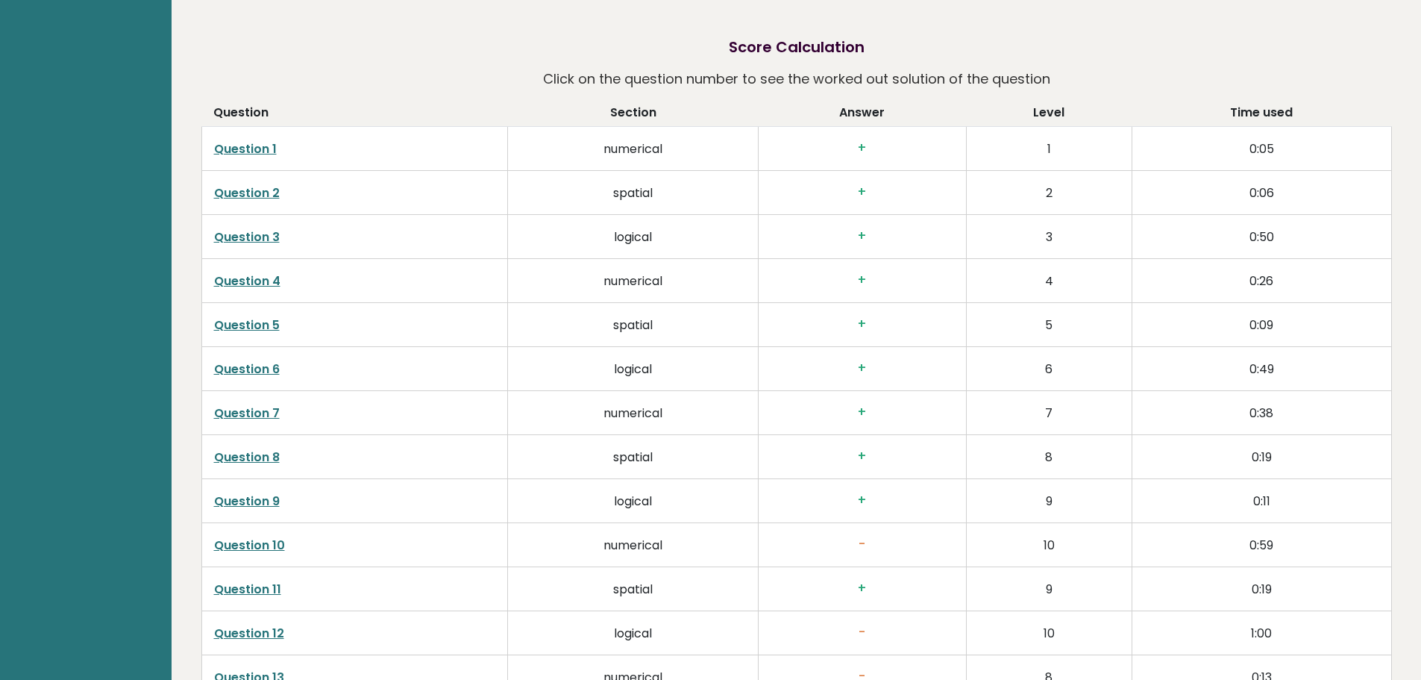
scroll to position [2694, 0]
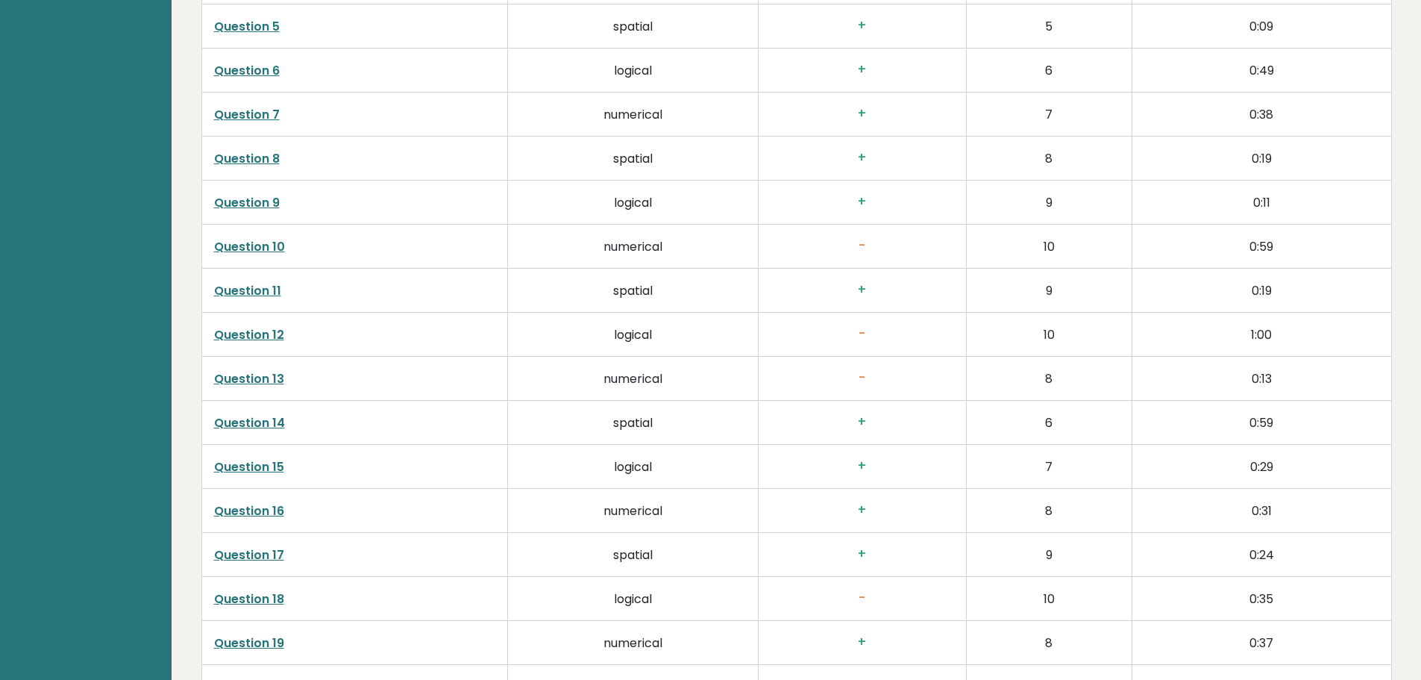
click at [250, 248] on link "Question 10" at bounding box center [249, 246] width 71 height 17
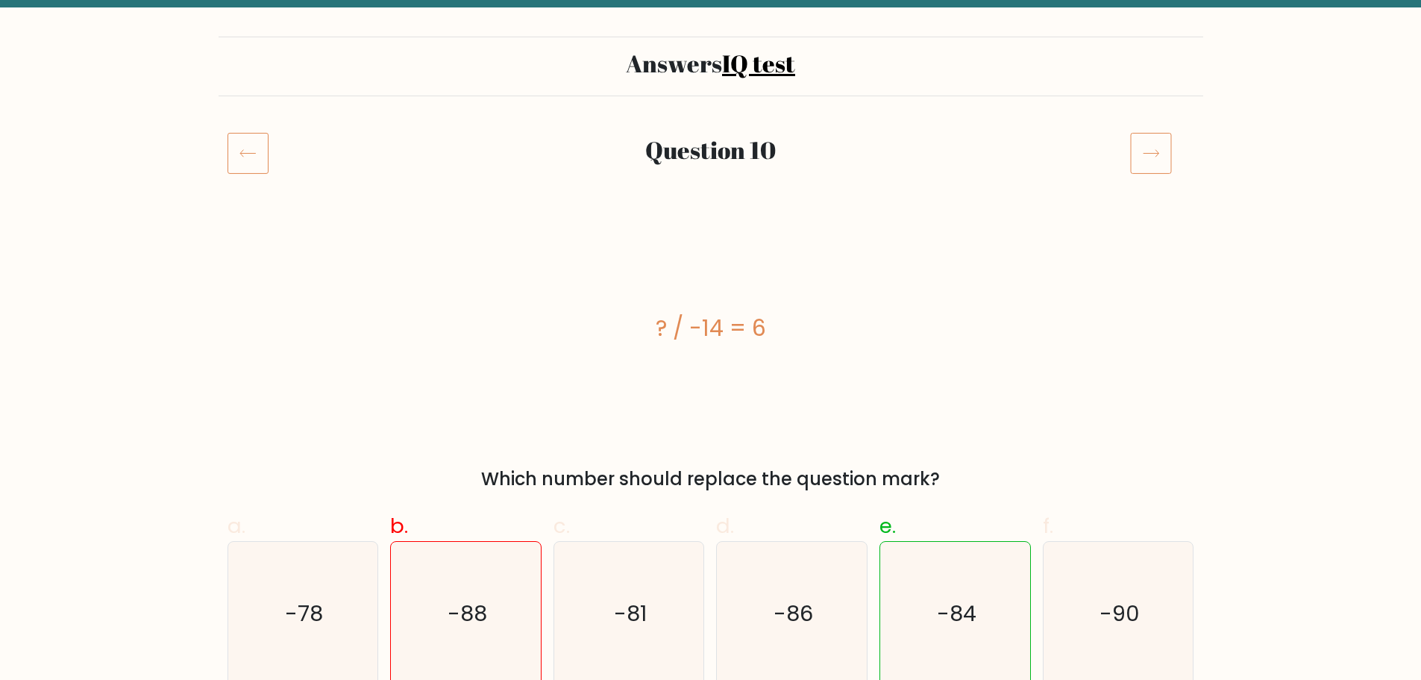
scroll to position [224, 0]
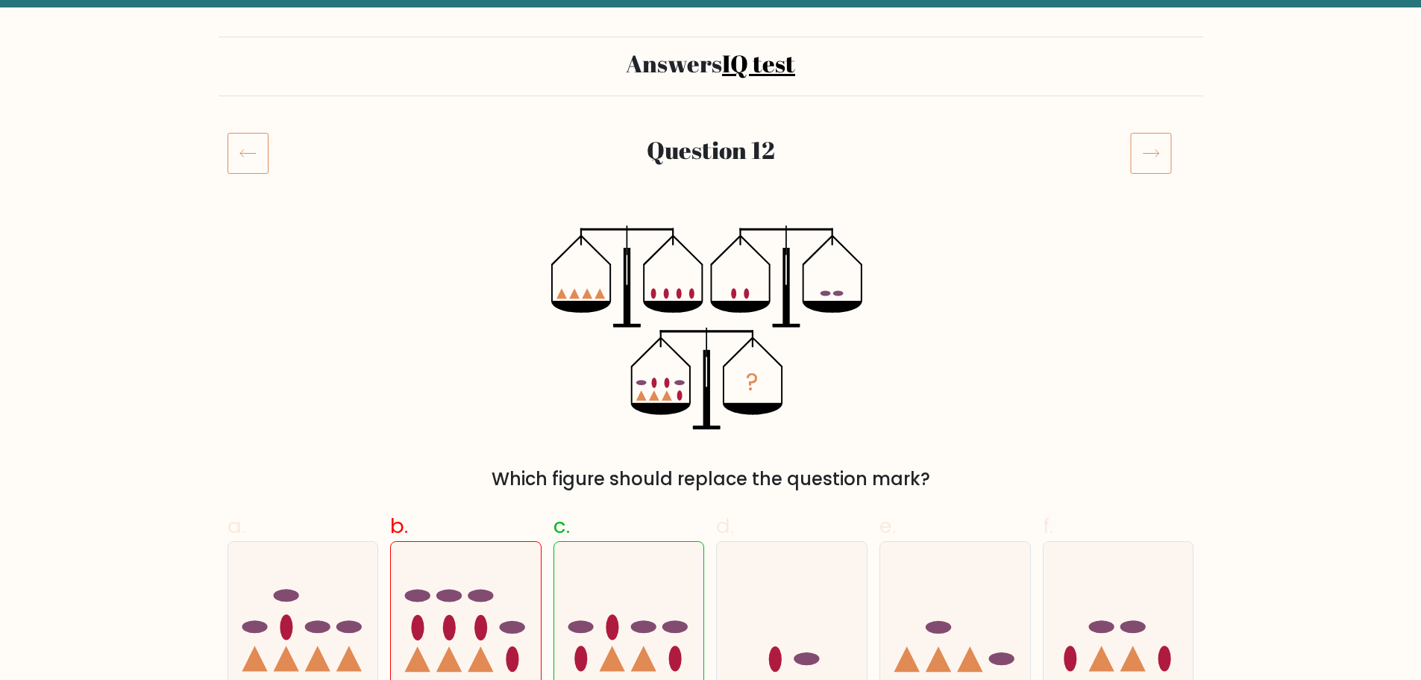
scroll to position [149, 0]
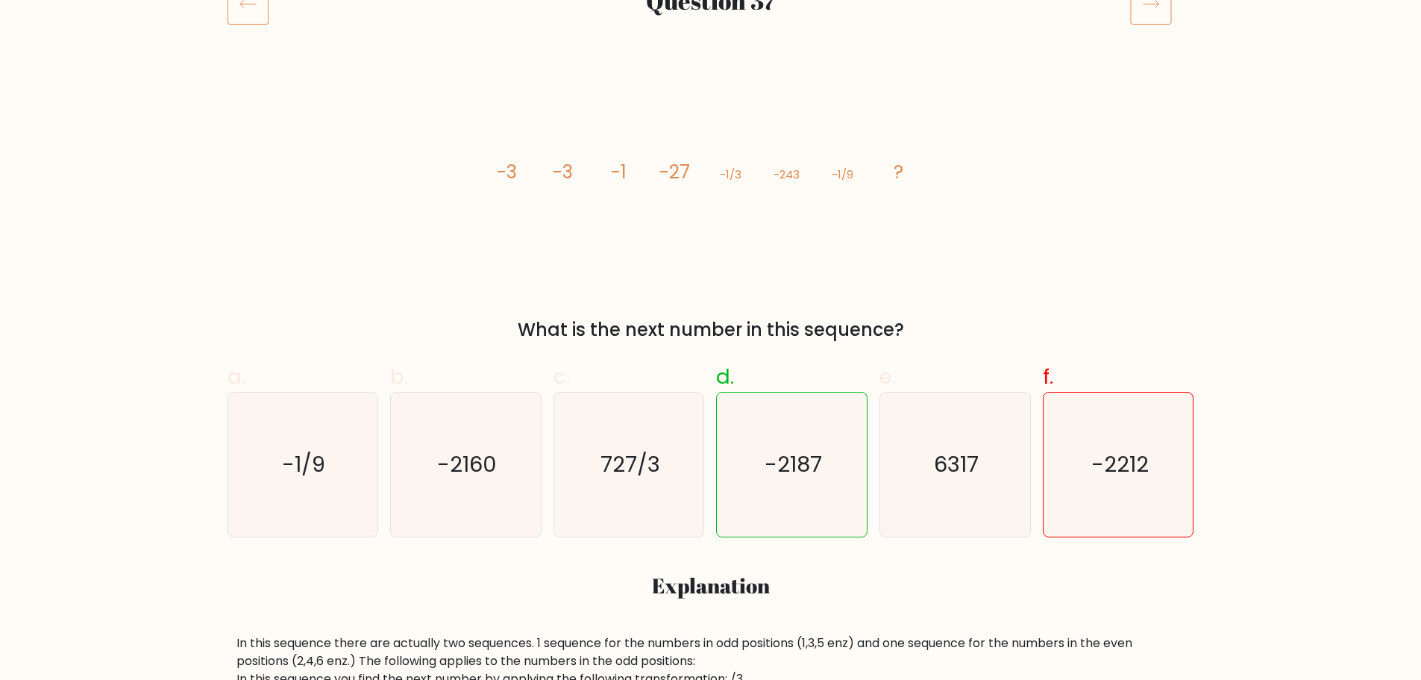
scroll to position [149, 0]
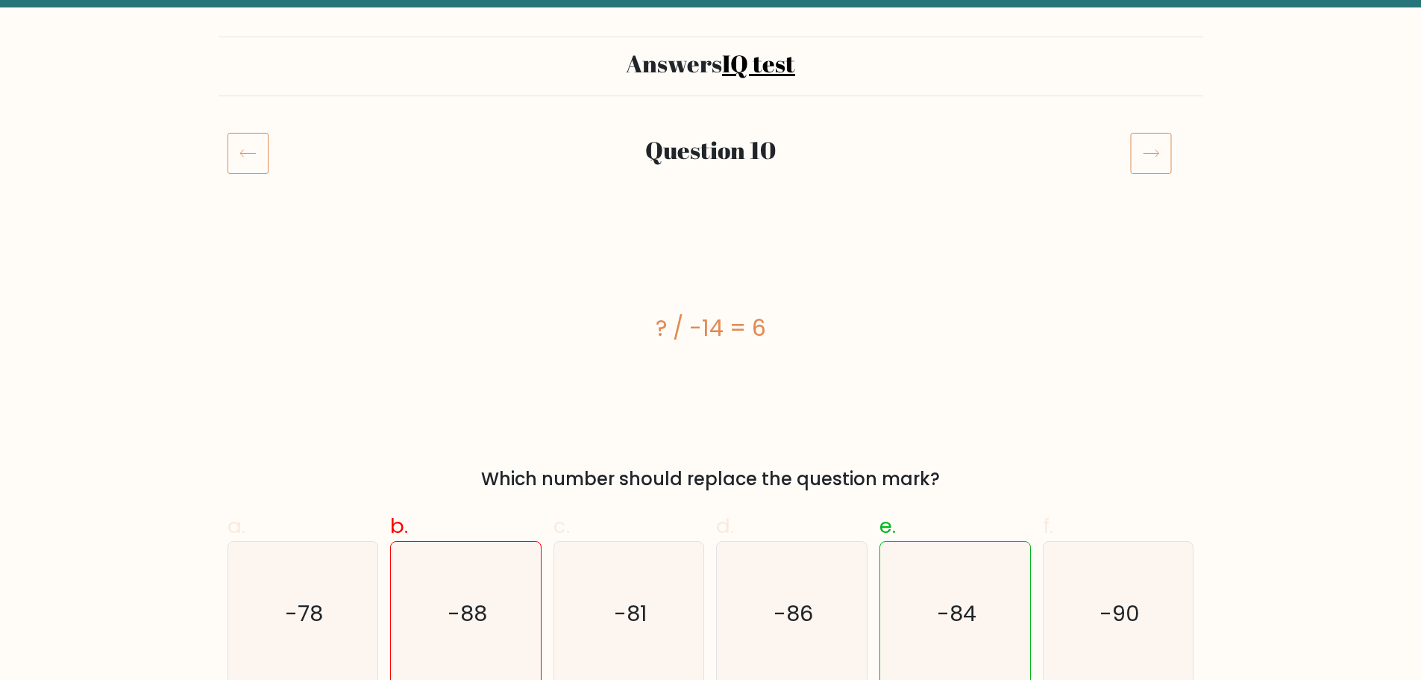
scroll to position [149, 0]
